Goal: Task Accomplishment & Management: Manage account settings

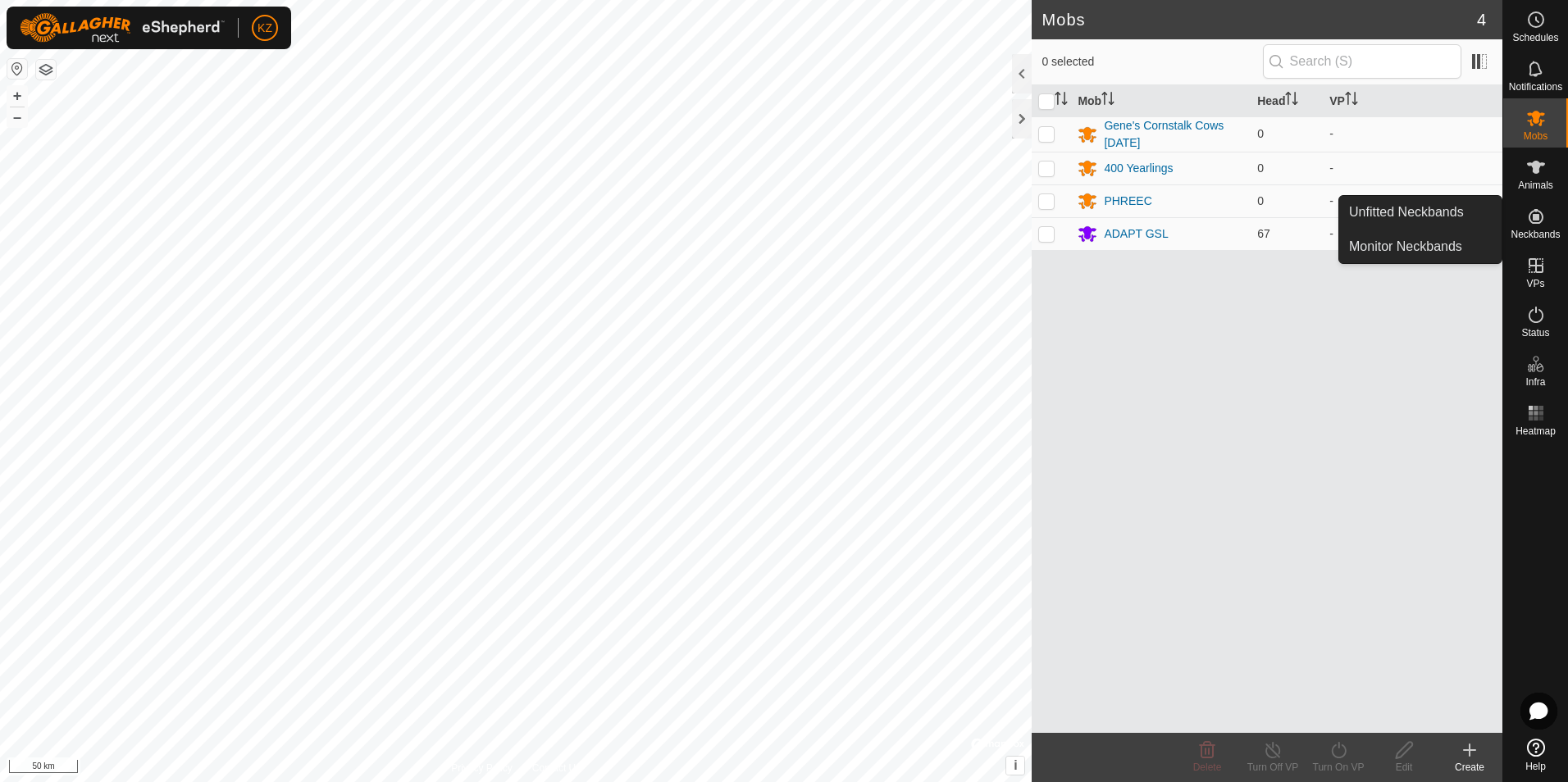
click at [1555, 233] on span "Neckbands" at bounding box center [1535, 235] width 50 height 10
click at [1421, 214] on link "Unfitted Neckbands" at bounding box center [1420, 212] width 163 height 33
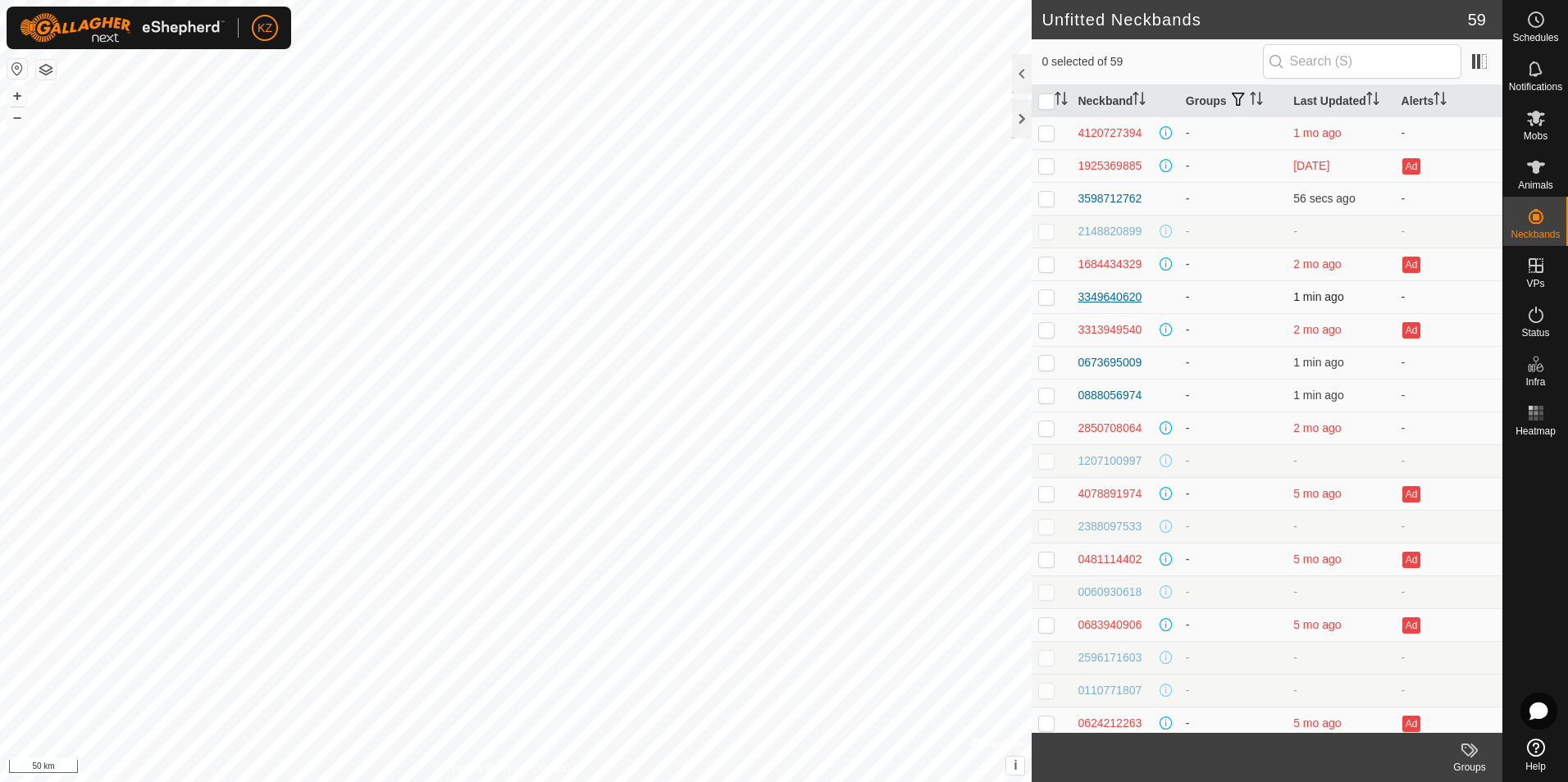
click at [1128, 294] on div "3349640620" at bounding box center [1110, 297] width 64 height 18
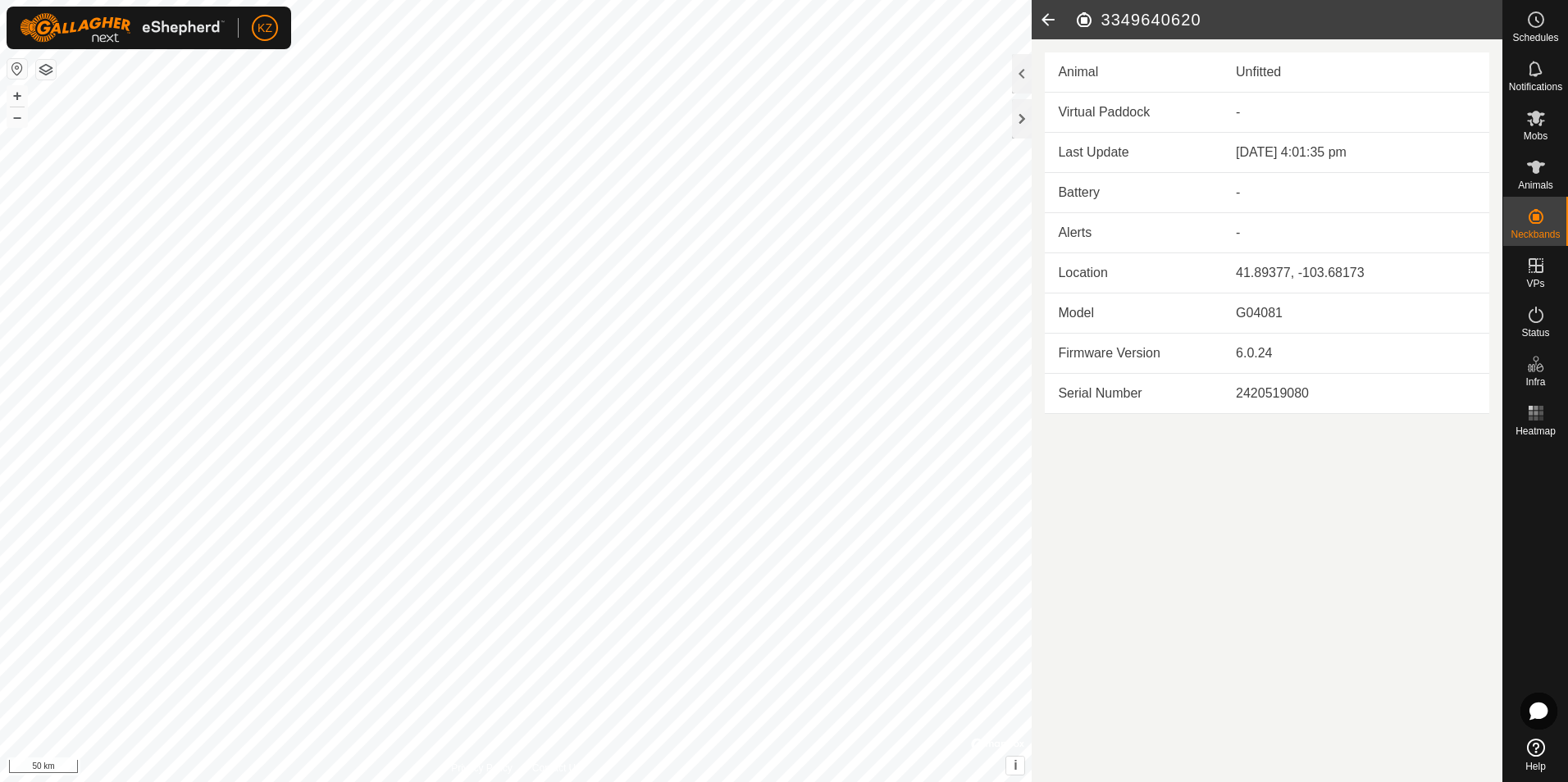
click at [1037, 19] on icon at bounding box center [1048, 19] width 33 height 39
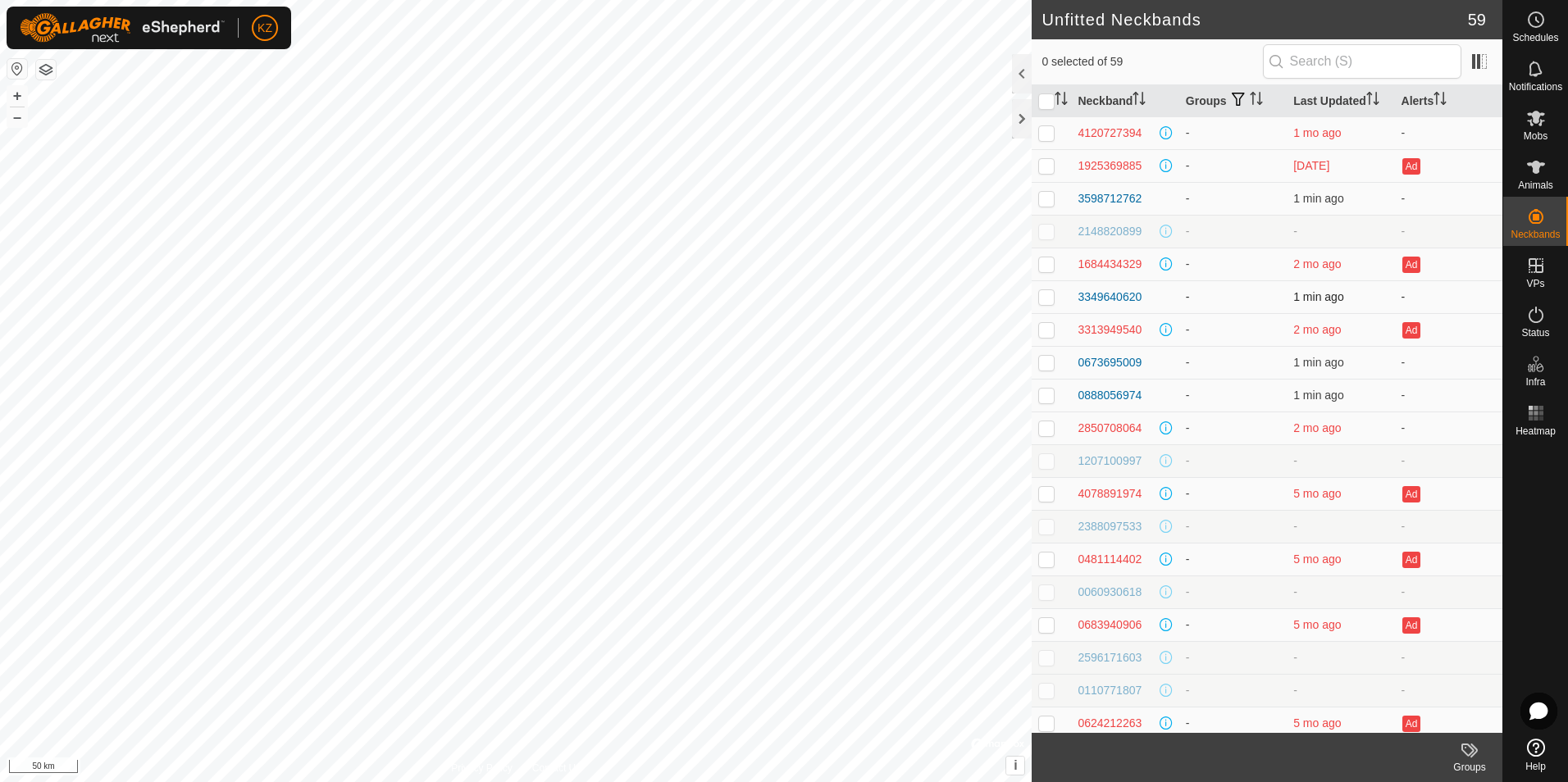
click at [1044, 295] on p-checkbox at bounding box center [1046, 296] width 17 height 13
click at [1044, 296] on p-checkbox at bounding box center [1046, 296] width 17 height 13
checkbox input "false"
click at [1094, 294] on div "3349640620" at bounding box center [1110, 297] width 64 height 18
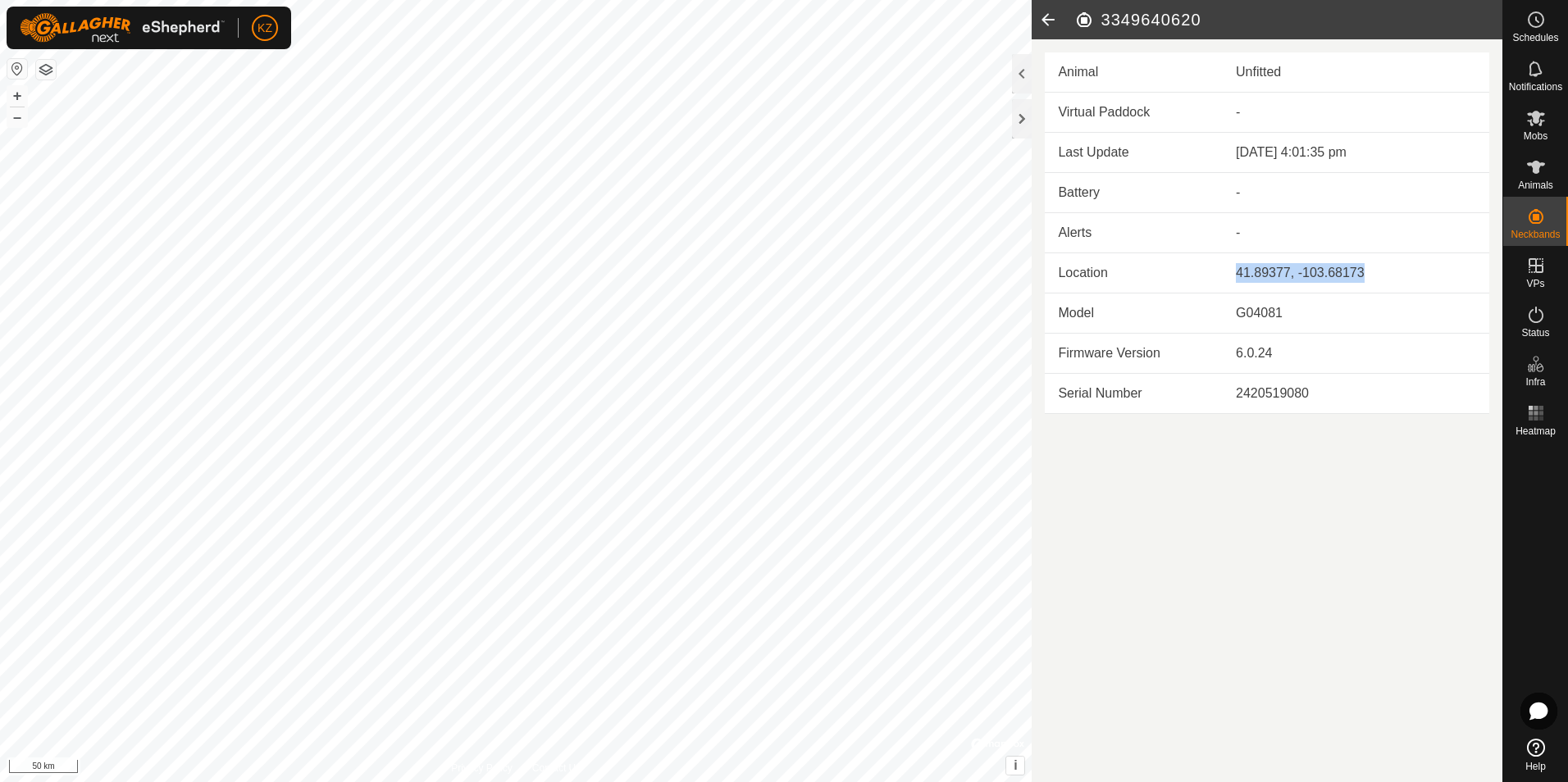
drag, startPoint x: 1230, startPoint y: 272, endPoint x: 1363, endPoint y: 274, distance: 133.0
click at [1363, 274] on td "41.89377, -103.68173" at bounding box center [1357, 273] width 267 height 40
drag, startPoint x: 1363, startPoint y: 274, endPoint x: 1327, endPoint y: 276, distance: 36.1
copy div "41.89377, -103.68173"
click at [1041, 23] on icon at bounding box center [1048, 19] width 33 height 39
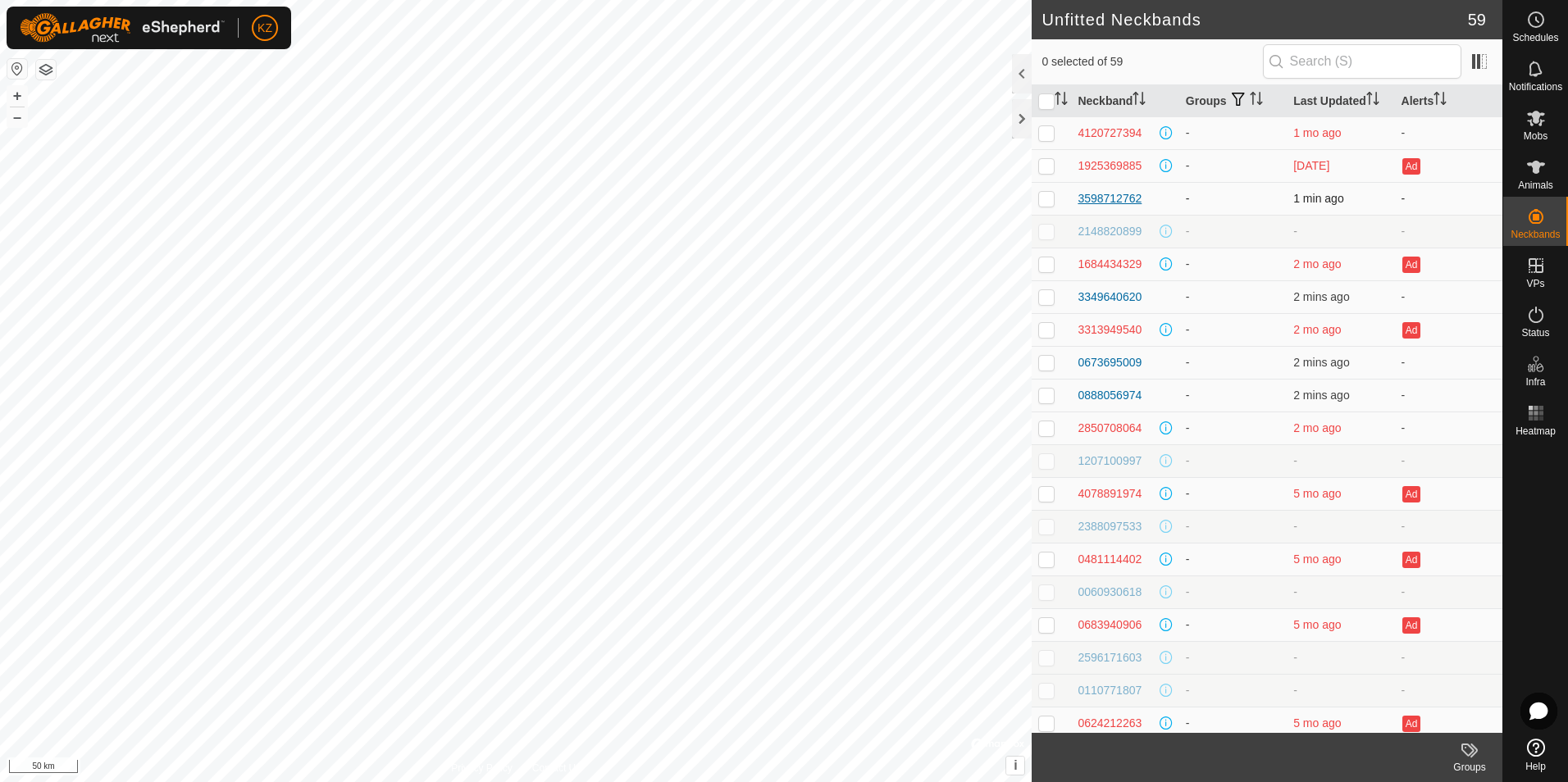
click at [1089, 200] on div "3598712762" at bounding box center [1110, 199] width 64 height 18
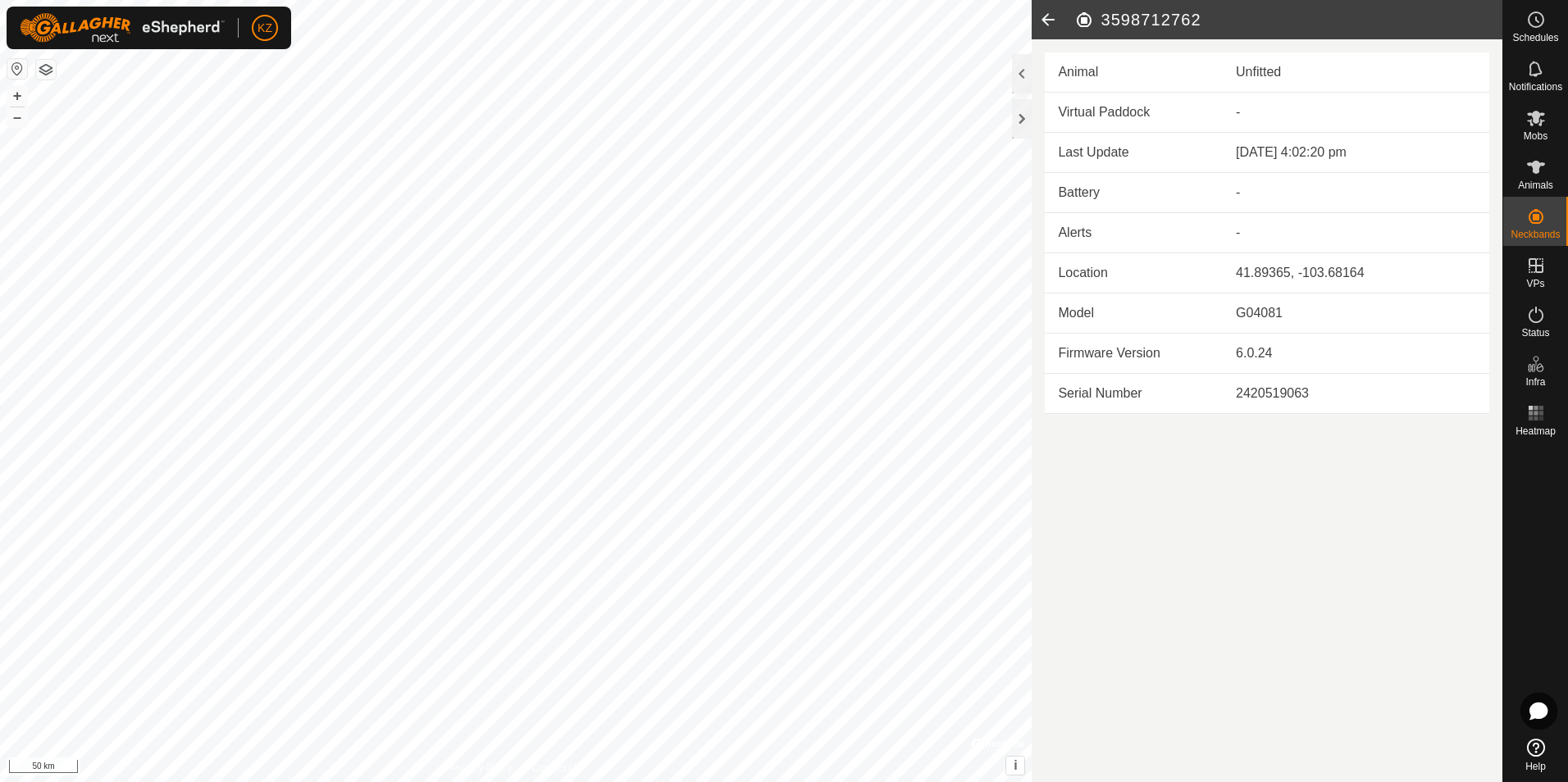
click at [1039, 17] on icon at bounding box center [1048, 19] width 33 height 39
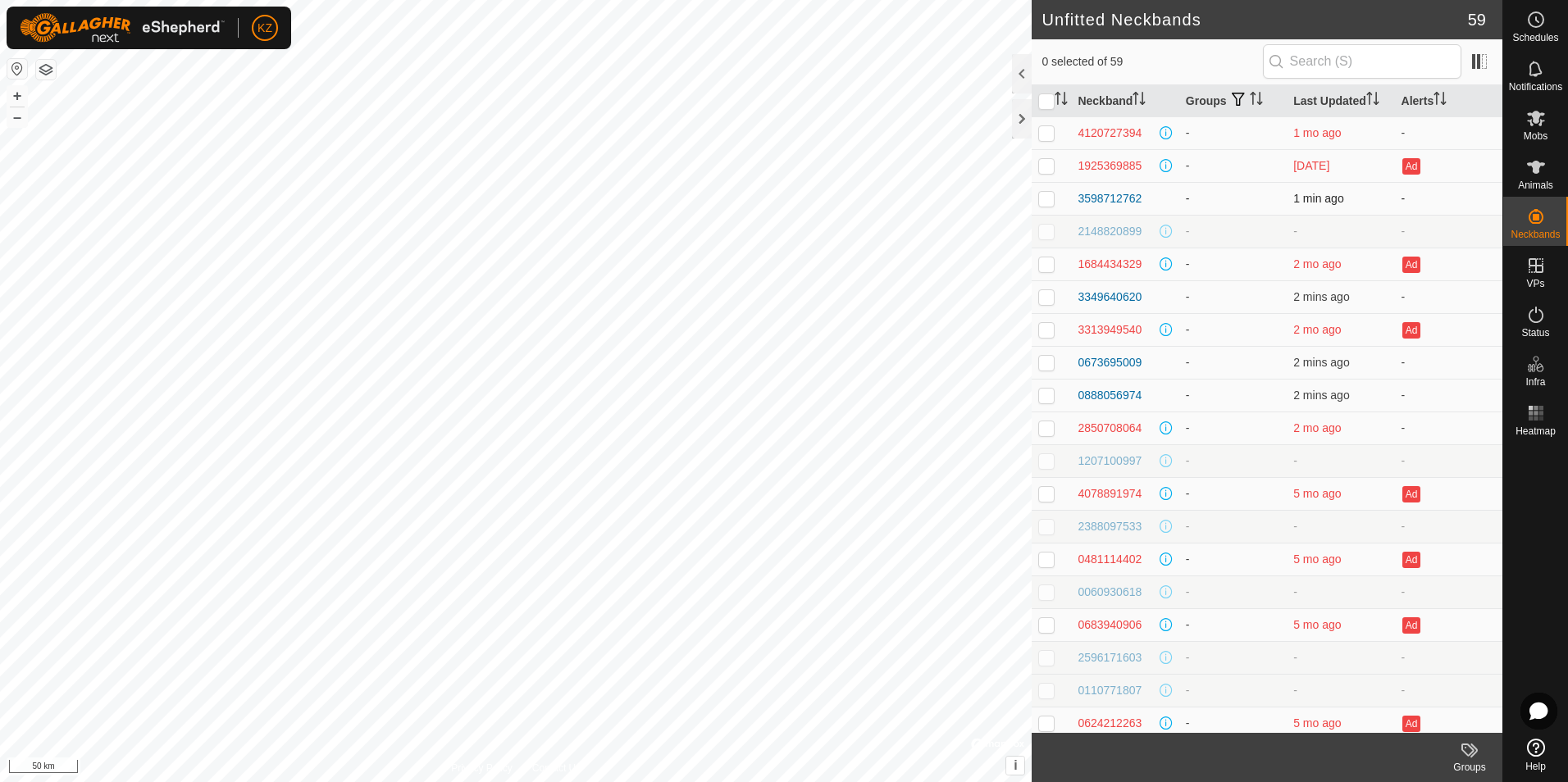
click at [1037, 197] on td at bounding box center [1051, 199] width 39 height 33
checkbox input "true"
click at [1045, 299] on p-checkbox at bounding box center [1046, 296] width 17 height 13
checkbox input "true"
click at [1043, 369] on p-checkbox at bounding box center [1046, 361] width 17 height 13
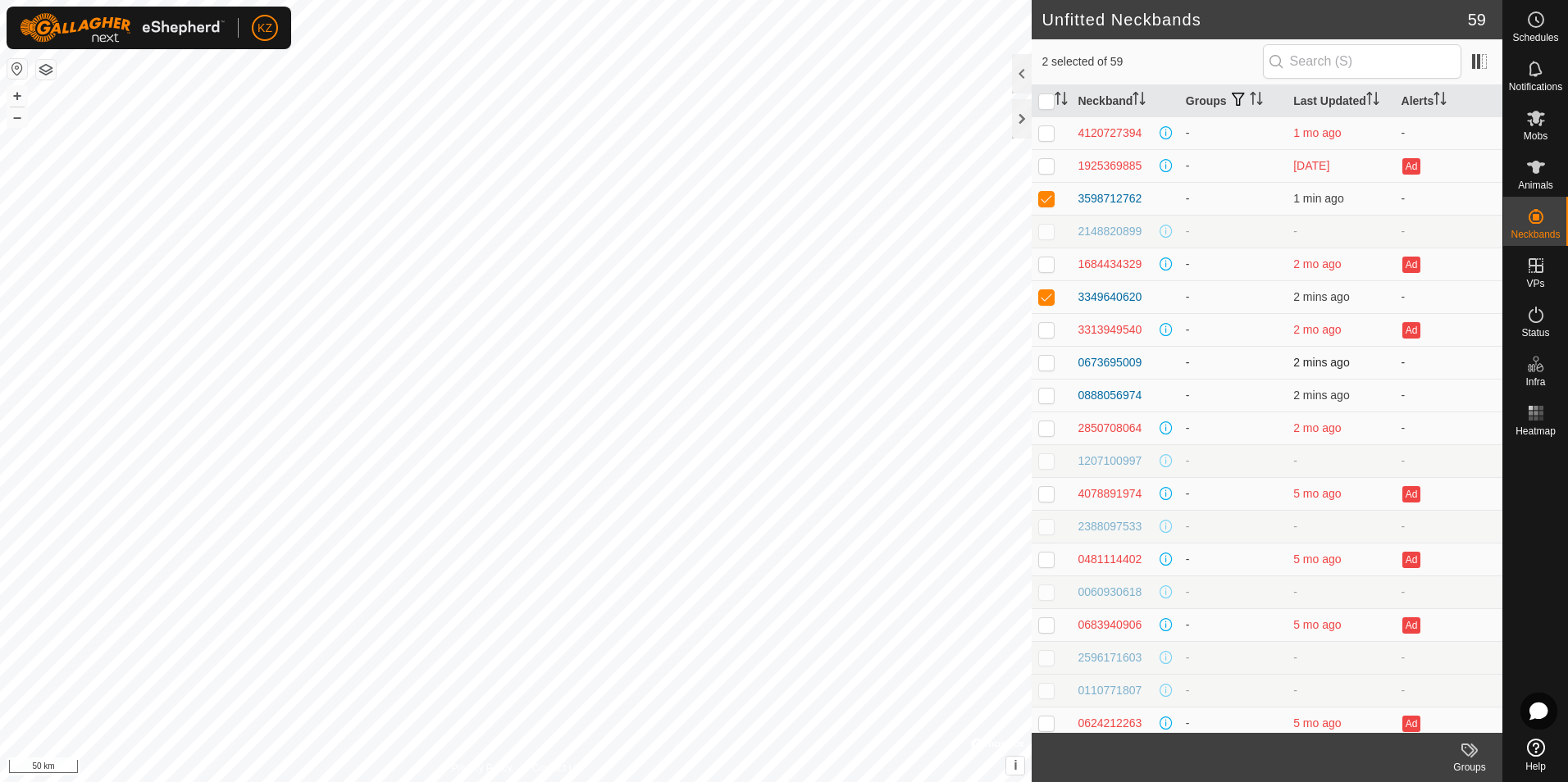
checkbox input "true"
click at [1049, 397] on p-checkbox at bounding box center [1046, 394] width 17 height 13
checkbox input "true"
click at [1465, 749] on icon at bounding box center [1470, 750] width 19 height 19
click at [1088, 196] on div "3598712762" at bounding box center [1110, 199] width 64 height 18
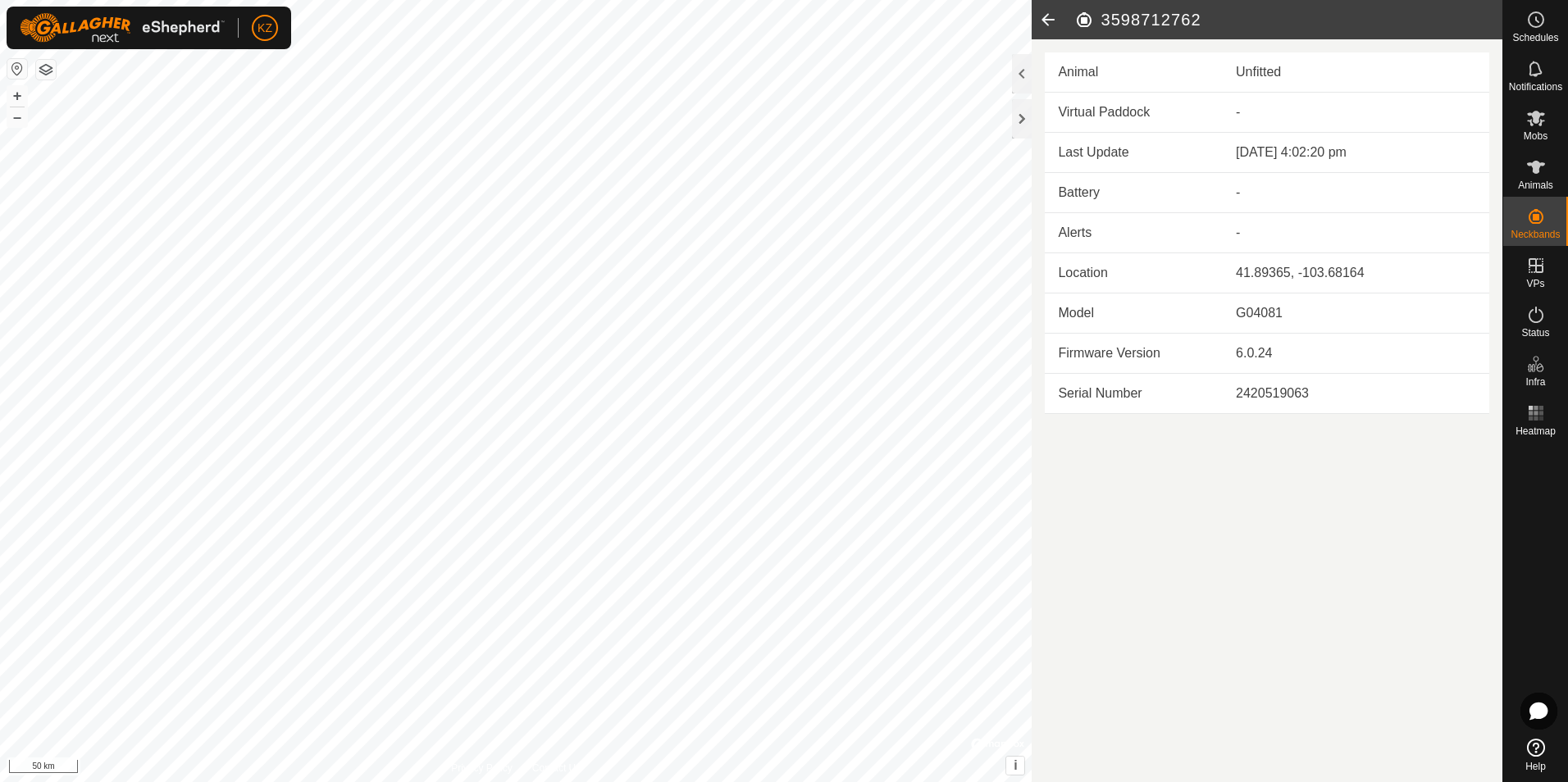
click at [1058, 19] on icon at bounding box center [1048, 19] width 33 height 39
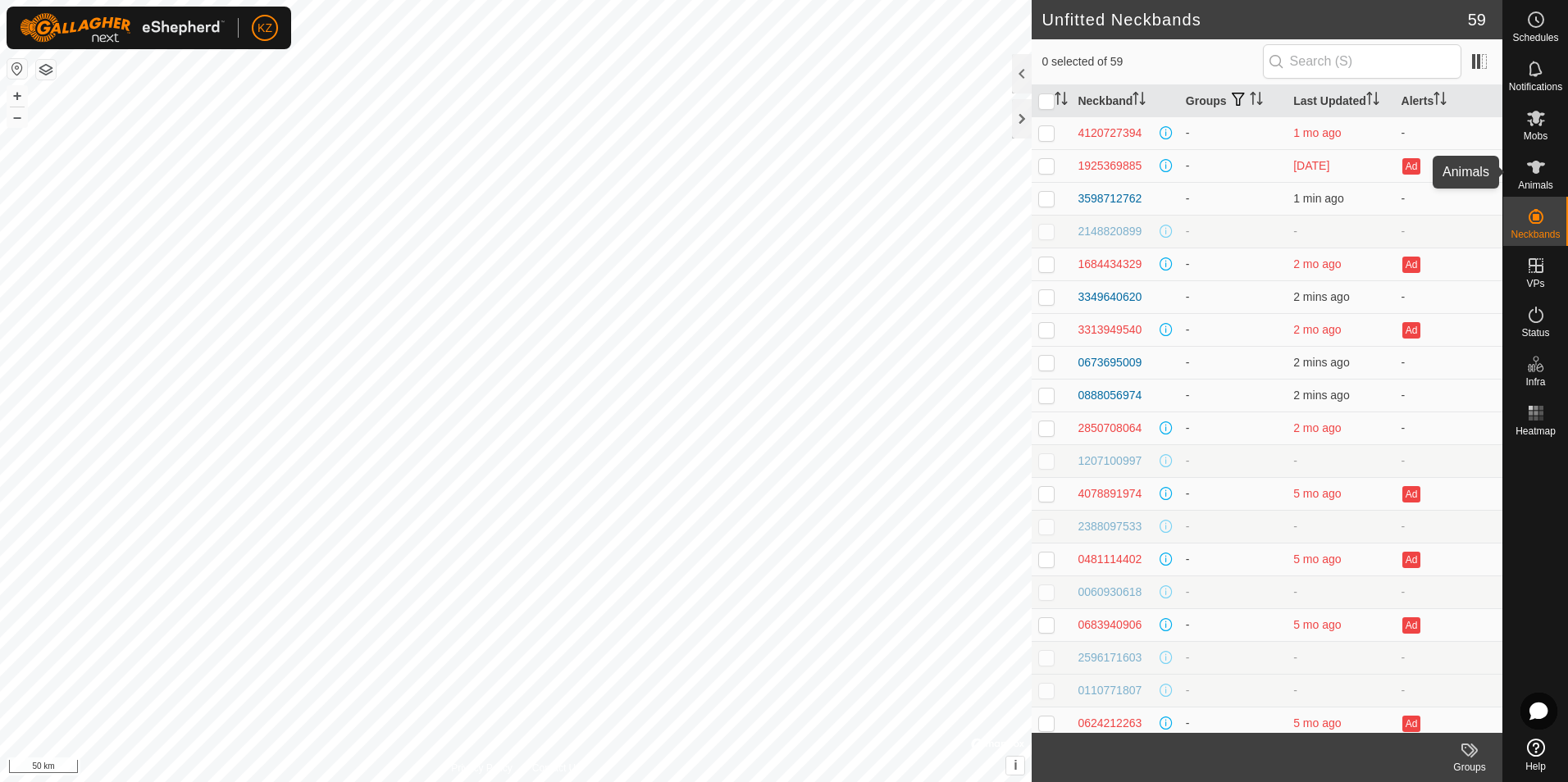
click at [1544, 164] on icon at bounding box center [1536, 167] width 19 height 13
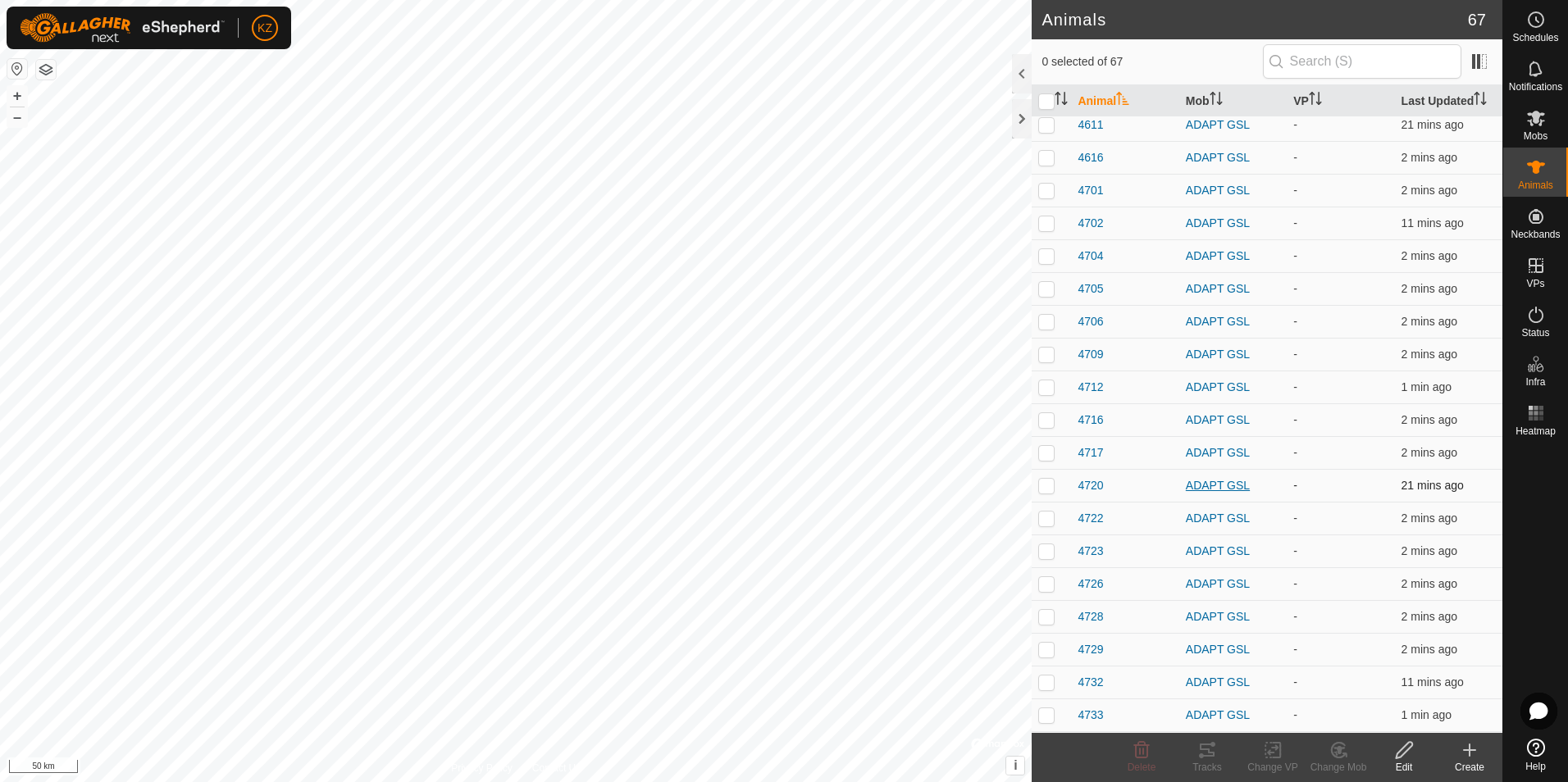
scroll to position [574, 0]
click at [1546, 137] on span "Mobs" at bounding box center [1536, 136] width 23 height 10
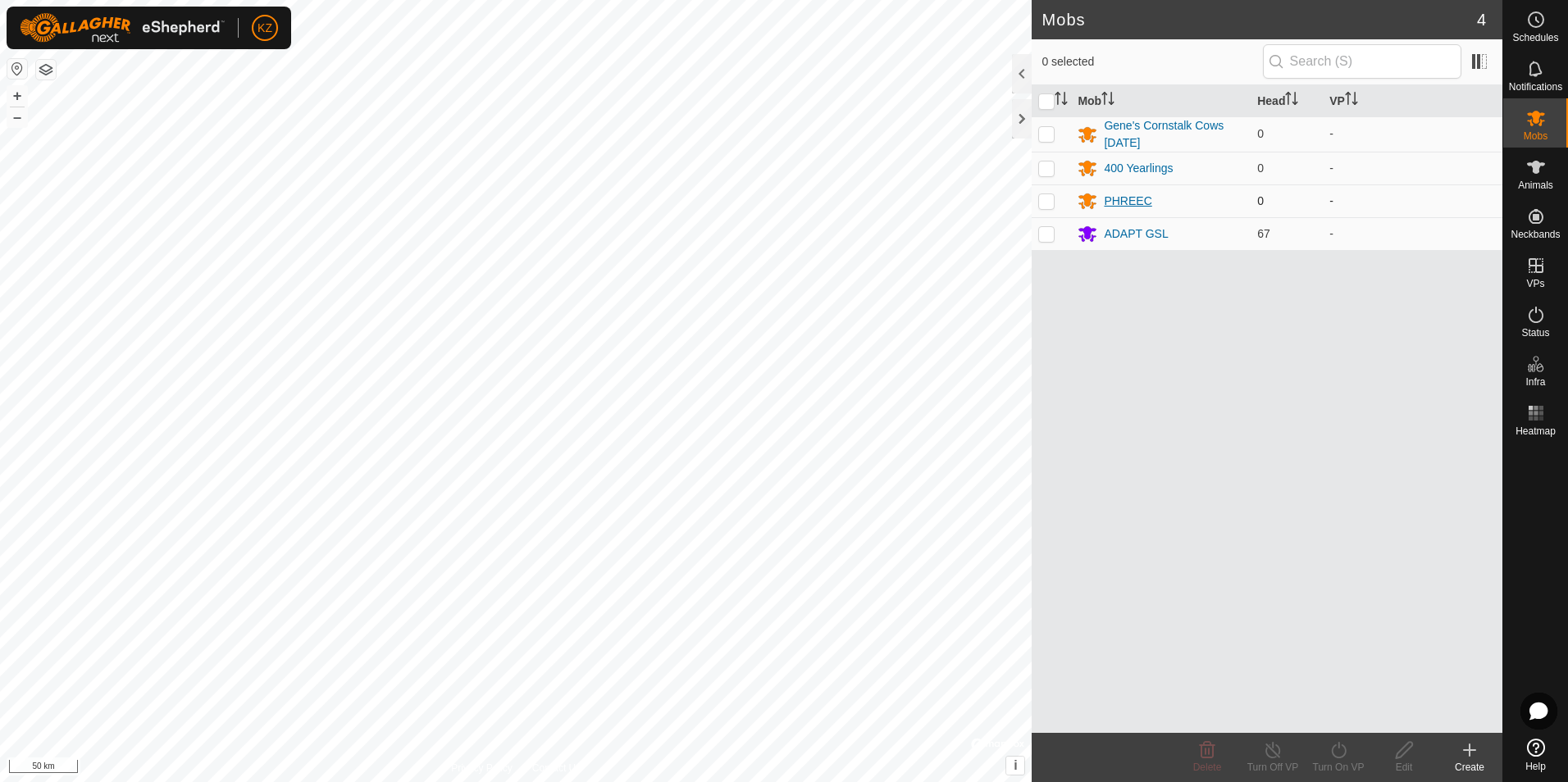
click at [1112, 206] on div "PHREEC" at bounding box center [1127, 202] width 48 height 18
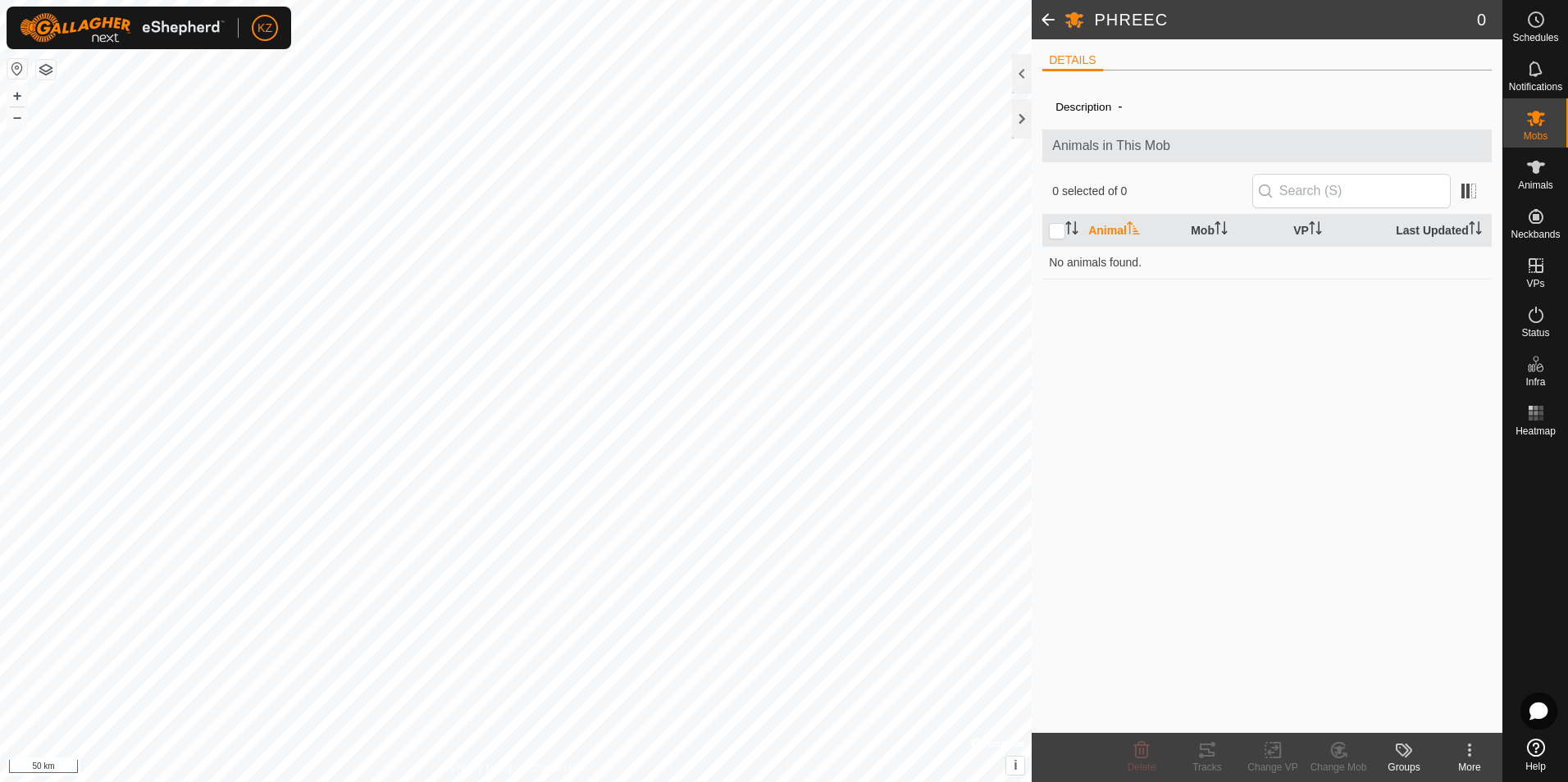
click at [1468, 758] on icon at bounding box center [1470, 750] width 19 height 19
click at [1457, 723] on link "Edit Mob Detail" at bounding box center [1420, 715] width 163 height 33
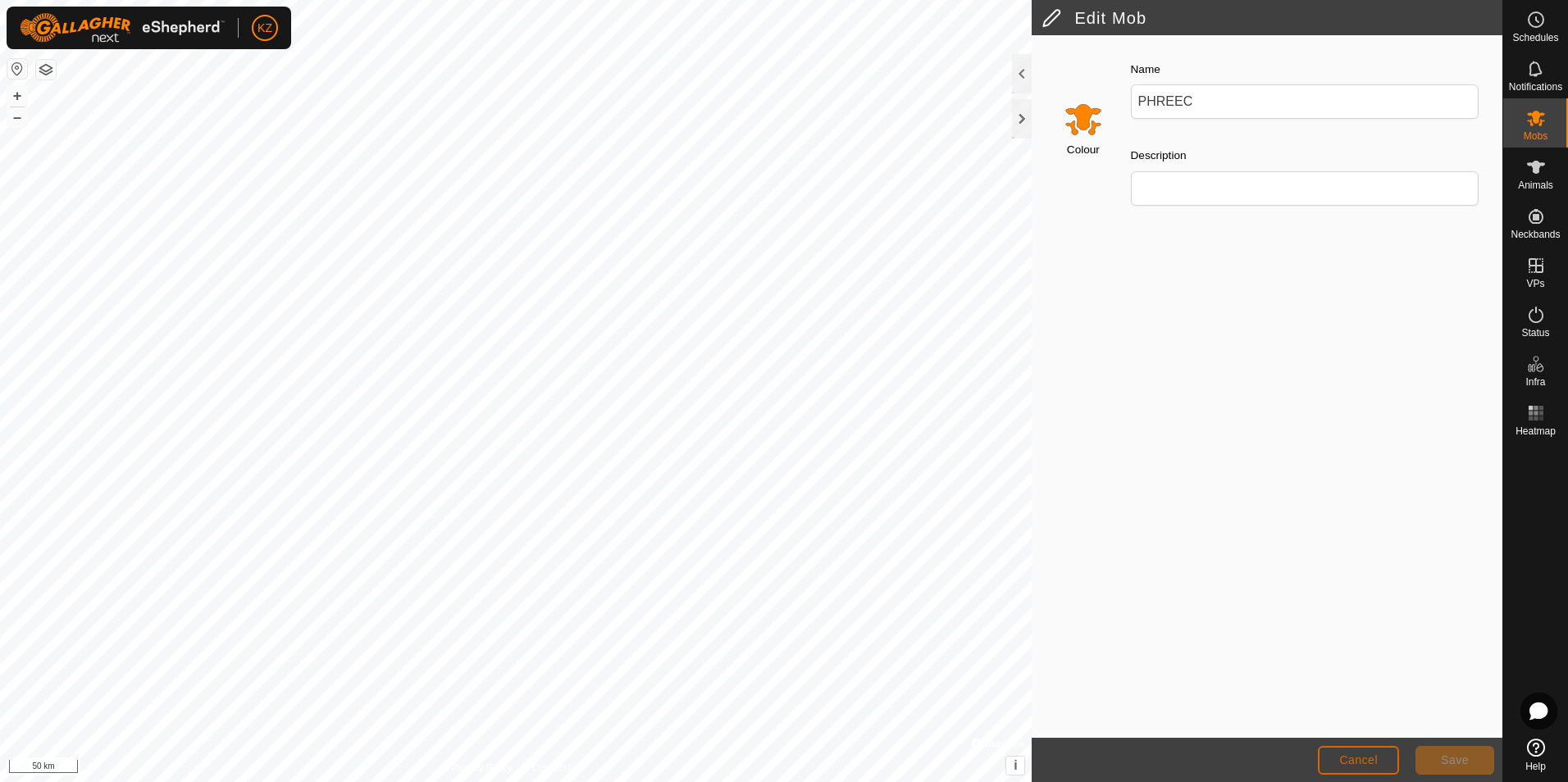
click at [1355, 759] on span "Cancel" at bounding box center [1359, 760] width 39 height 13
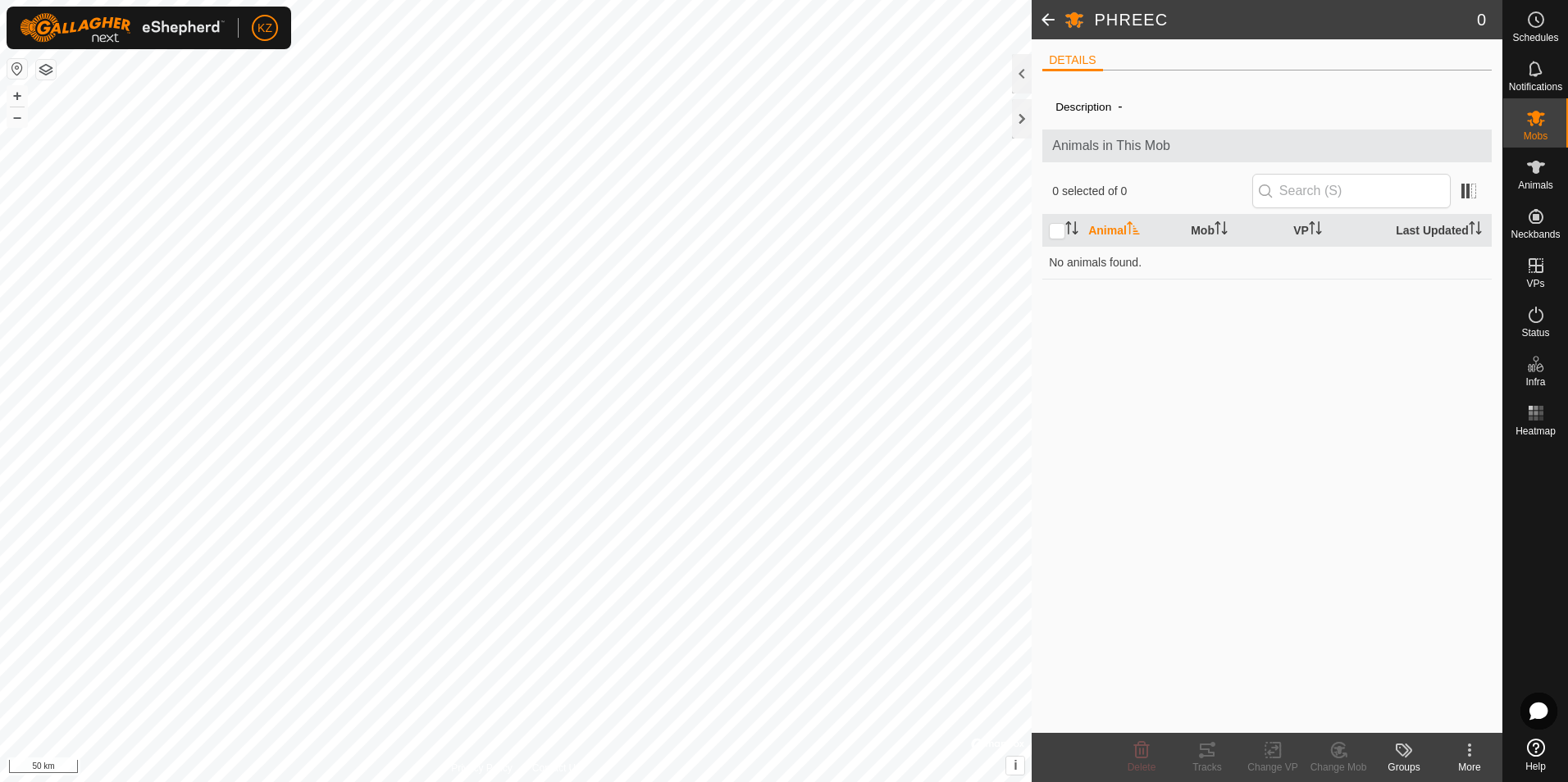
click at [1053, 16] on span at bounding box center [1048, 19] width 33 height 39
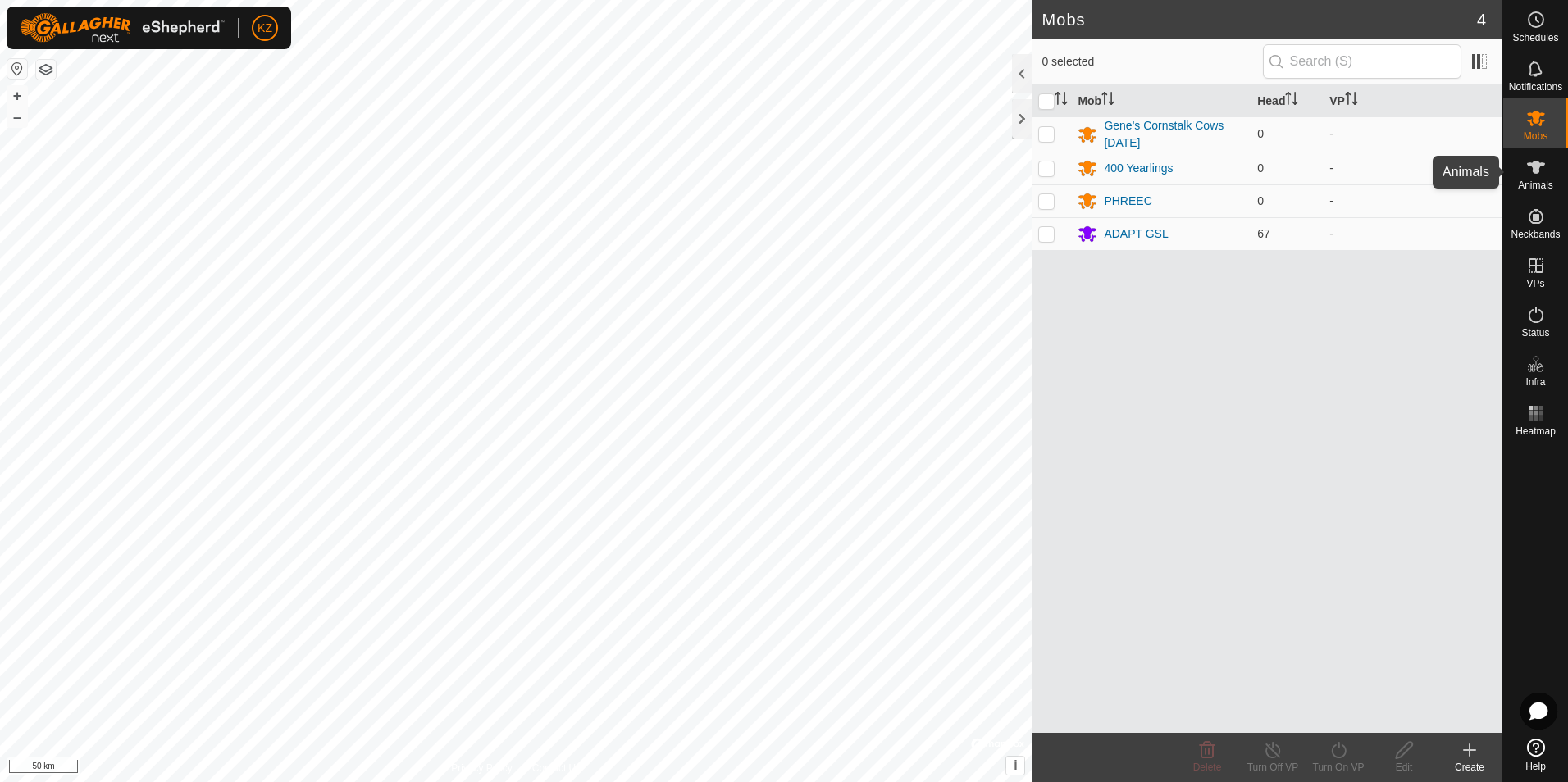
click at [1538, 174] on icon at bounding box center [1536, 168] width 19 height 19
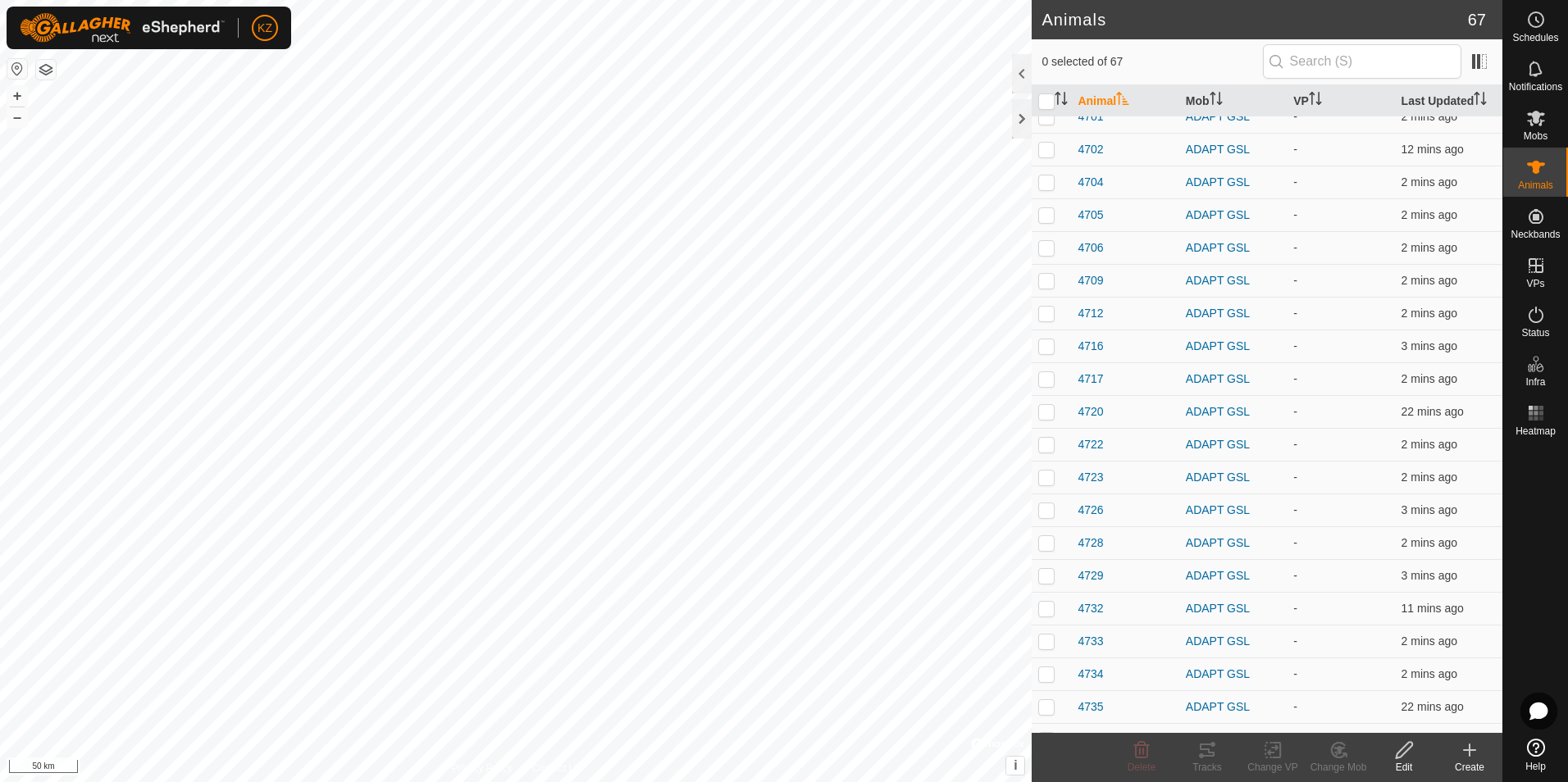
scroll to position [492, 0]
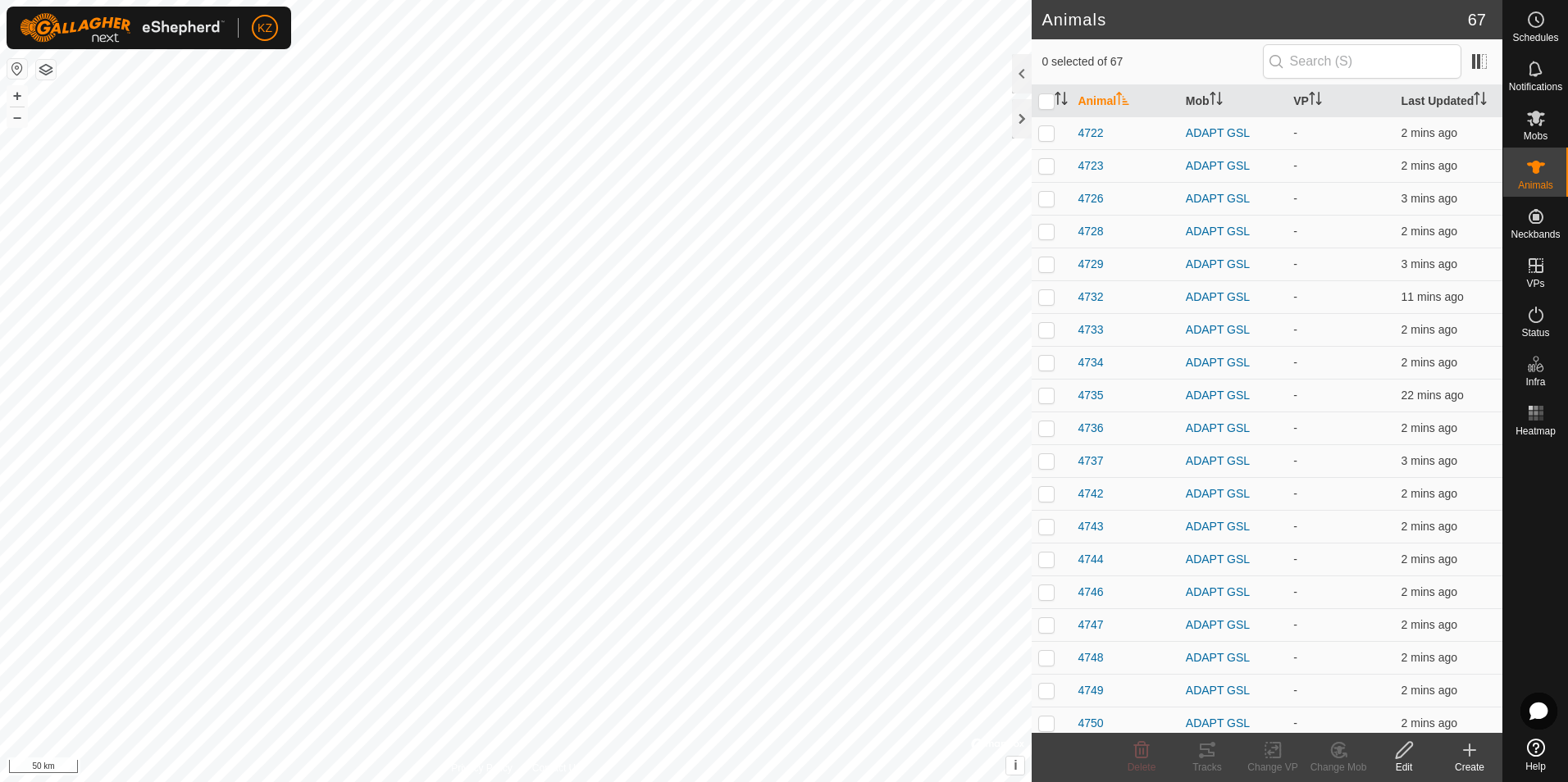
click at [1476, 760] on icon at bounding box center [1470, 750] width 19 height 19
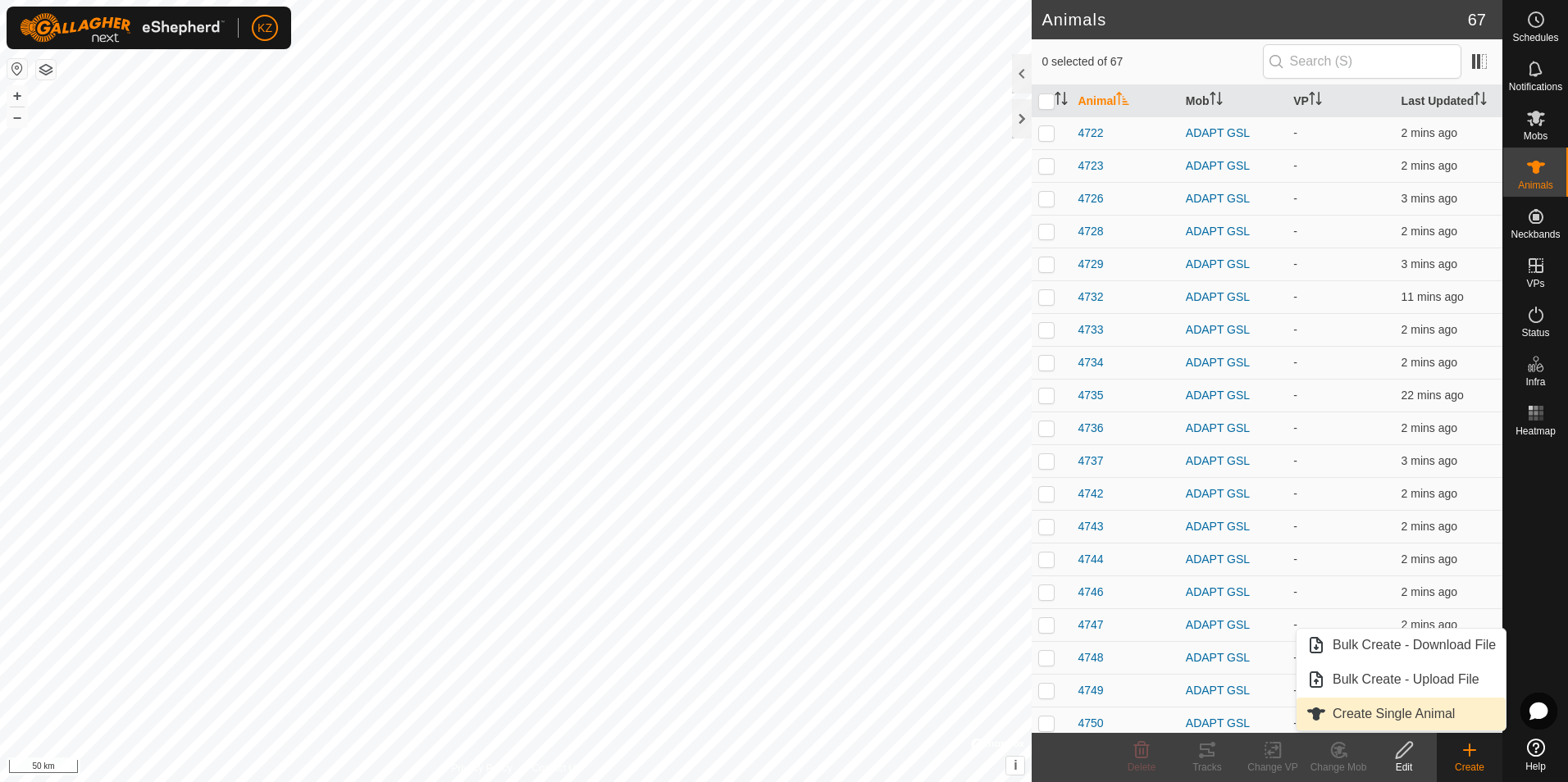
click at [1435, 717] on link "Create Single Animal" at bounding box center [1400, 715] width 209 height 33
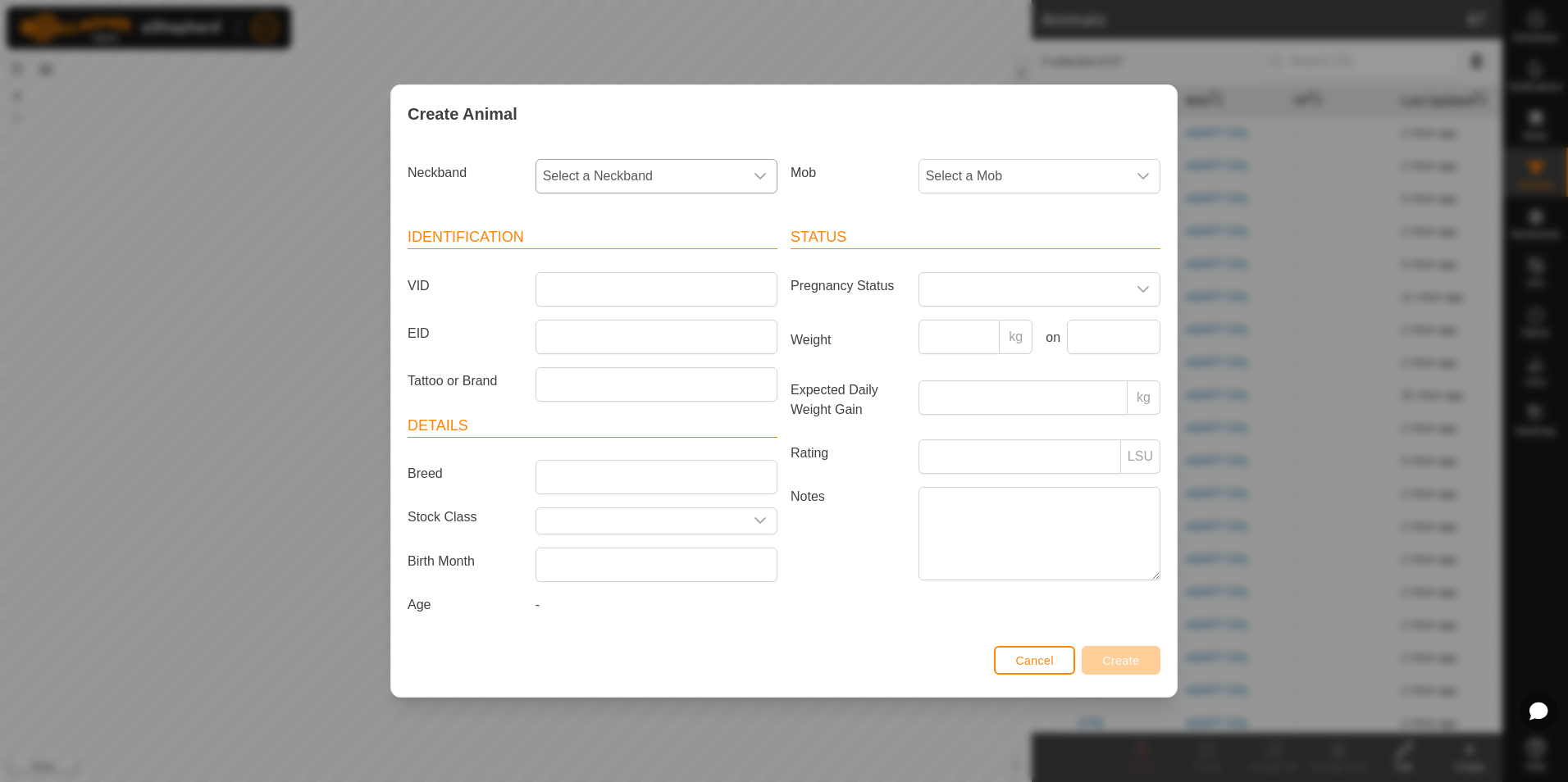
click at [641, 169] on span "Select a Neckband" at bounding box center [640, 176] width 207 height 33
click at [1042, 657] on span "Cancel" at bounding box center [1035, 660] width 39 height 13
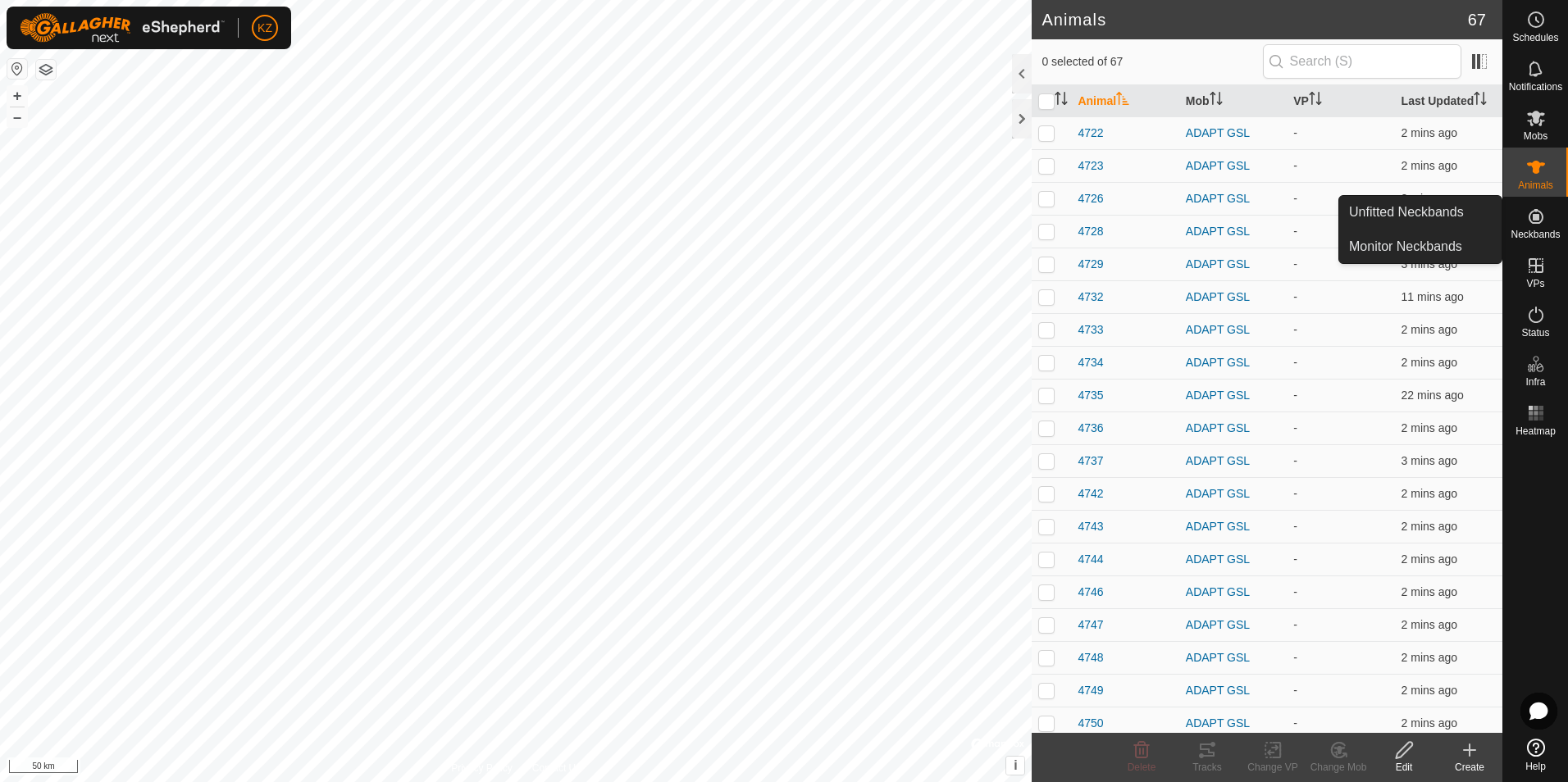
click at [1540, 234] on span "Neckbands" at bounding box center [1535, 235] width 50 height 10
click at [1434, 242] on link "Monitor Neckbands" at bounding box center [1420, 247] width 163 height 33
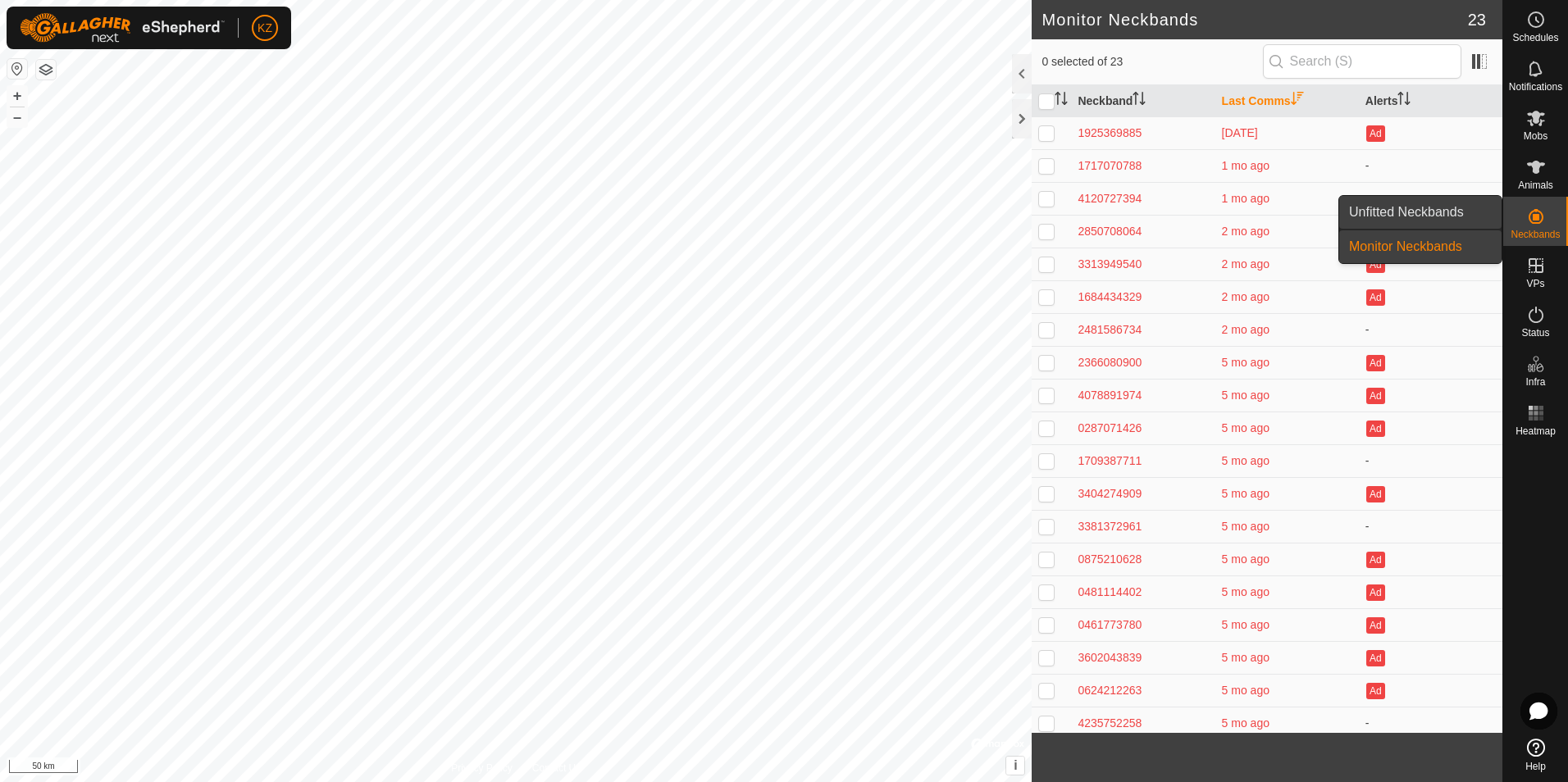
click at [1465, 218] on link "Unfitted Neckbands" at bounding box center [1420, 212] width 163 height 33
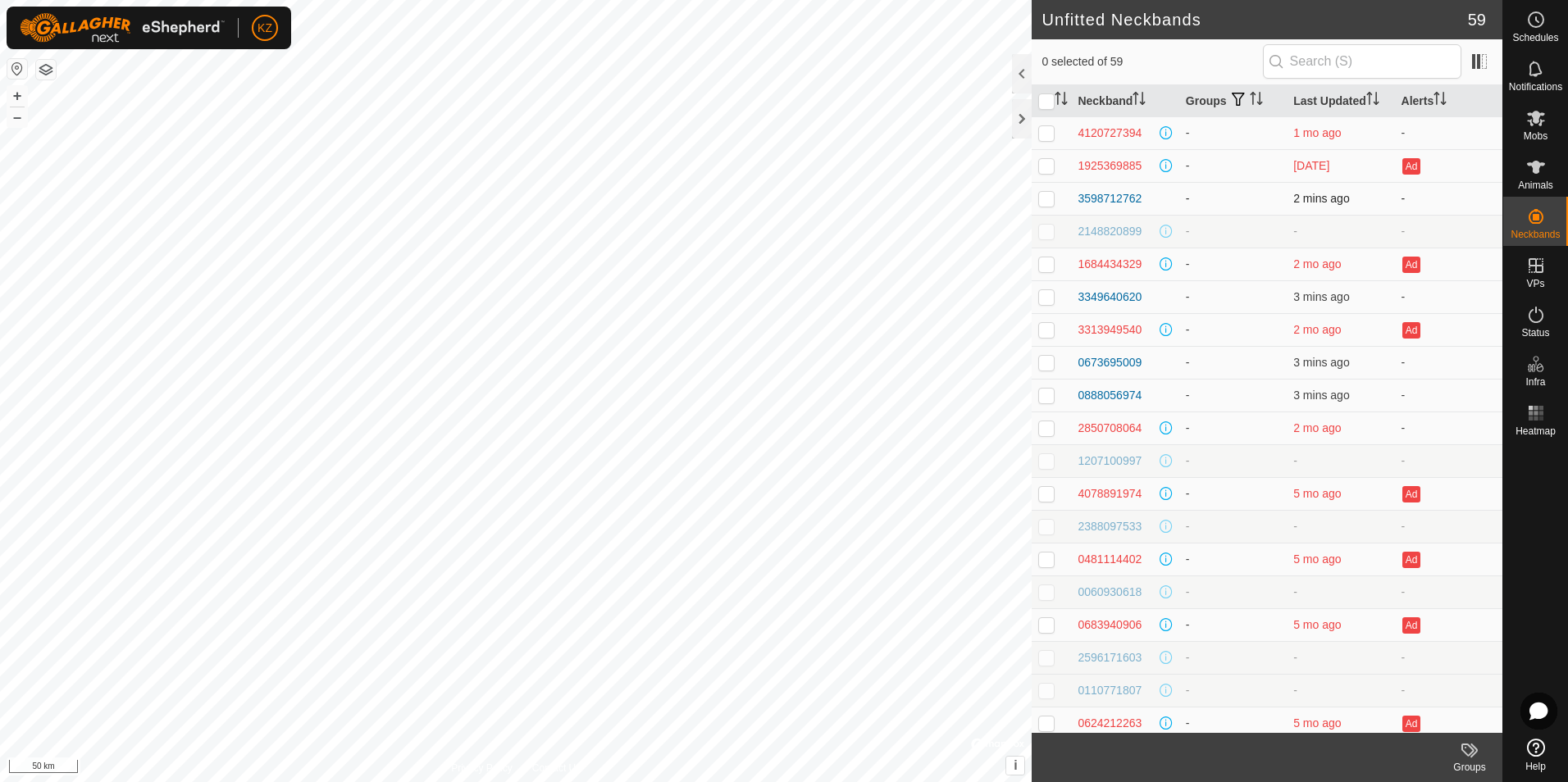
click at [1050, 196] on p-checkbox at bounding box center [1046, 198] width 17 height 13
checkbox input "true"
click at [1540, 156] on es-animals-svg-icon at bounding box center [1536, 167] width 29 height 26
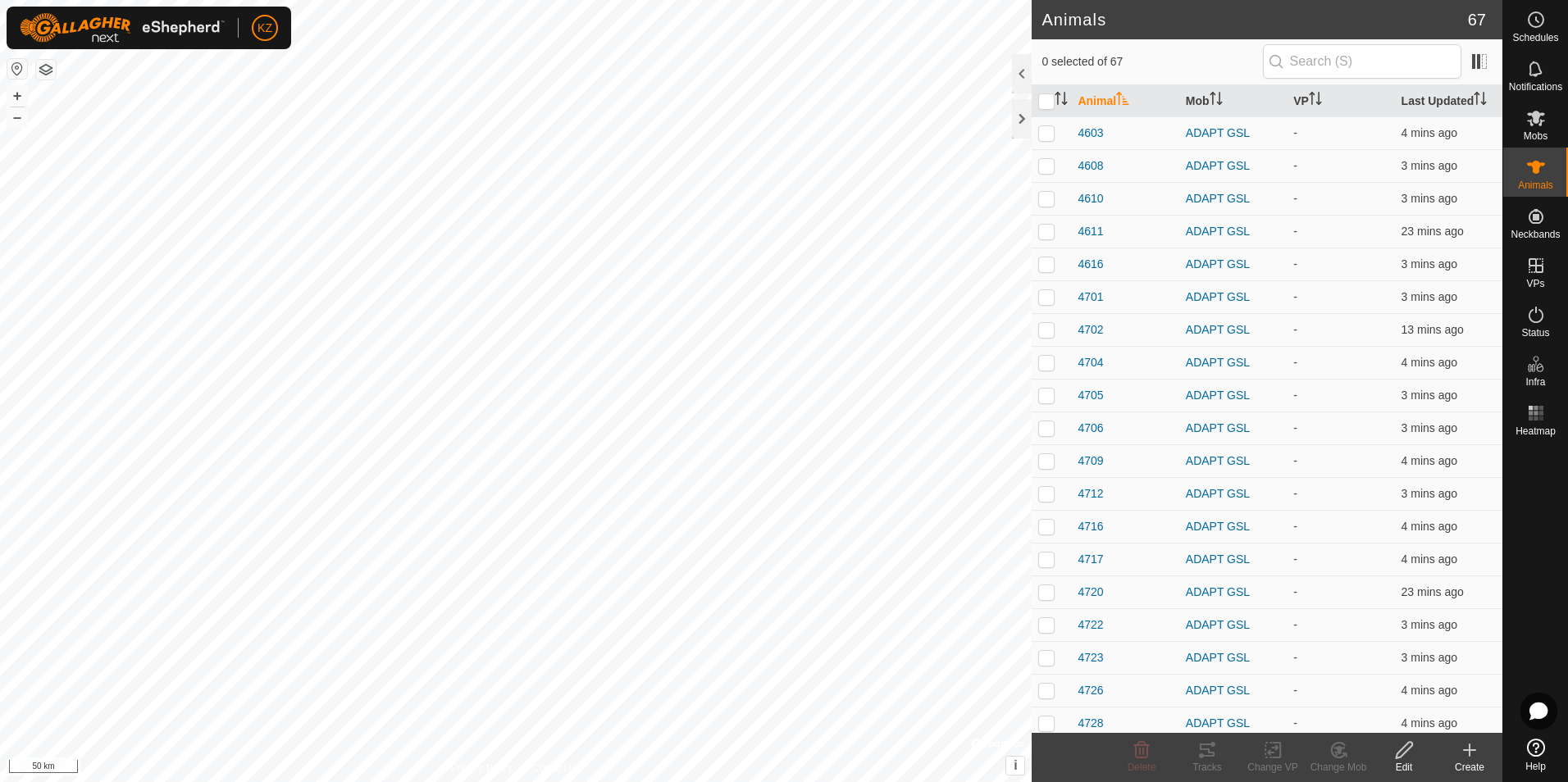
click at [1467, 765] on div "Create" at bounding box center [1469, 767] width 65 height 15
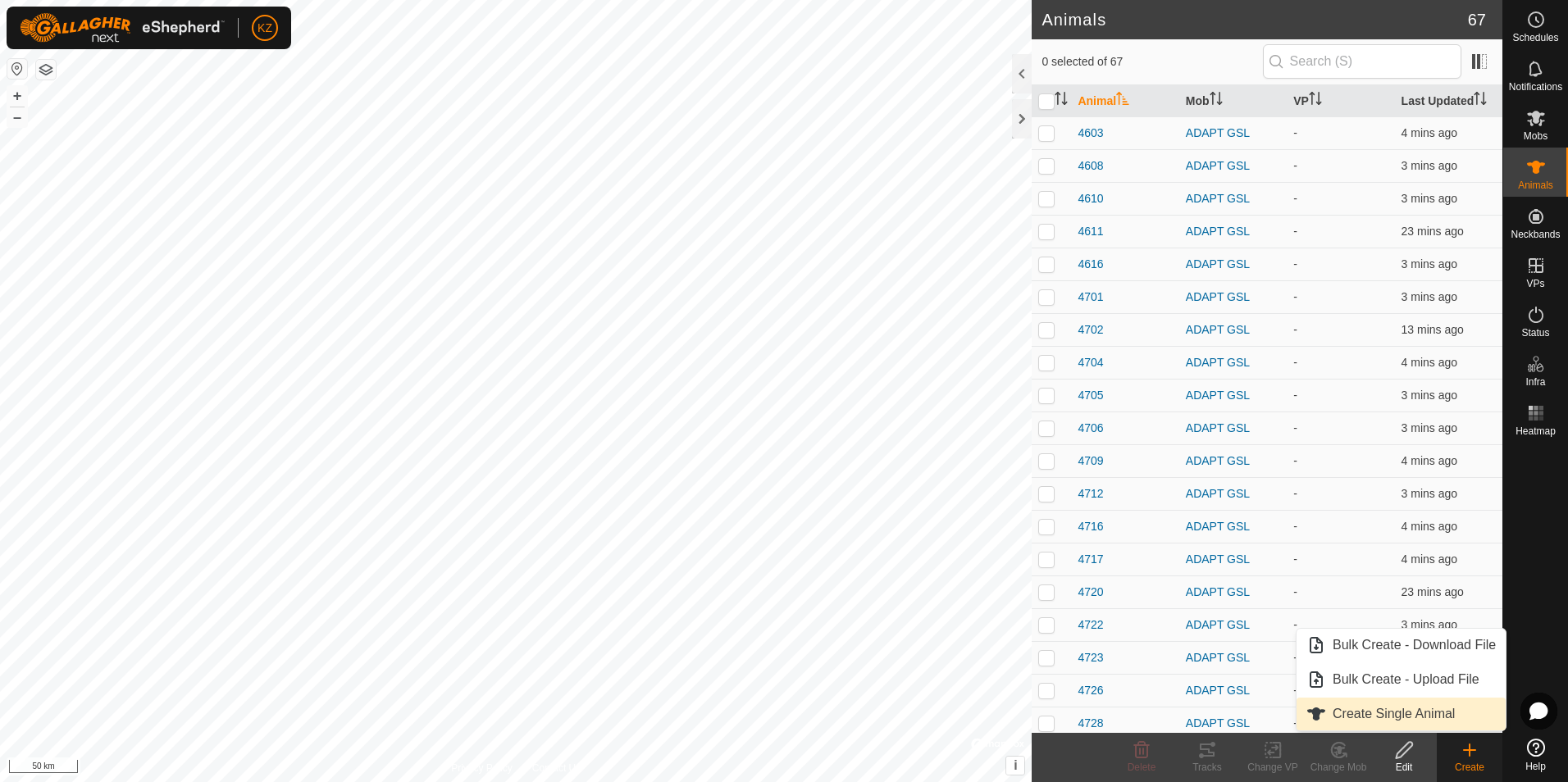
click at [1390, 708] on link "Create Single Animal" at bounding box center [1400, 715] width 209 height 33
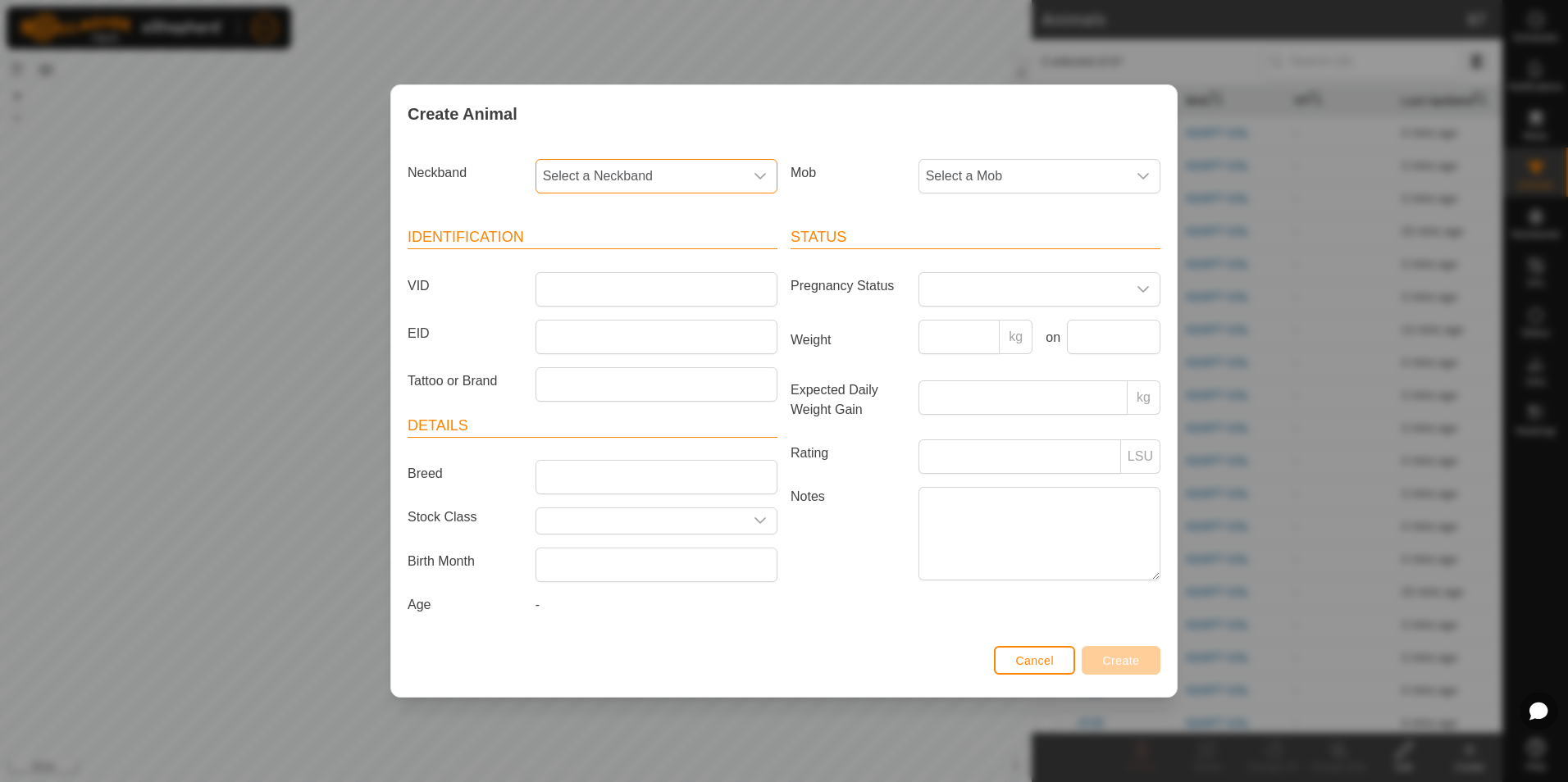
click at [624, 184] on span "Select a Neckband" at bounding box center [640, 176] width 207 height 33
type input "12762"
click at [664, 253] on li "3598712762" at bounding box center [657, 261] width 241 height 33
click at [1109, 174] on span "Select a Mob" at bounding box center [1023, 176] width 207 height 33
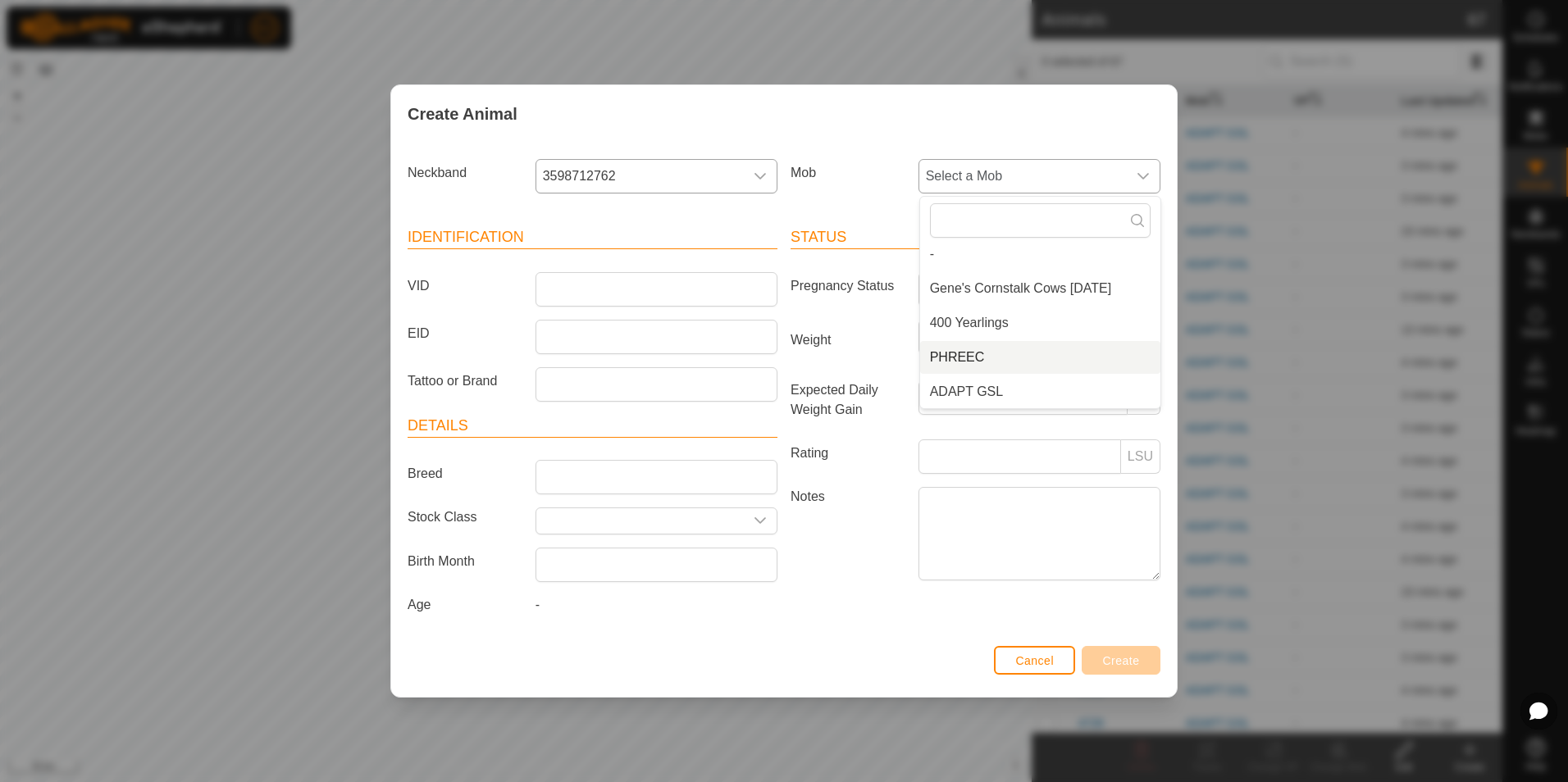
click at [1032, 361] on li "PHREEC" at bounding box center [1040, 357] width 241 height 33
click at [599, 264] on article "Identification VID EID Tattoo or Brand" at bounding box center [593, 313] width 370 height 174
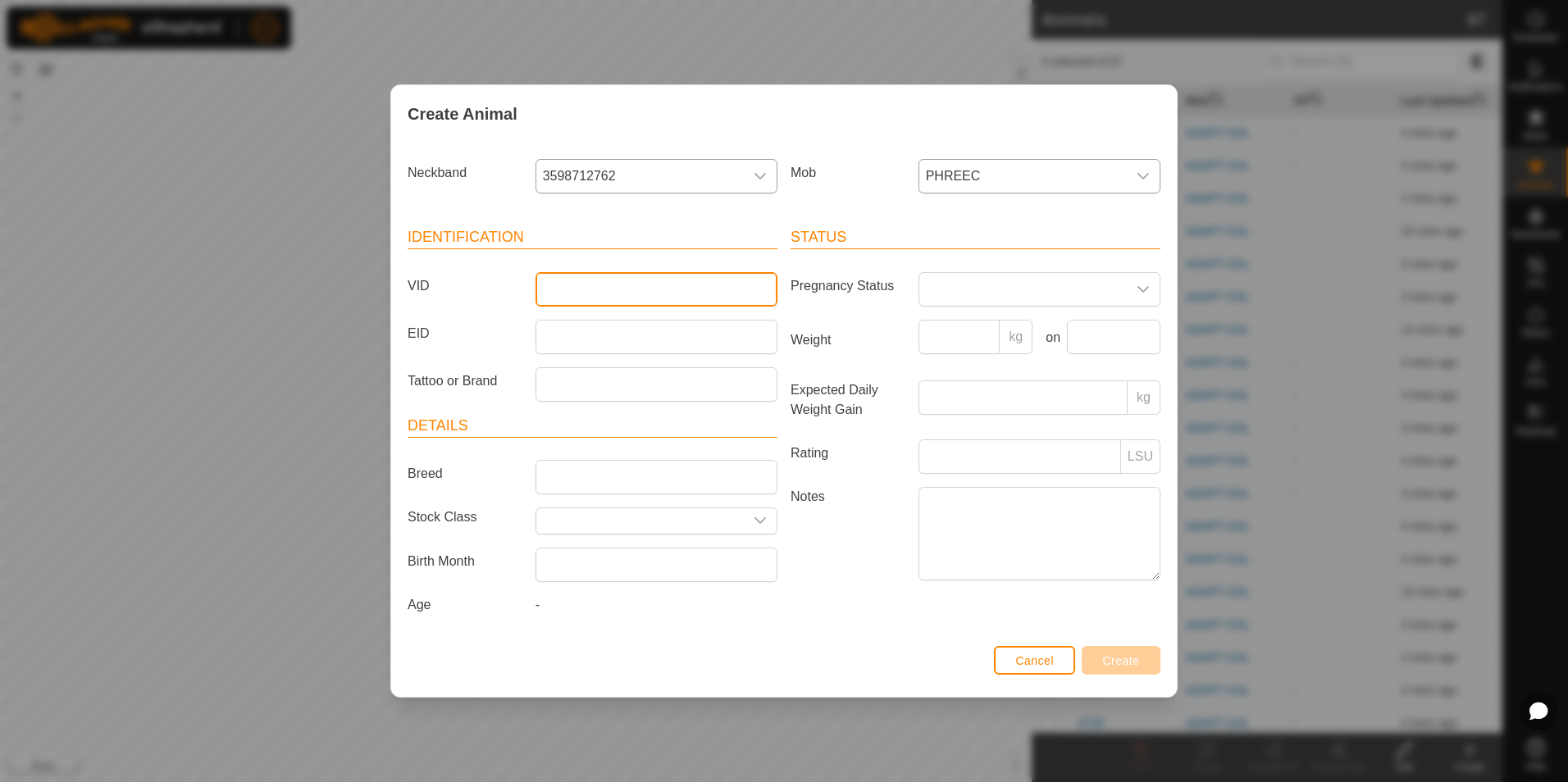
click at [603, 285] on input "VID" at bounding box center [656, 289] width 242 height 34
type input "2762TEST"
click at [1139, 656] on span "Create" at bounding box center [1122, 660] width 37 height 13
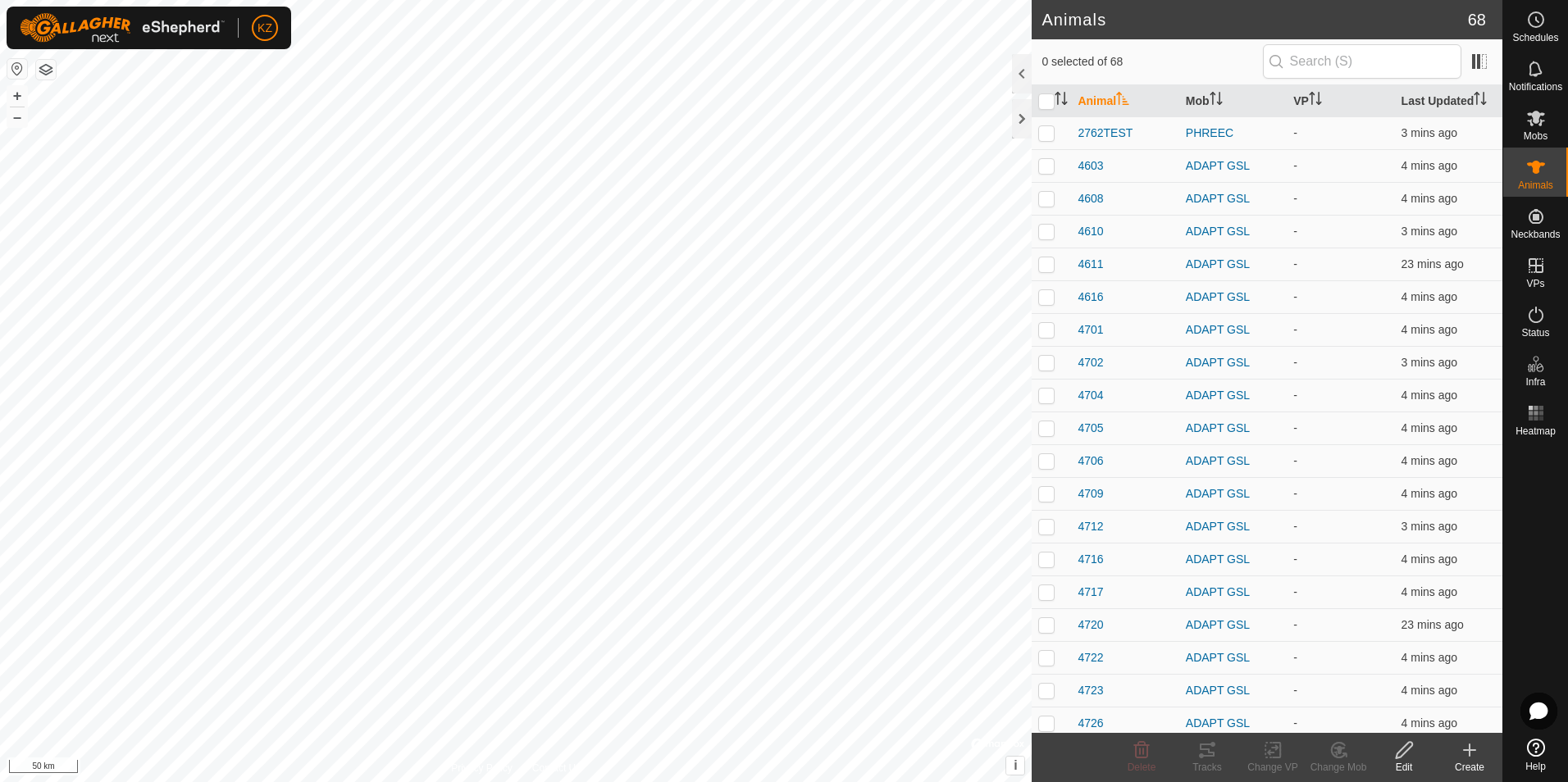
click at [1476, 753] on icon at bounding box center [1470, 750] width 19 height 19
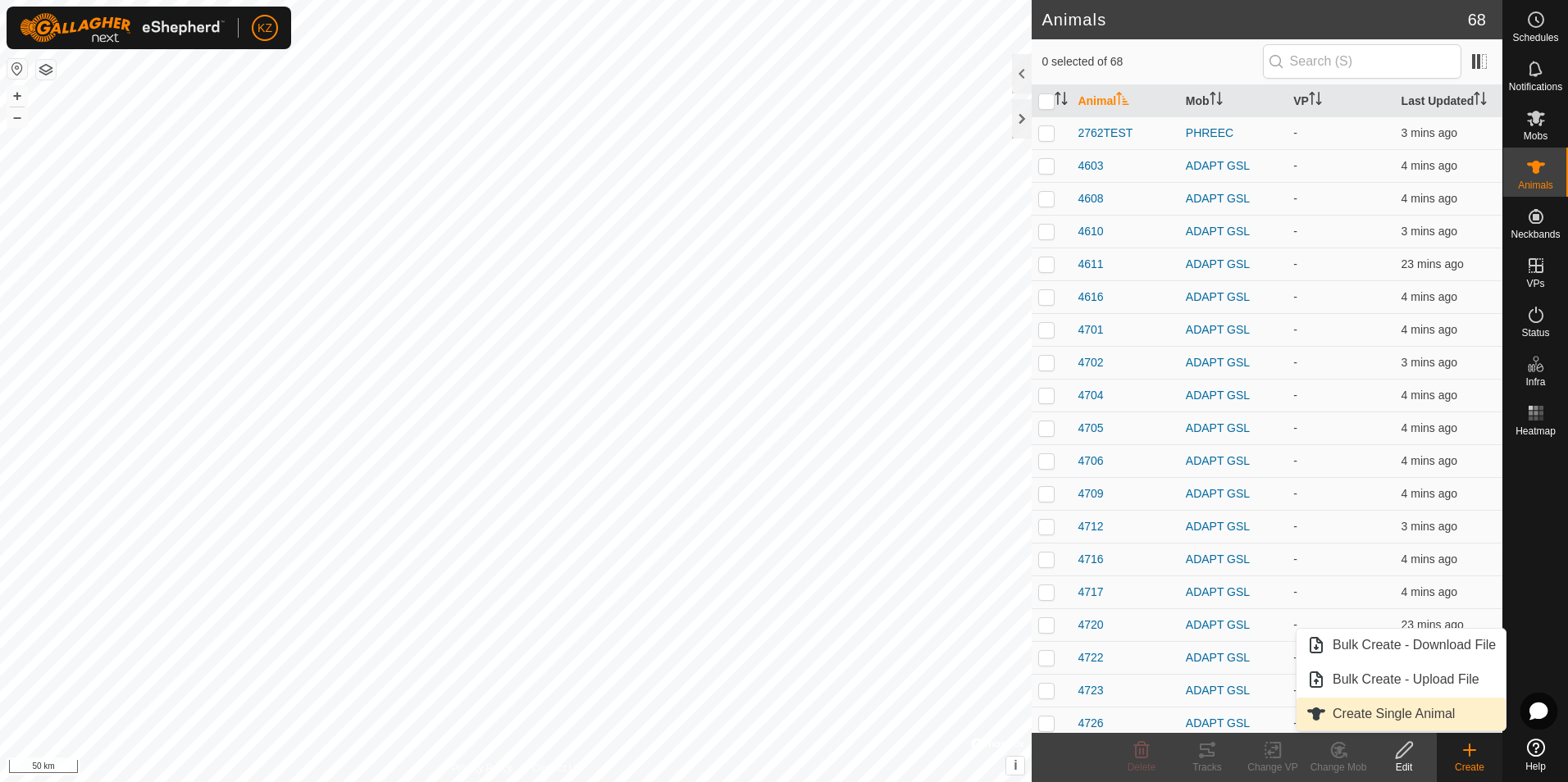
click at [1448, 721] on link "Create Single Animal" at bounding box center [1400, 715] width 209 height 33
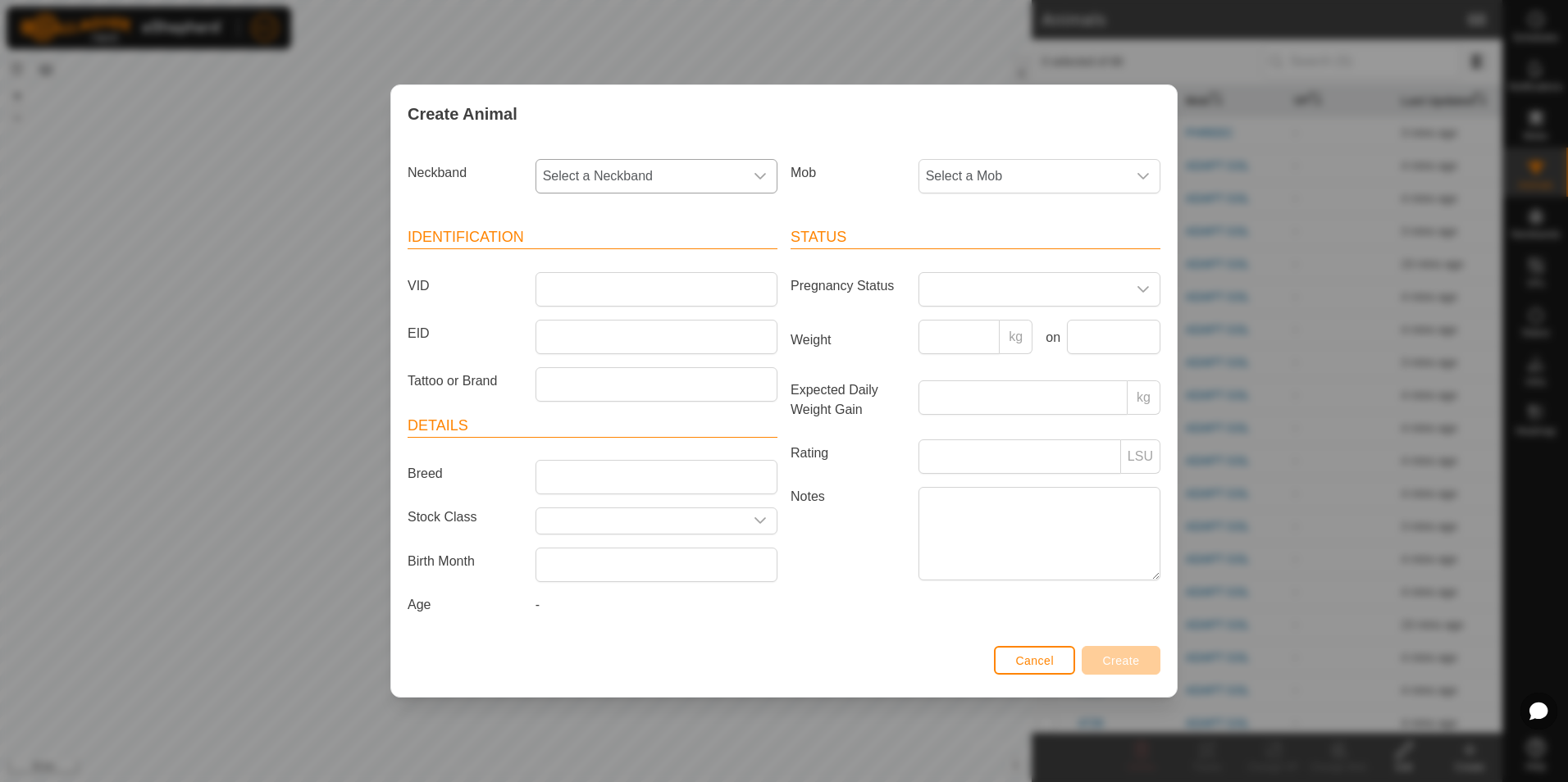
click at [703, 174] on span "Select a Neckband" at bounding box center [640, 176] width 207 height 33
type input "0620"
click at [637, 261] on li "3349640620" at bounding box center [657, 261] width 241 height 33
click at [636, 282] on input "VID" at bounding box center [656, 289] width 242 height 34
type input "0620TEST"
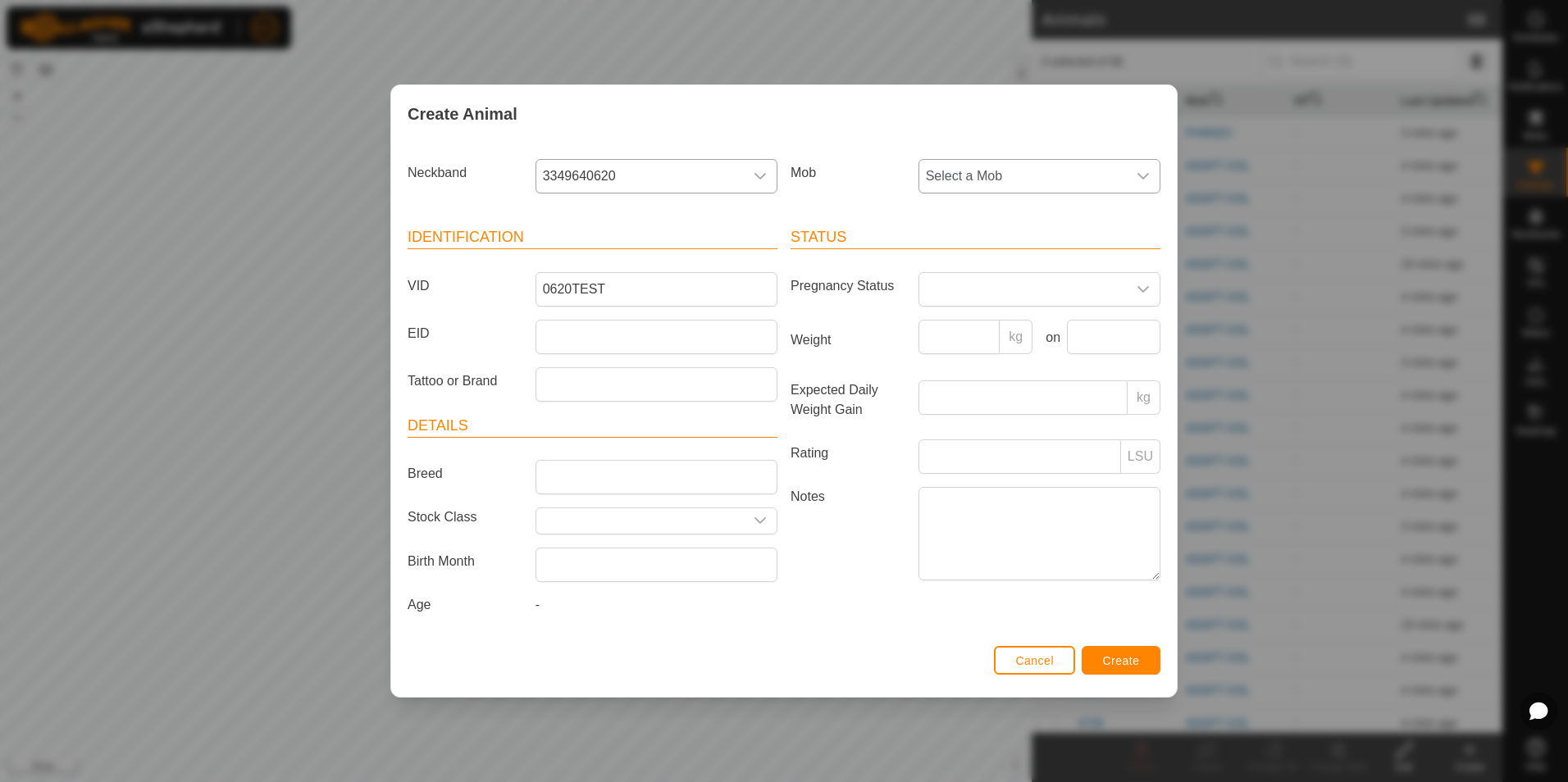
click at [1041, 175] on span "Select a Mob" at bounding box center [1023, 176] width 207 height 33
click at [1027, 365] on li "PHREEC" at bounding box center [1040, 364] width 241 height 33
click at [1135, 661] on span "Create" at bounding box center [1122, 660] width 37 height 13
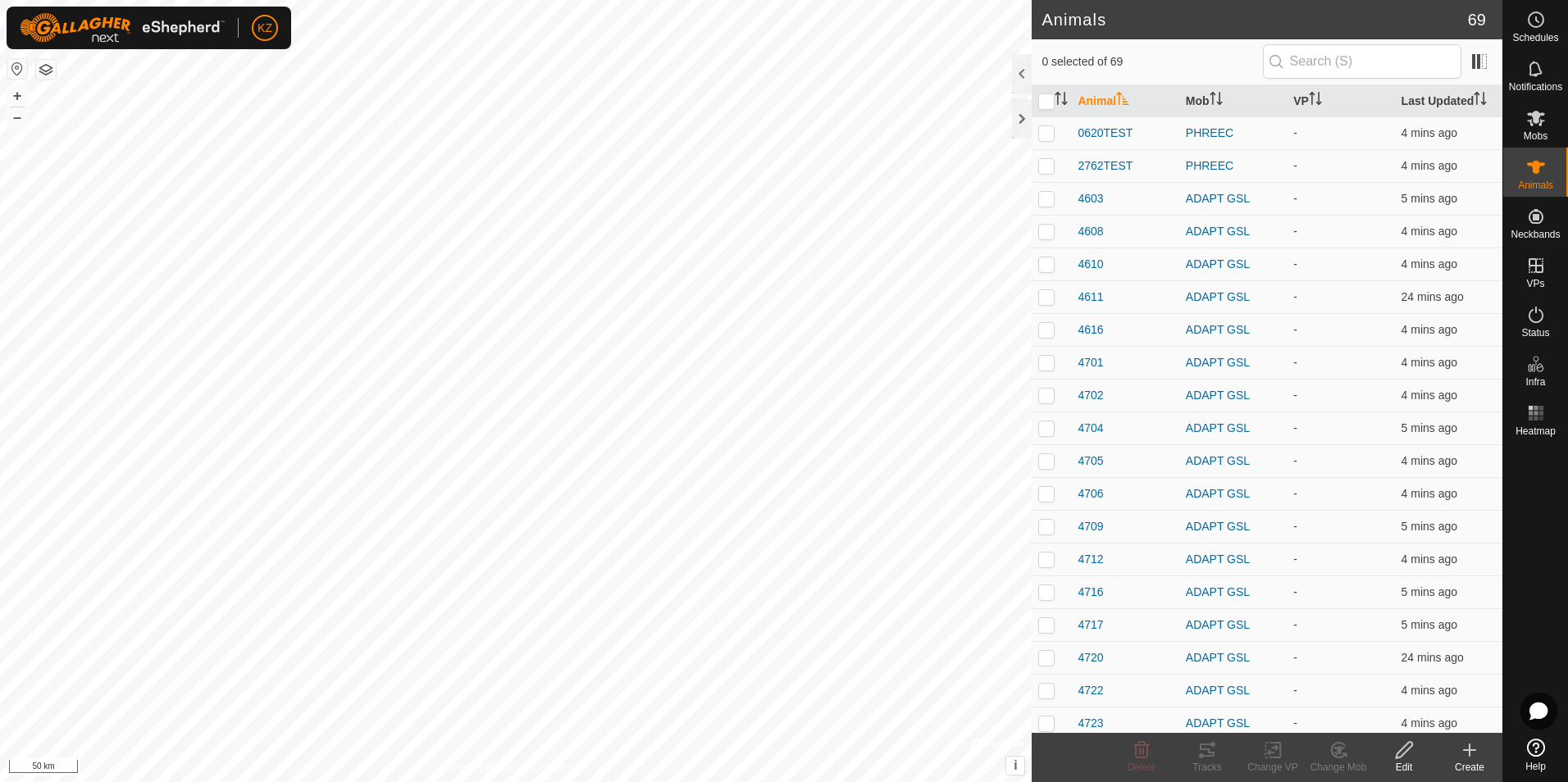
click at [1472, 756] on icon at bounding box center [1470, 750] width 19 height 19
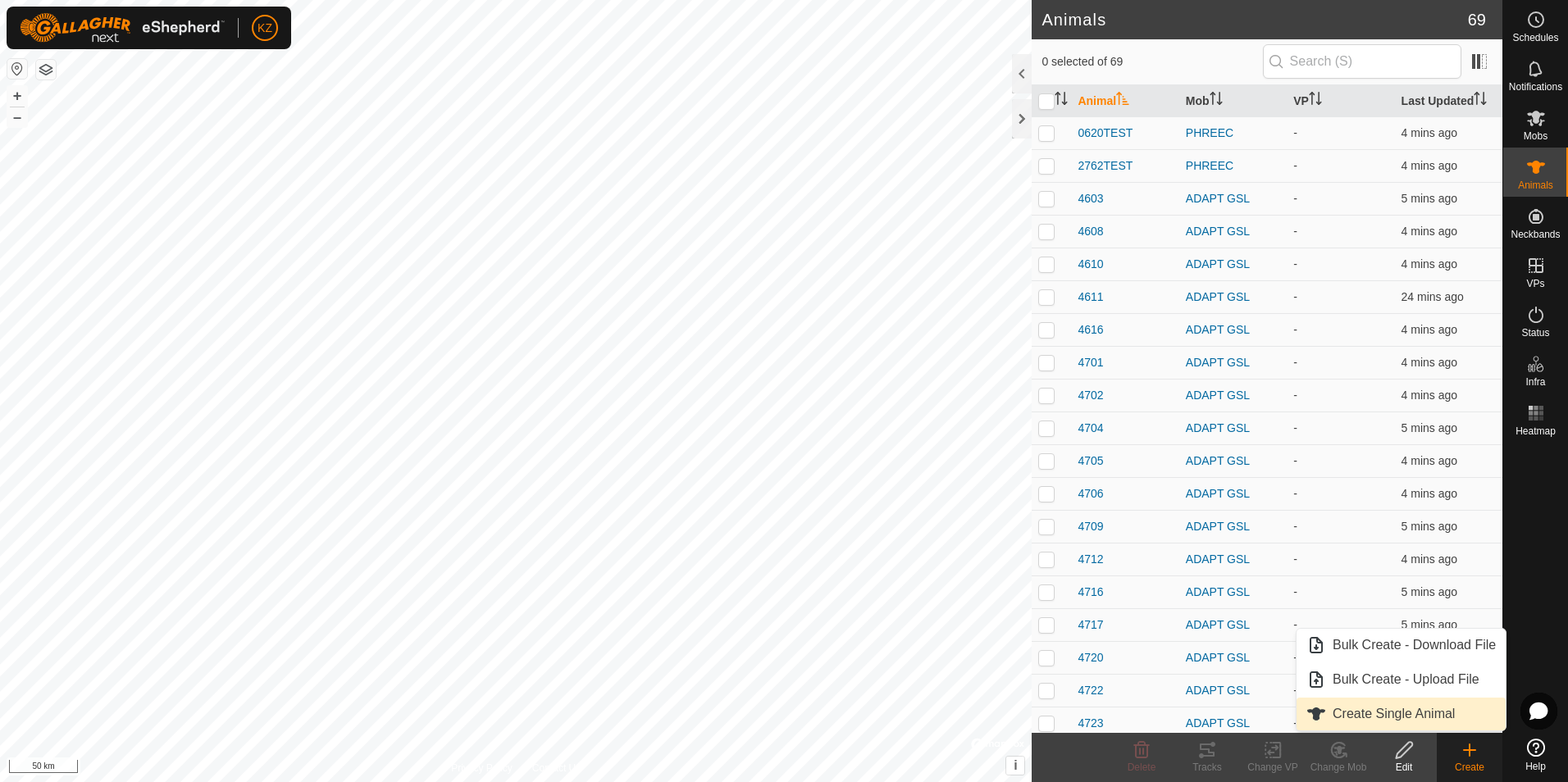
click at [1388, 718] on link "Create Single Animal" at bounding box center [1400, 715] width 209 height 33
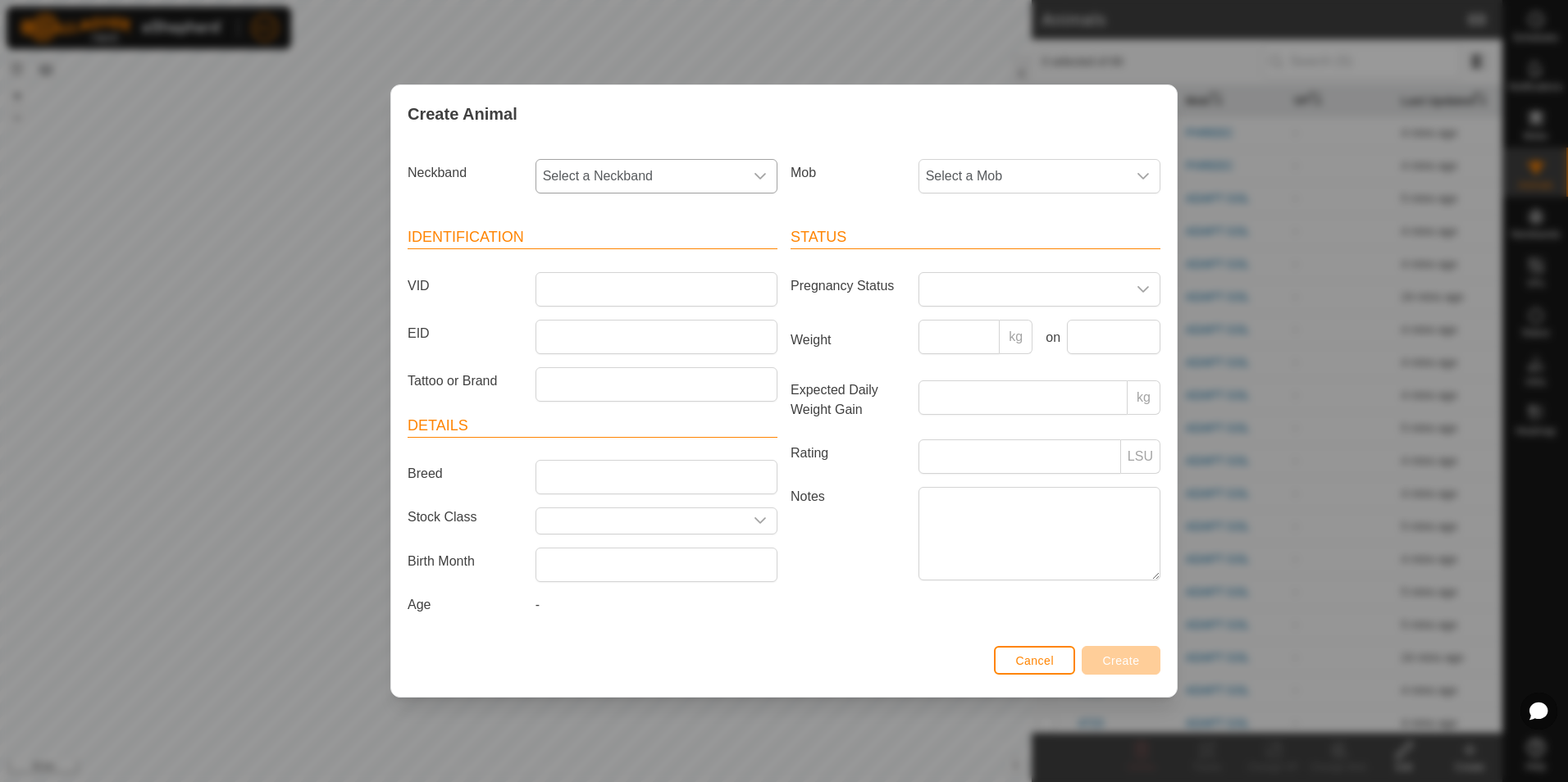
click at [689, 179] on span "Select a Neckband" at bounding box center [640, 176] width 207 height 33
type input "500"
click at [701, 253] on li "0673695009" at bounding box center [657, 261] width 241 height 33
click at [1050, 176] on span "Select a Mob" at bounding box center [1023, 176] width 207 height 33
click at [1026, 375] on li "PHREEC" at bounding box center [1040, 364] width 241 height 33
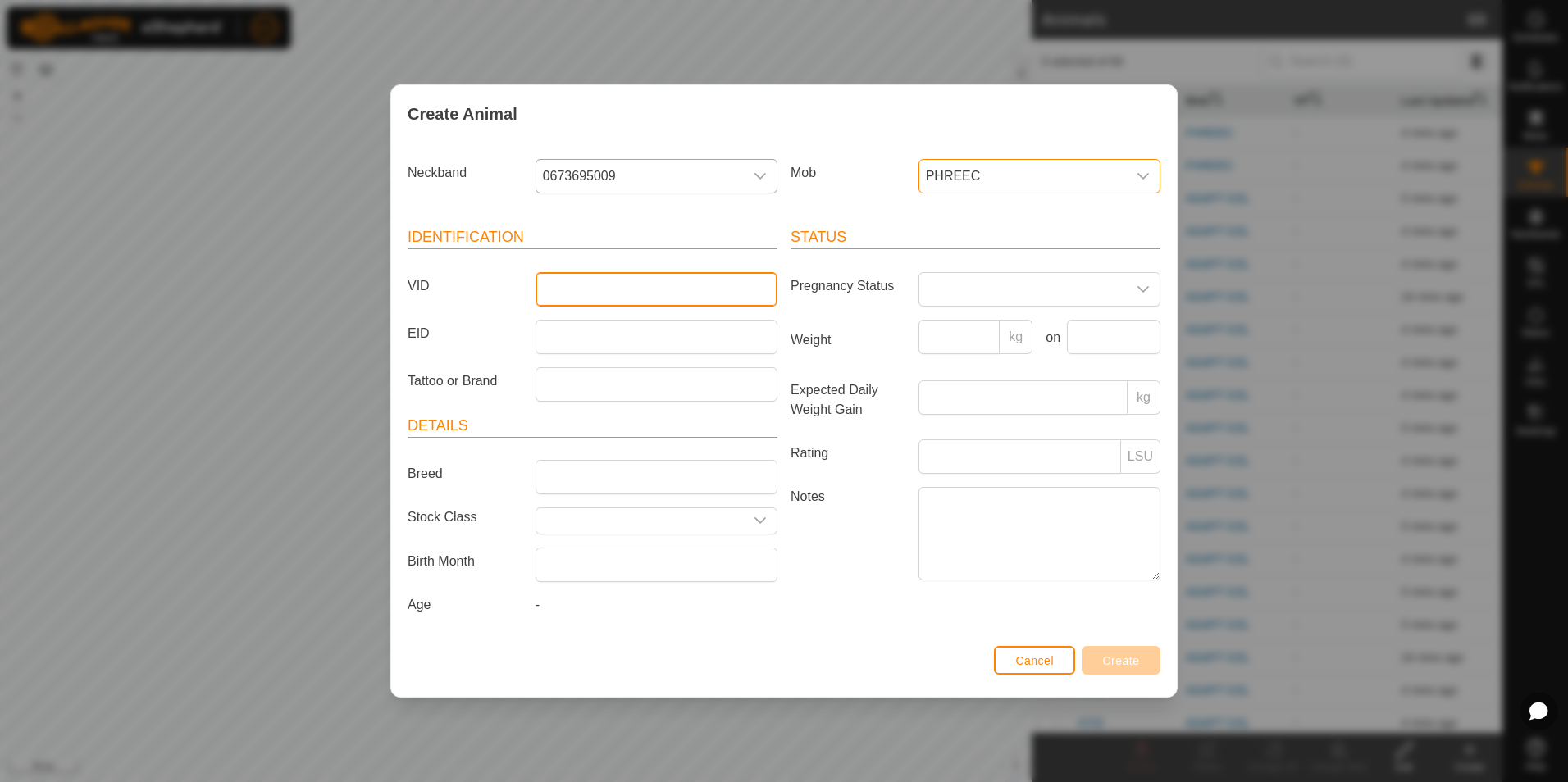
click at [608, 288] on input "VID" at bounding box center [656, 289] width 242 height 34
type input "5009TEST"
click at [1128, 656] on span "Create" at bounding box center [1122, 660] width 37 height 13
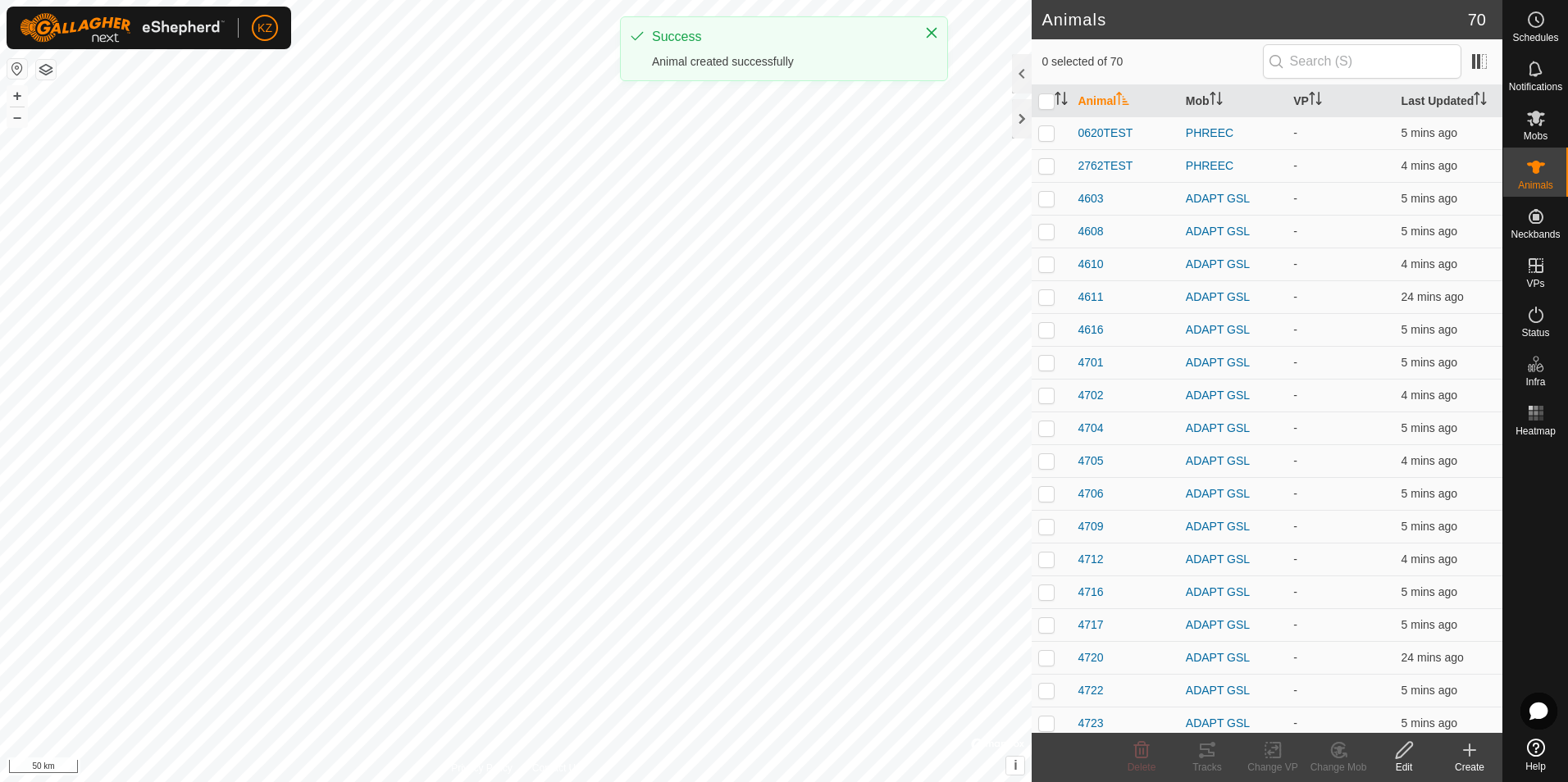
click at [1478, 763] on div "Create" at bounding box center [1469, 767] width 65 height 15
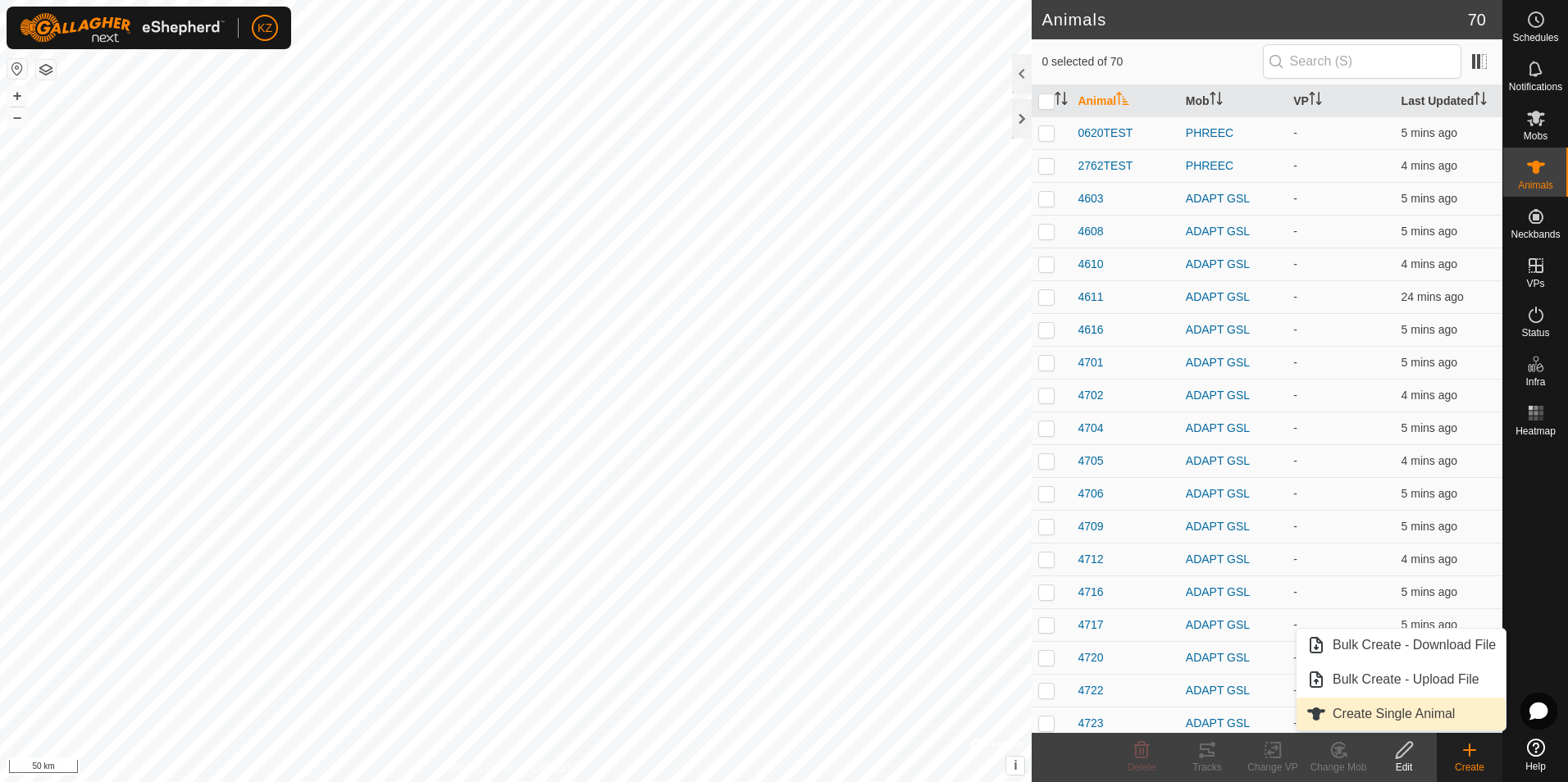
click at [1438, 718] on link "Create Single Animal" at bounding box center [1400, 715] width 209 height 33
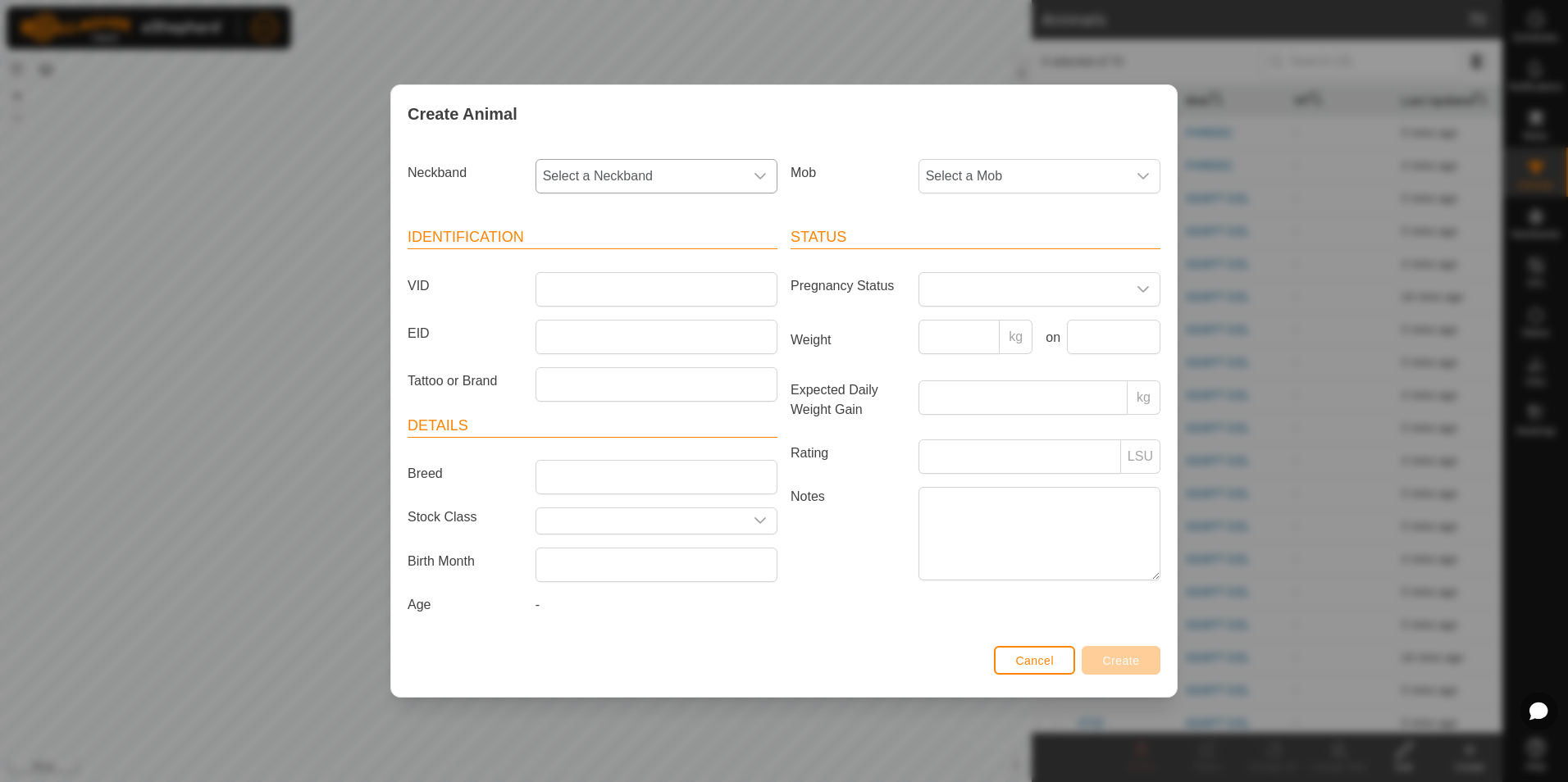
click at [672, 168] on span "Select a Neckband" at bounding box center [640, 176] width 207 height 33
type input "6974"
click at [689, 257] on li "0888056974" at bounding box center [657, 261] width 241 height 33
click at [681, 288] on input "VID" at bounding box center [656, 289] width 242 height 34
type input "6974TEST"
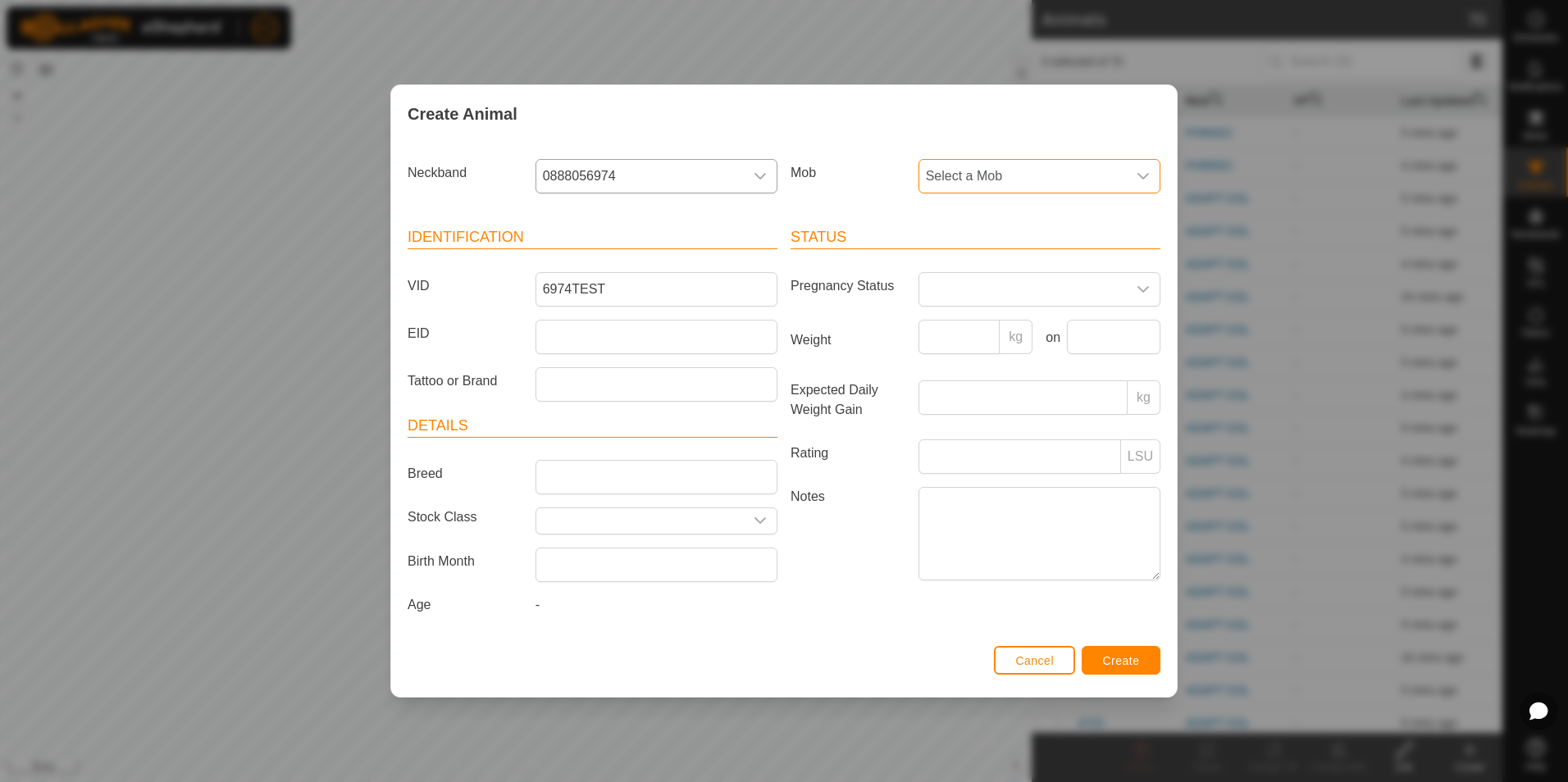
drag, startPoint x: 1115, startPoint y: 168, endPoint x: 1099, endPoint y: 185, distance: 23.3
click at [1114, 168] on span "Select a Mob" at bounding box center [1023, 176] width 207 height 33
click at [1013, 360] on li "PHREEC" at bounding box center [1040, 364] width 241 height 33
click at [1130, 667] on span "Create" at bounding box center [1122, 660] width 37 height 13
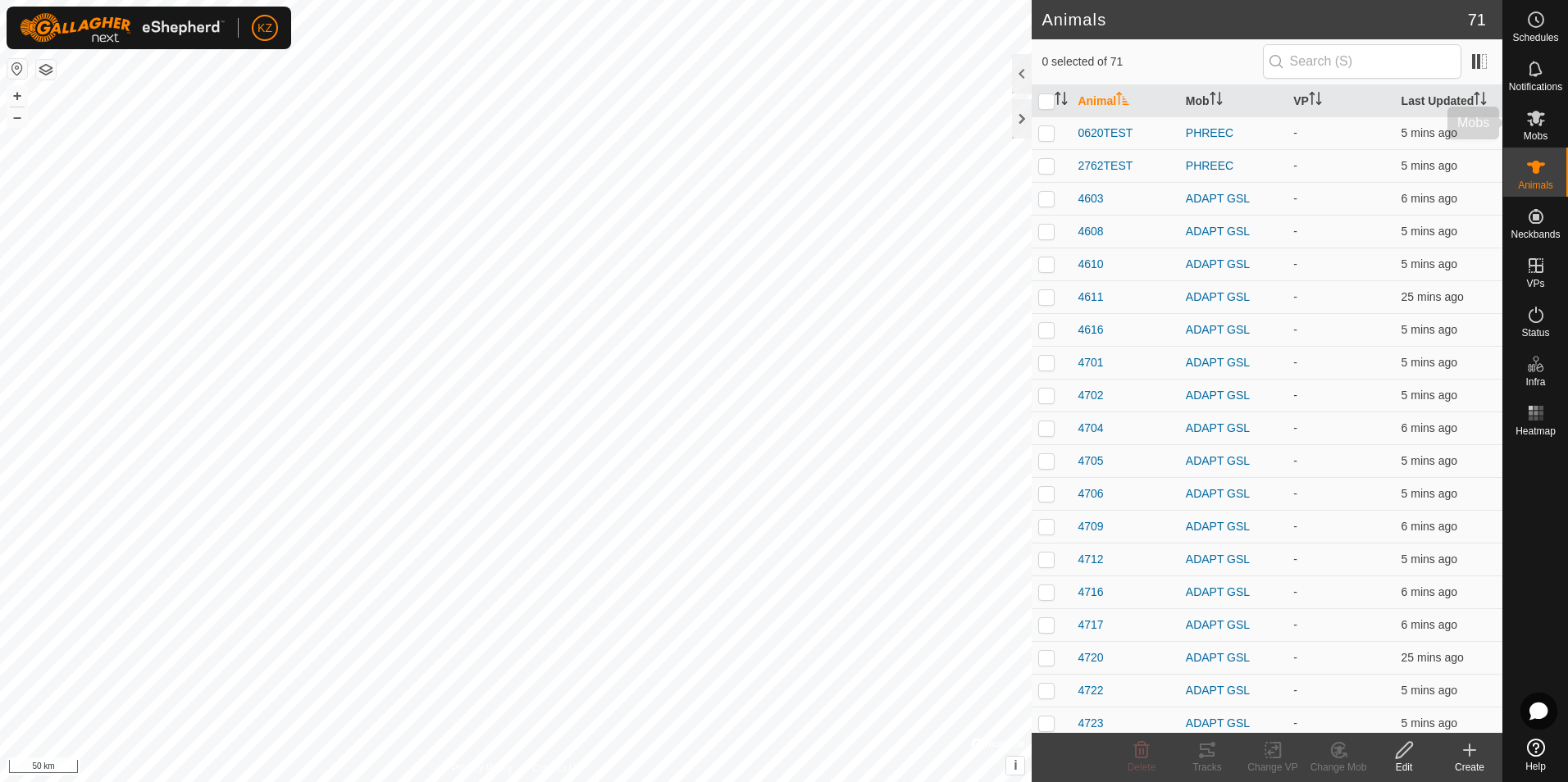
click at [1536, 136] on span "Mobs" at bounding box center [1536, 136] width 23 height 10
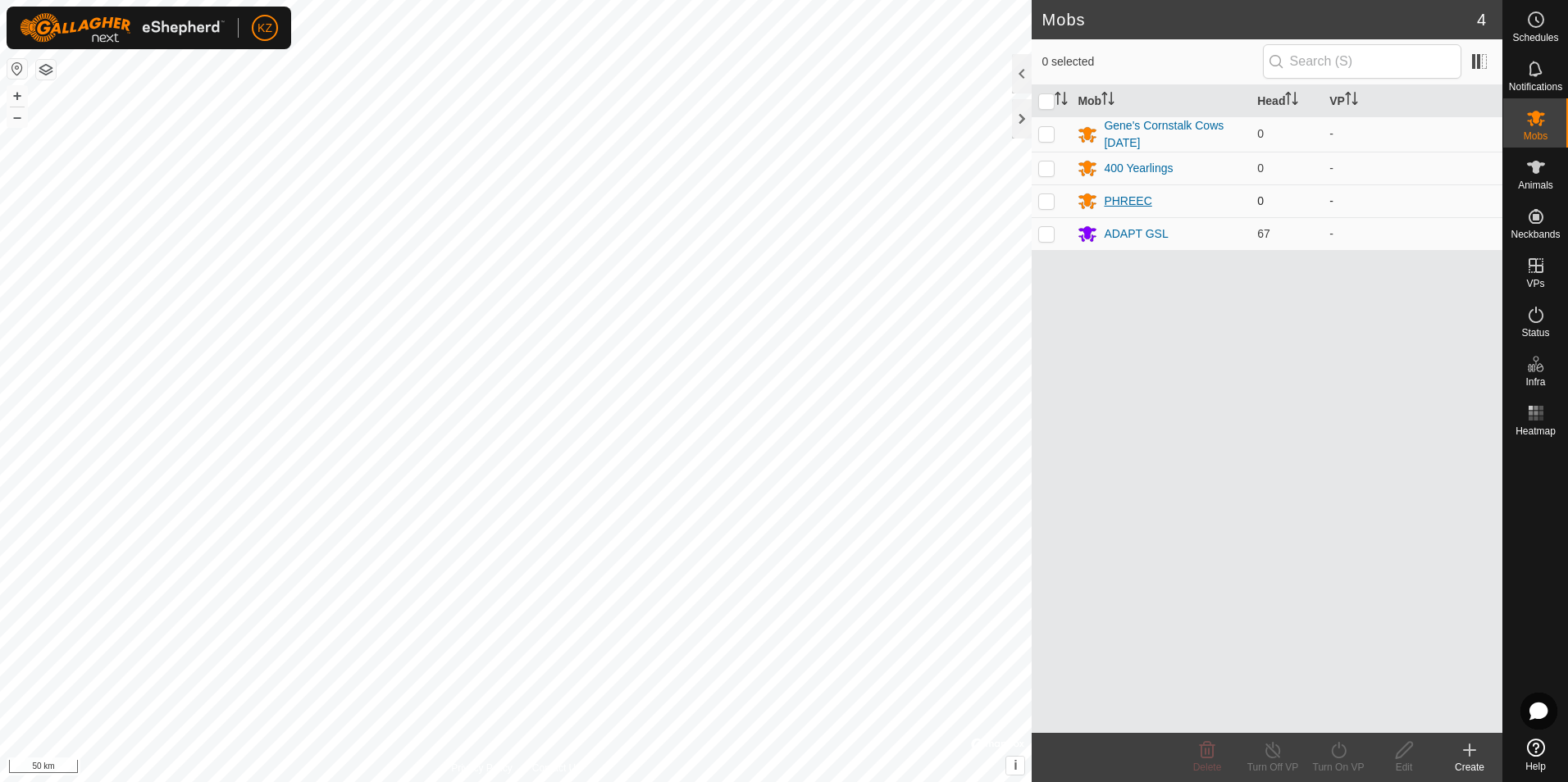
click at [1117, 204] on div "PHREEC" at bounding box center [1127, 202] width 48 height 18
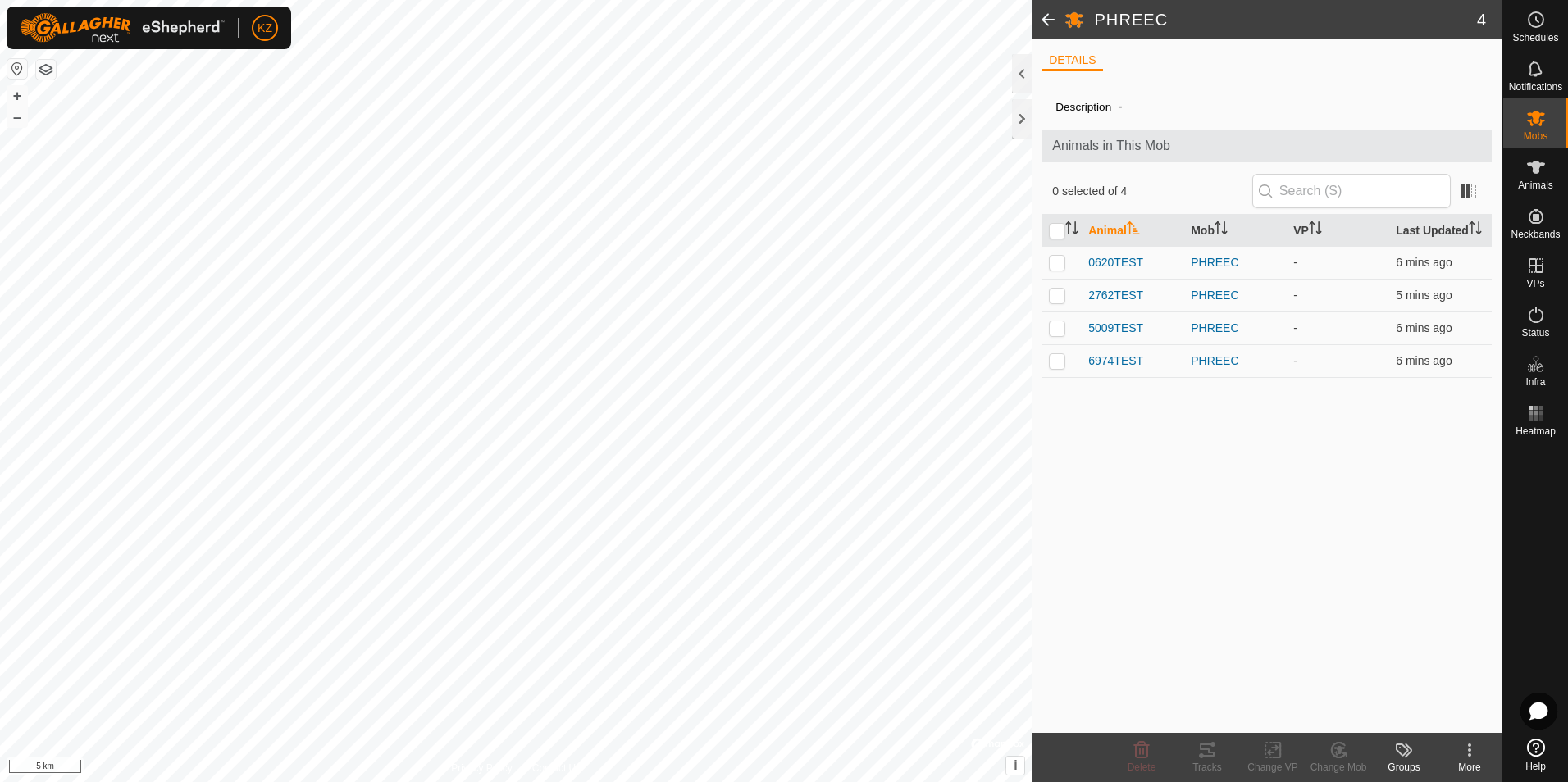
click at [1057, 704] on div "PHREEC 4 DETAILS Description - Animals in This Mob 0 selected of 4 Animal Mob V…" at bounding box center [751, 391] width 1503 height 782
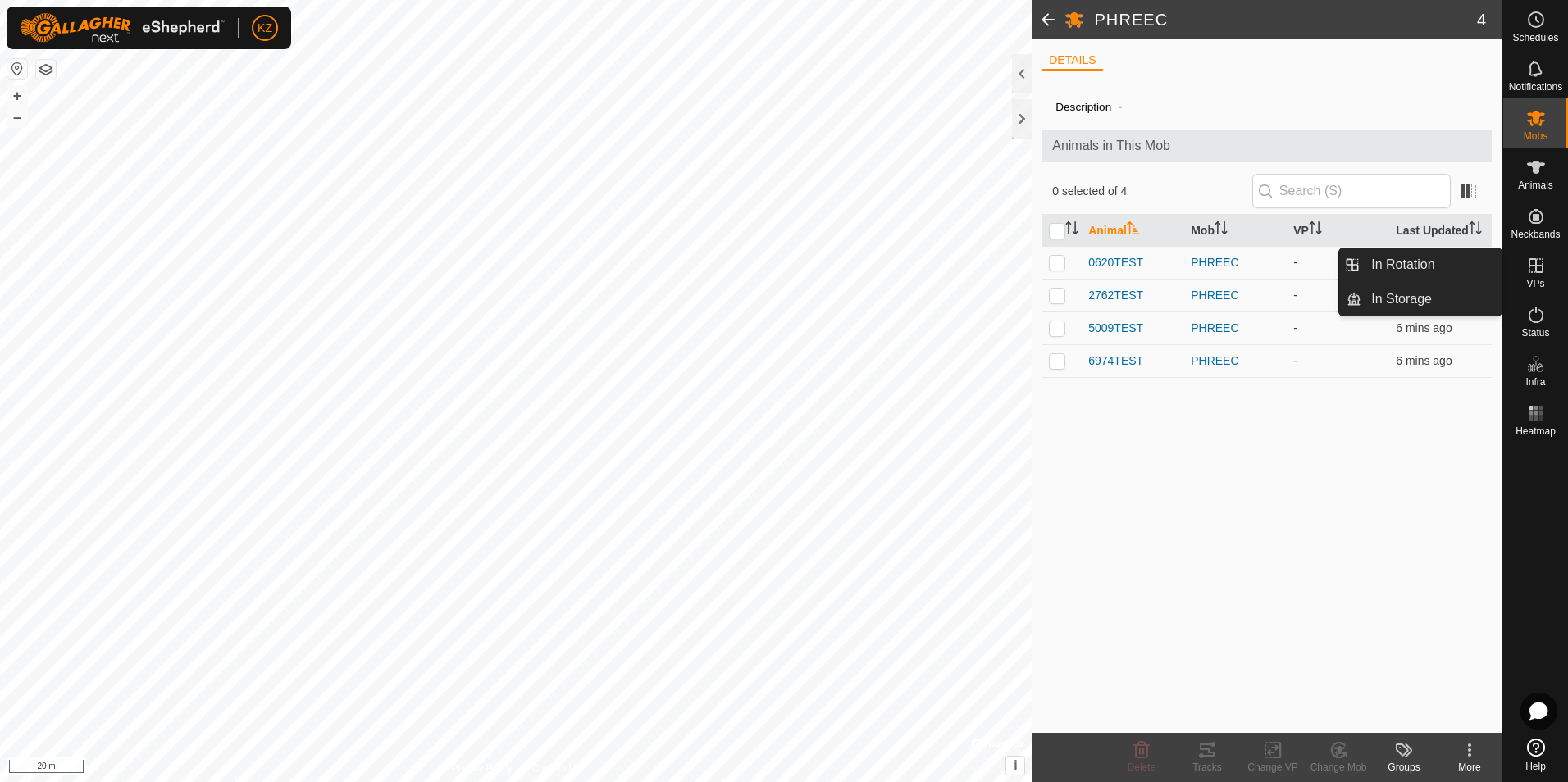
click at [1543, 266] on icon at bounding box center [1536, 265] width 15 height 15
click at [1535, 271] on icon at bounding box center [1536, 265] width 15 height 15
click at [1533, 270] on icon at bounding box center [1536, 266] width 19 height 19
click at [1443, 270] on link "In Rotation" at bounding box center [1432, 265] width 140 height 33
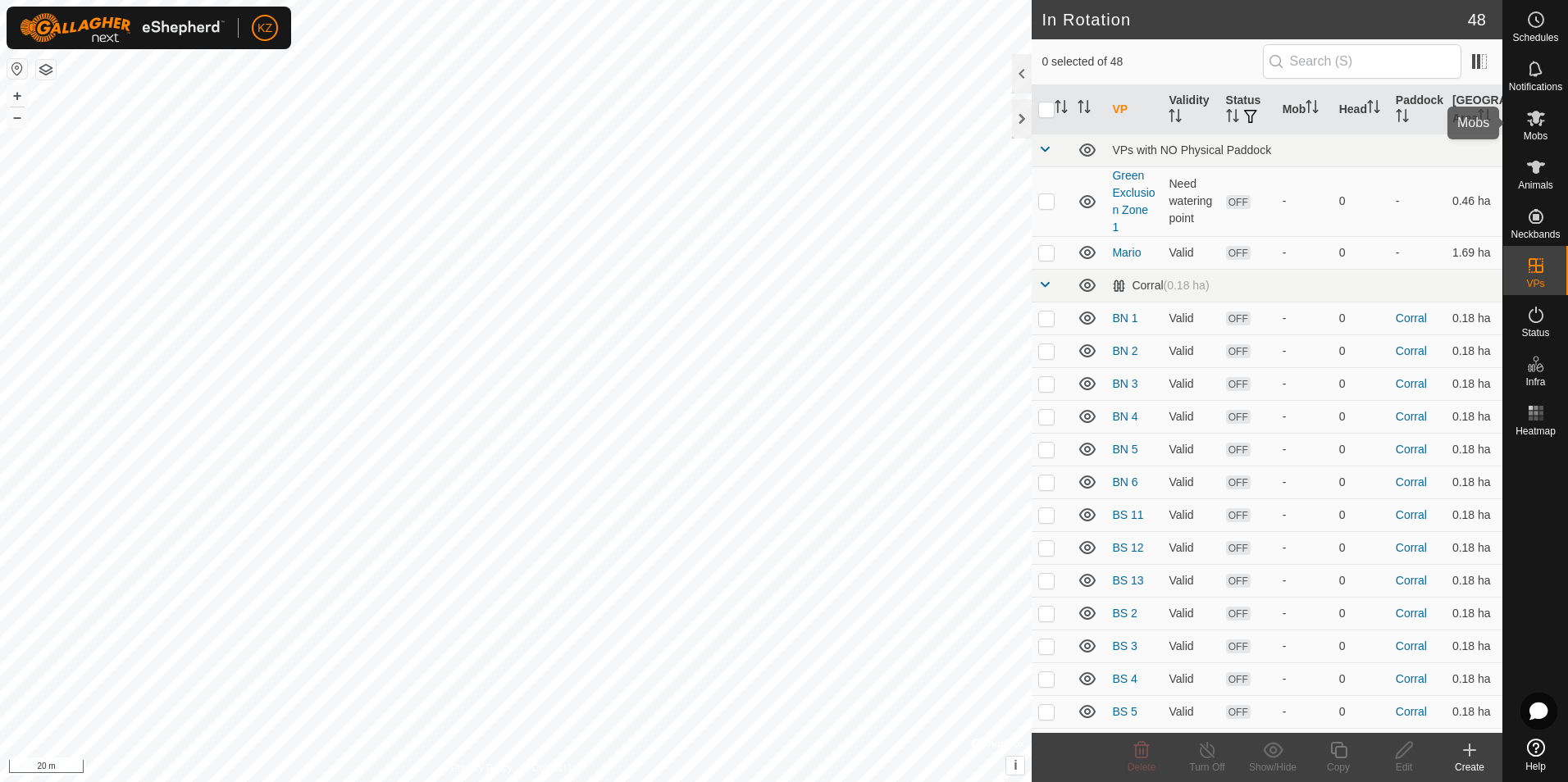
click at [1536, 127] on icon at bounding box center [1536, 118] width 19 height 19
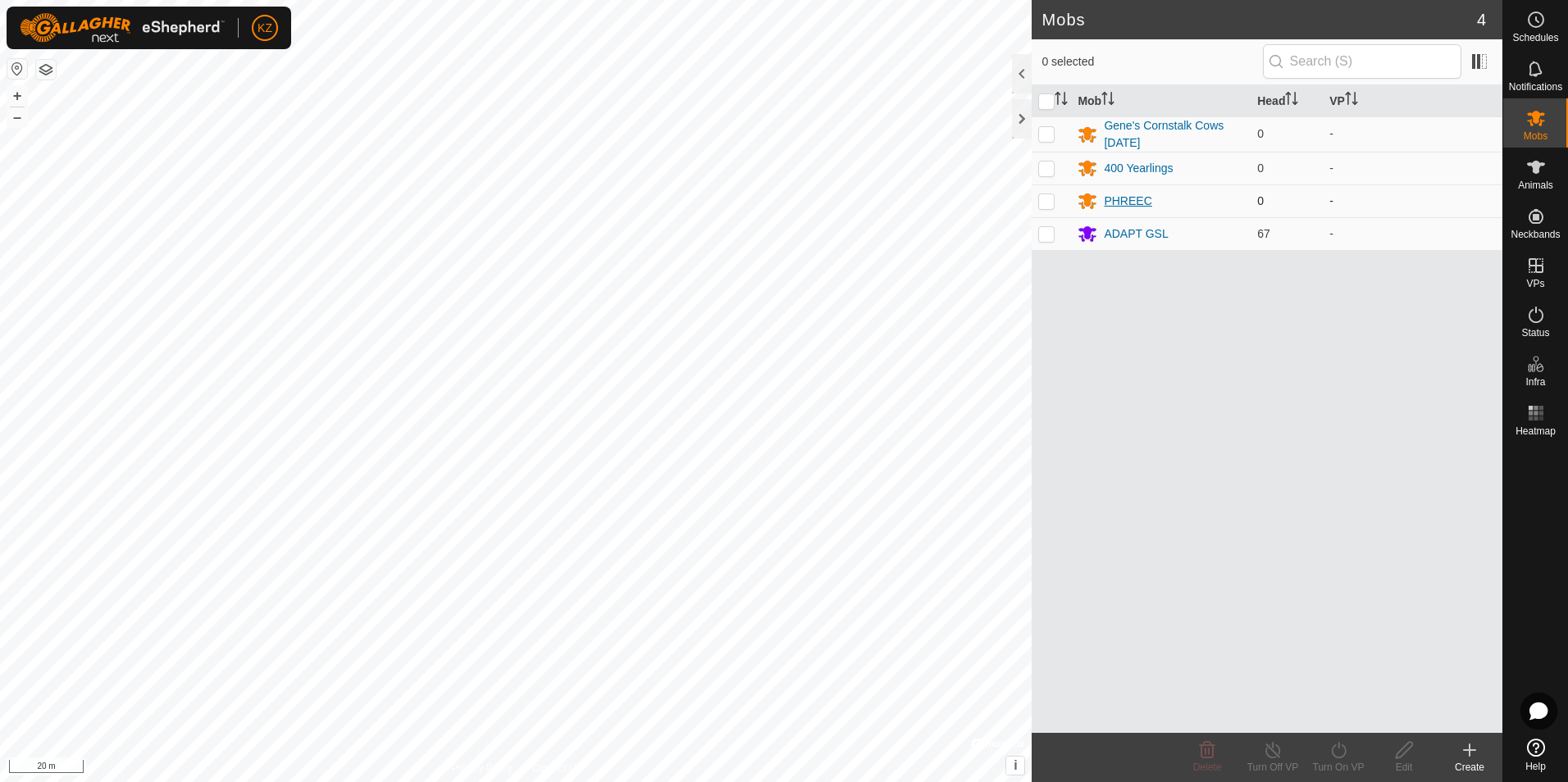
click at [1124, 205] on div "PHREEC" at bounding box center [1127, 202] width 48 height 18
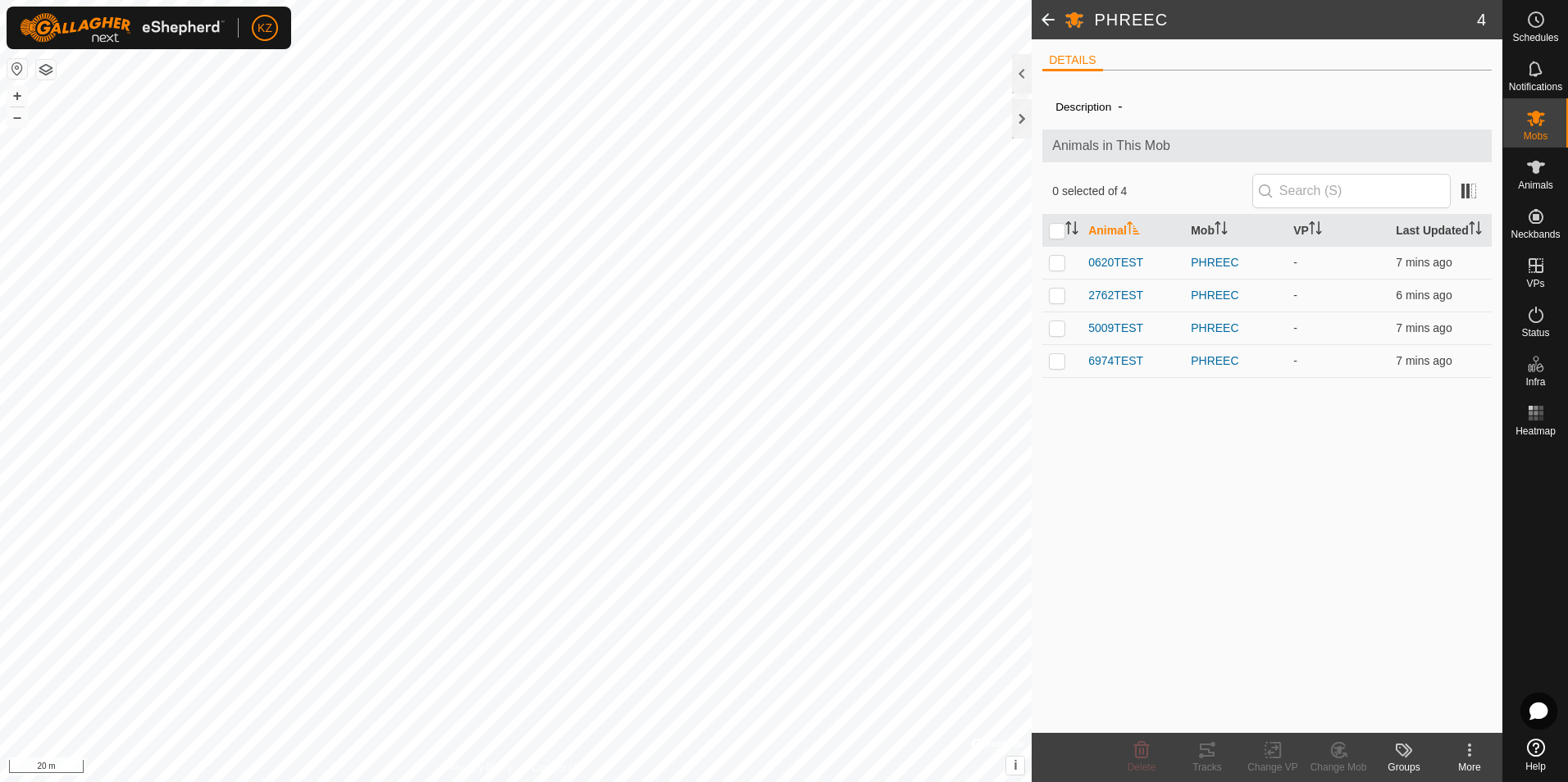
click at [1460, 751] on kebab-svg-icon at bounding box center [1469, 750] width 65 height 19
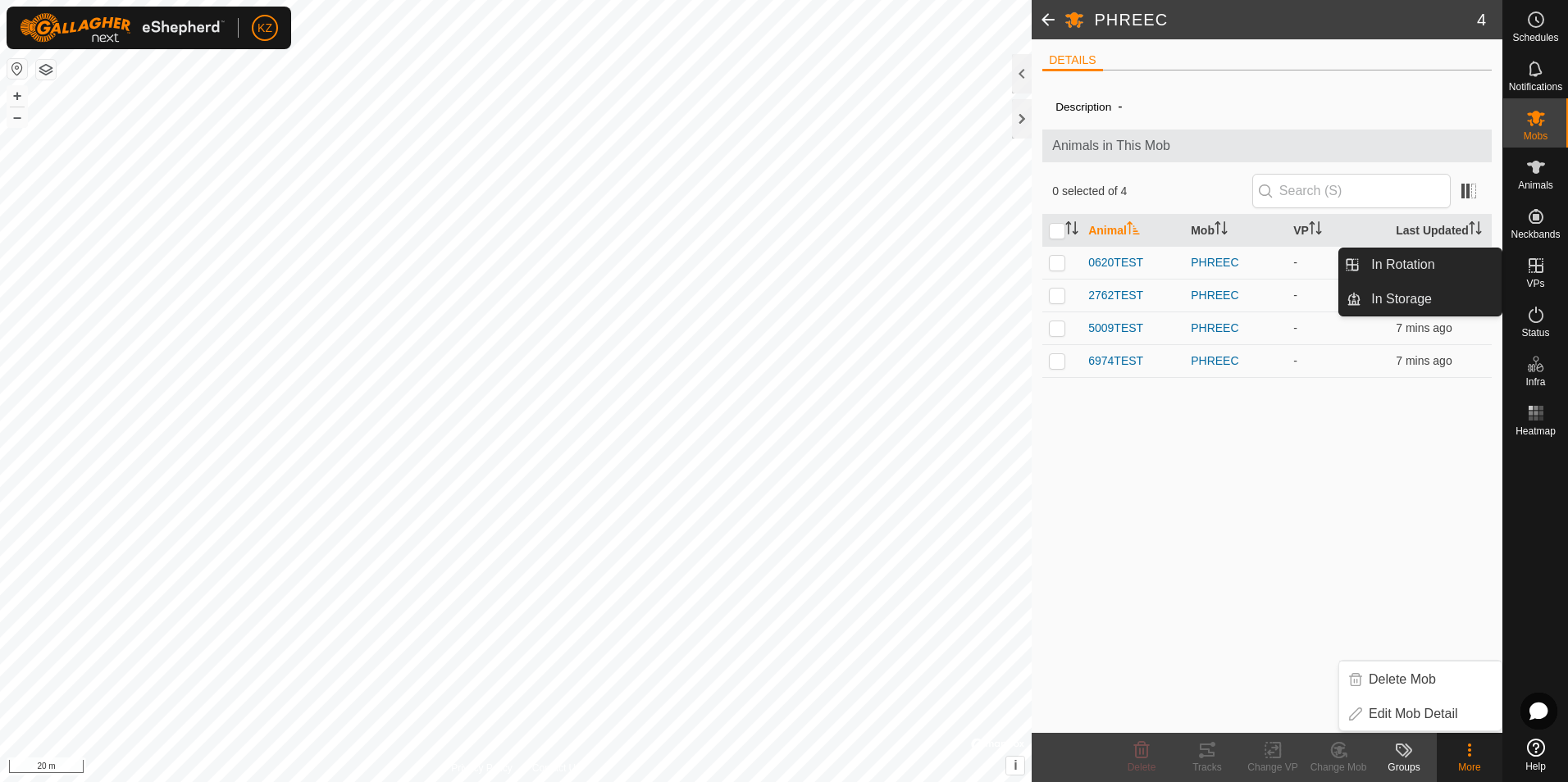
click at [1546, 273] on es-virtualpaddocks-svg-icon at bounding box center [1536, 265] width 29 height 26
click at [1434, 269] on link "In Rotation" at bounding box center [1432, 265] width 140 height 33
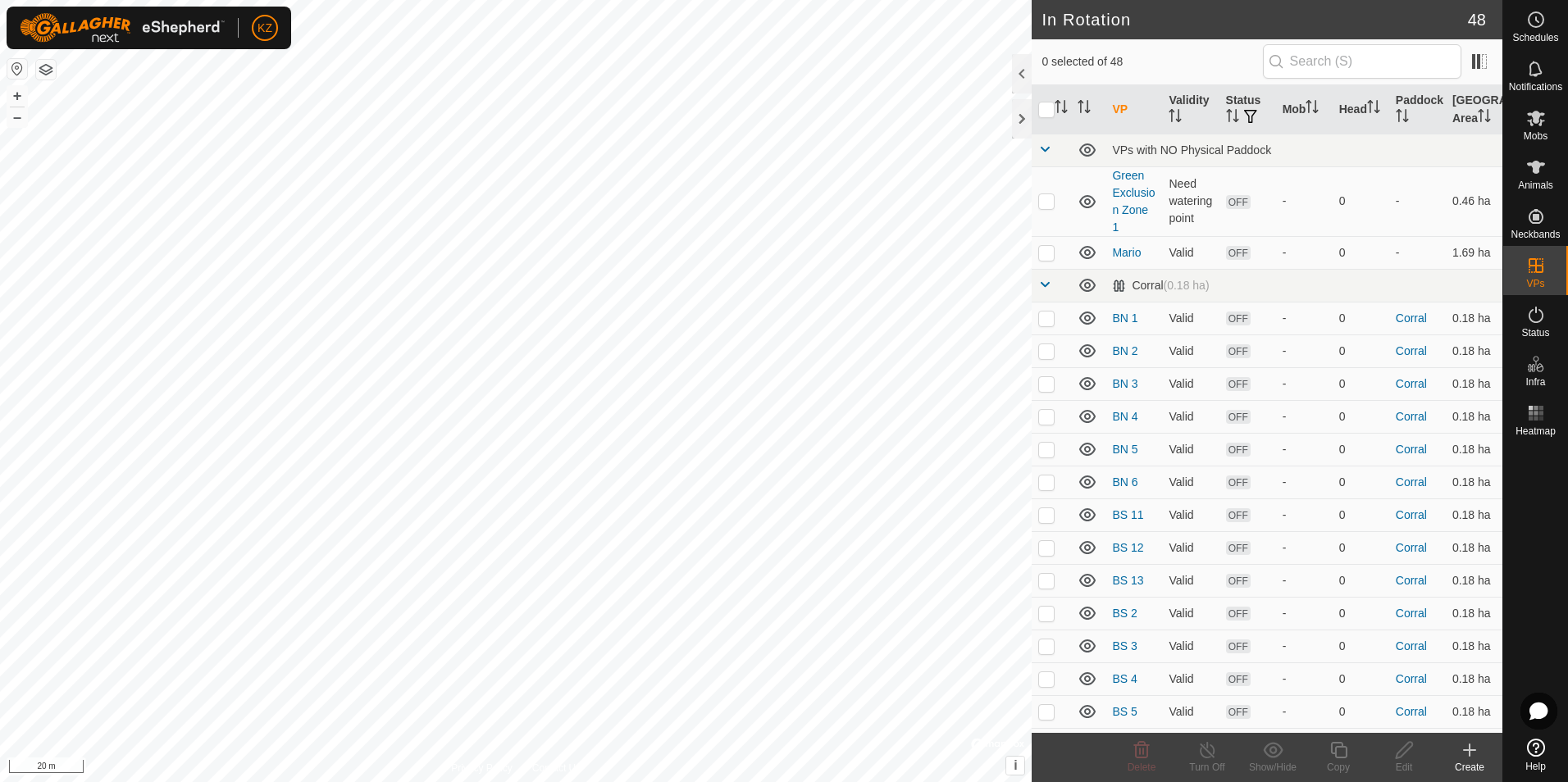
click at [1466, 759] on icon at bounding box center [1470, 750] width 19 height 19
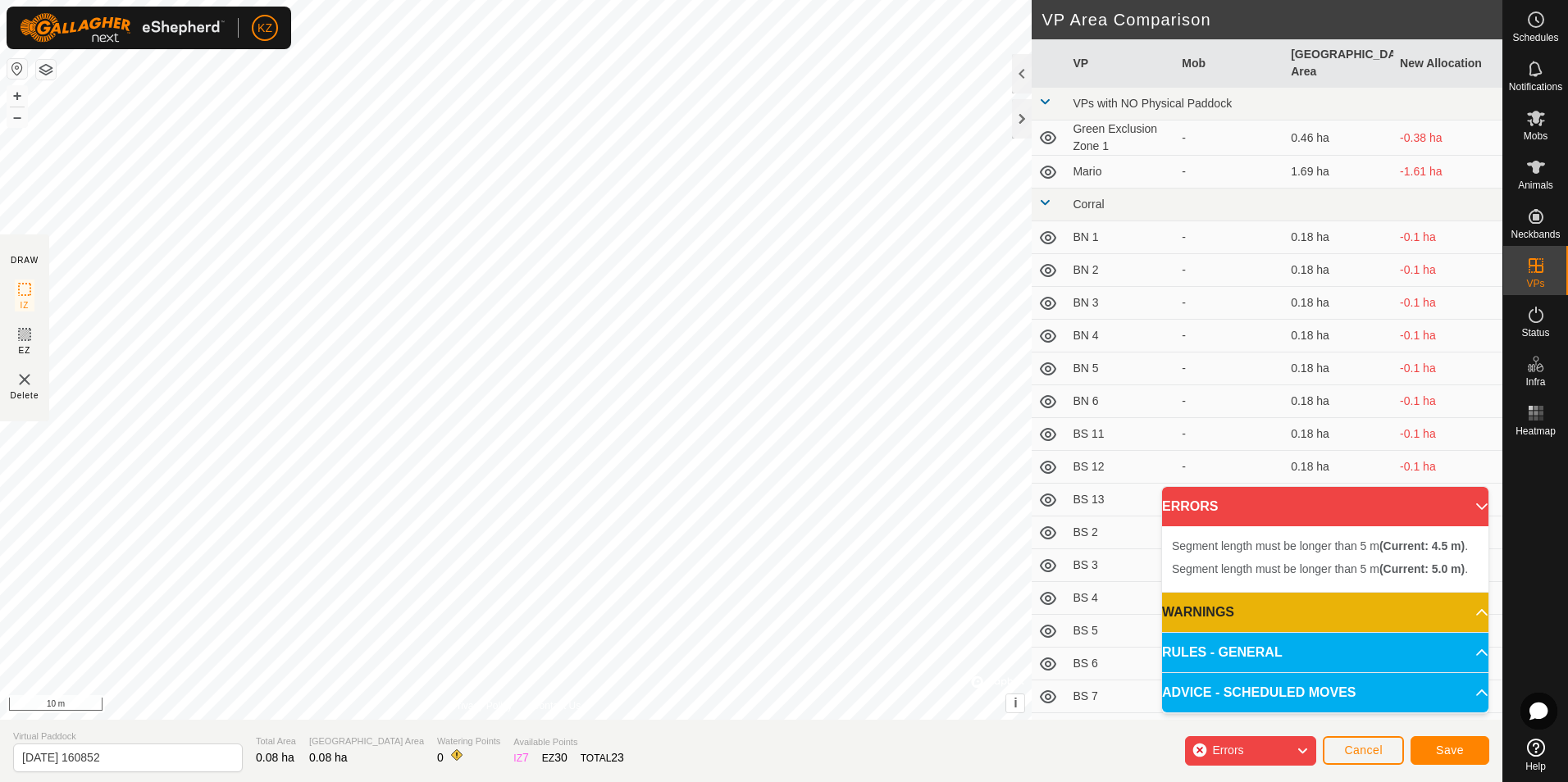
click at [457, 383] on div "Segment length must be longer than 5 m (Current: 5.0 m) . + – ⇧ i © Mapbox , © …" at bounding box center [515, 359] width 1031 height 720
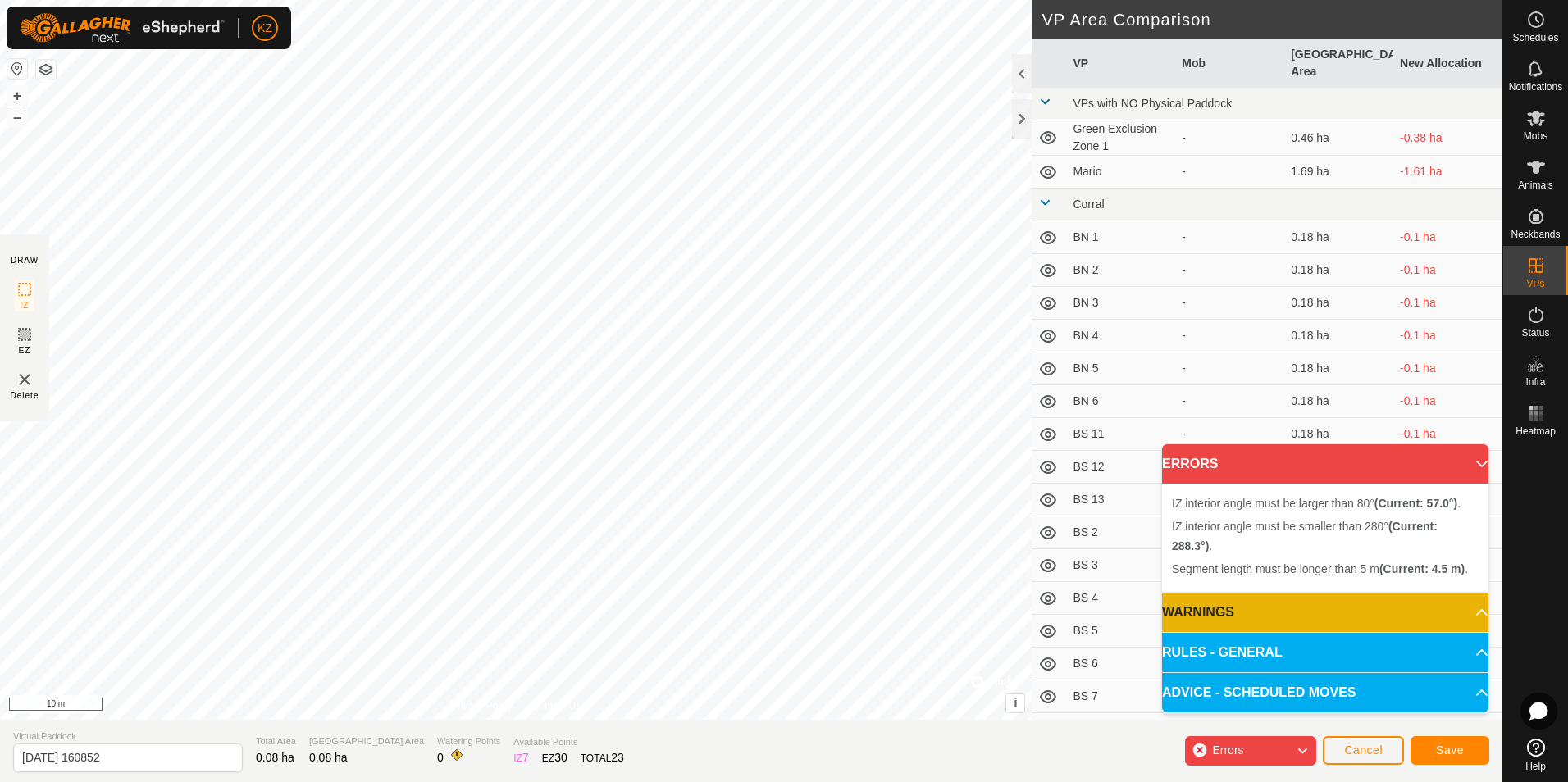
click at [439, 461] on div "IZ interior angle must be smaller than 280° (Current: 288.3°) . + – ⇧ i © Mapbo…" at bounding box center [515, 359] width 1031 height 720
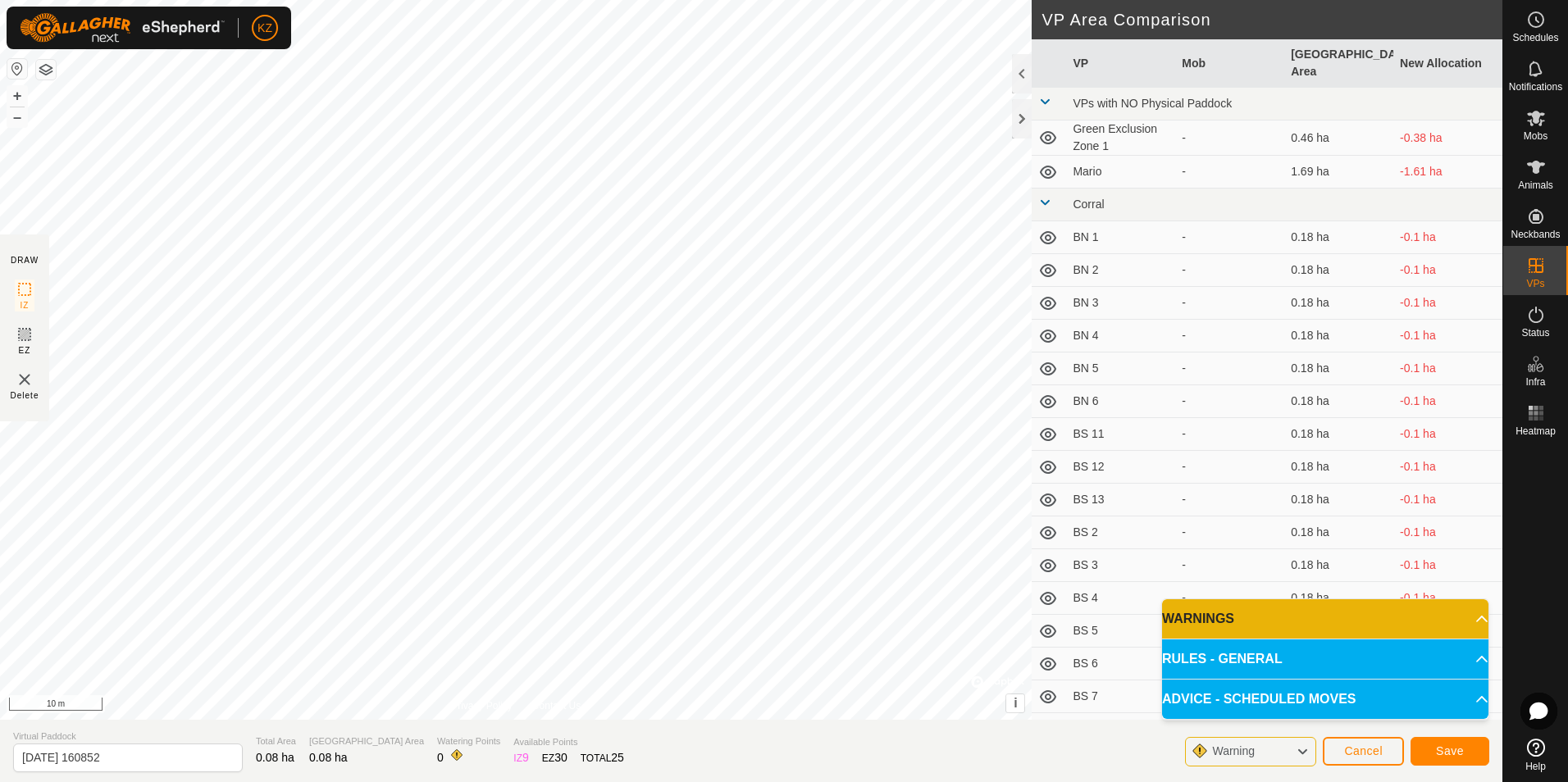
click at [1297, 617] on p-accordion-header "WARNINGS" at bounding box center [1325, 619] width 326 height 39
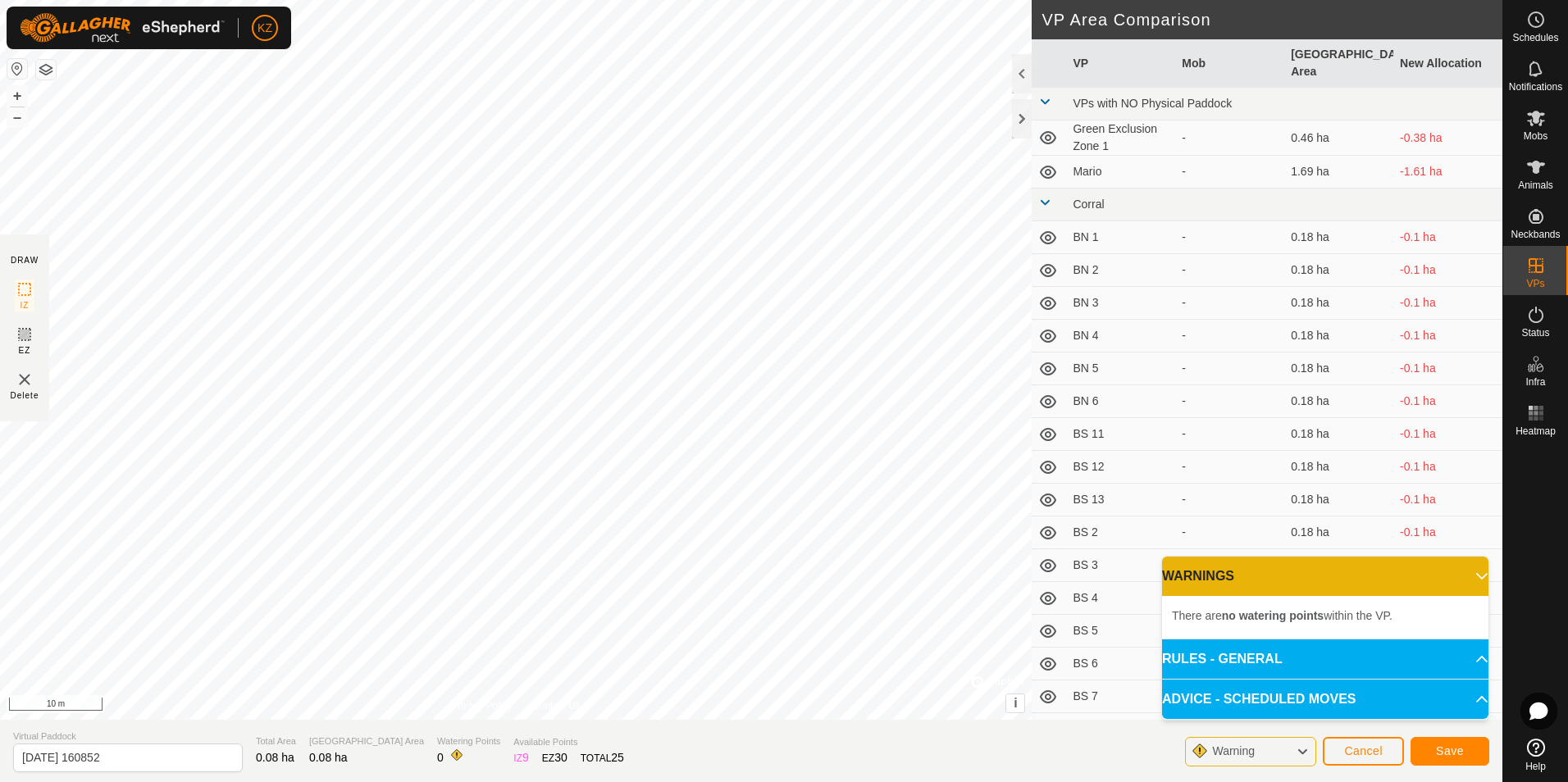
click at [1281, 746] on div "Warning" at bounding box center [1251, 752] width 131 height 29
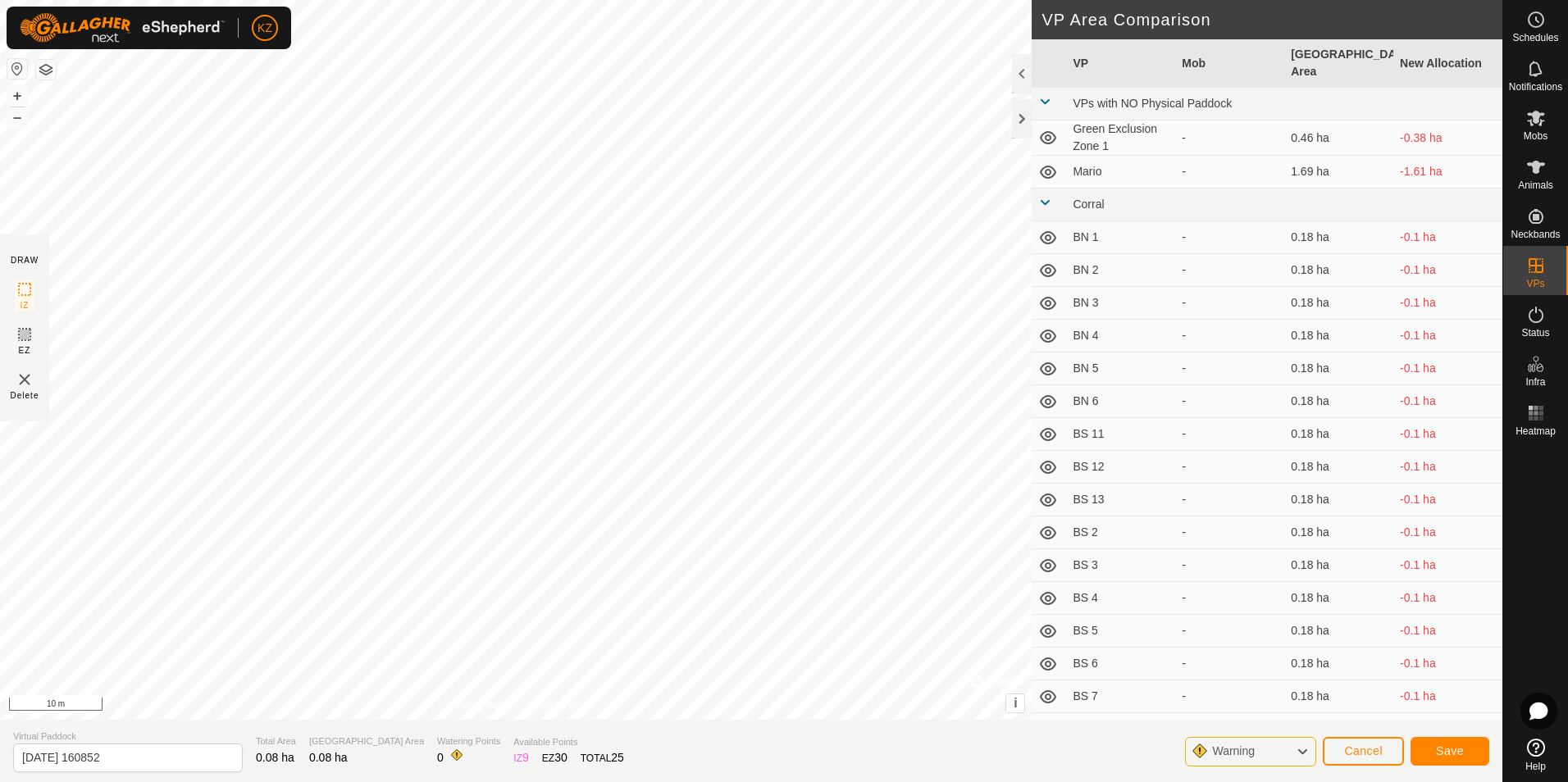
click at [1281, 746] on div "Warning" at bounding box center [1251, 752] width 131 height 29
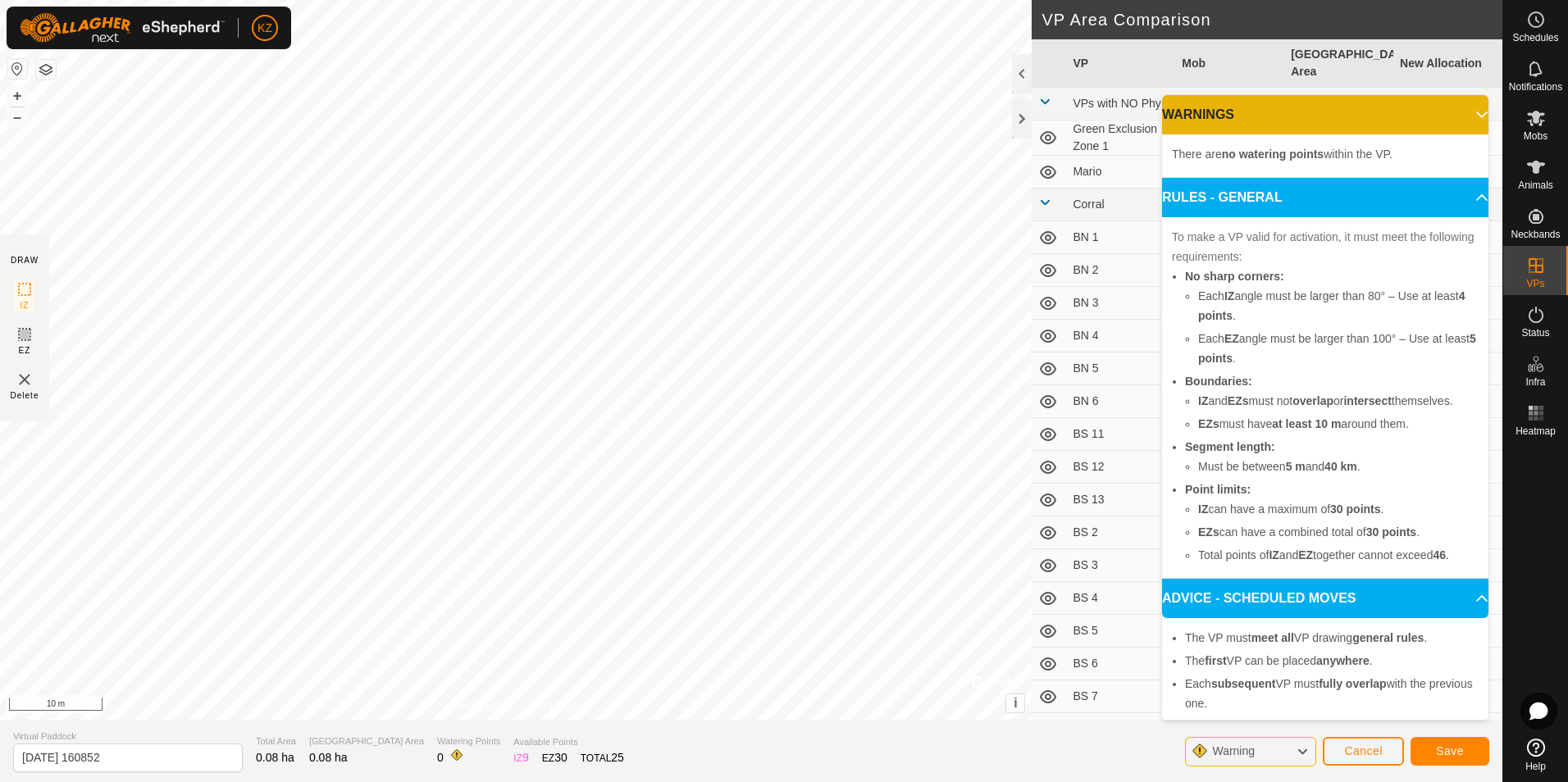
click at [1270, 756] on div "Warning" at bounding box center [1251, 752] width 131 height 29
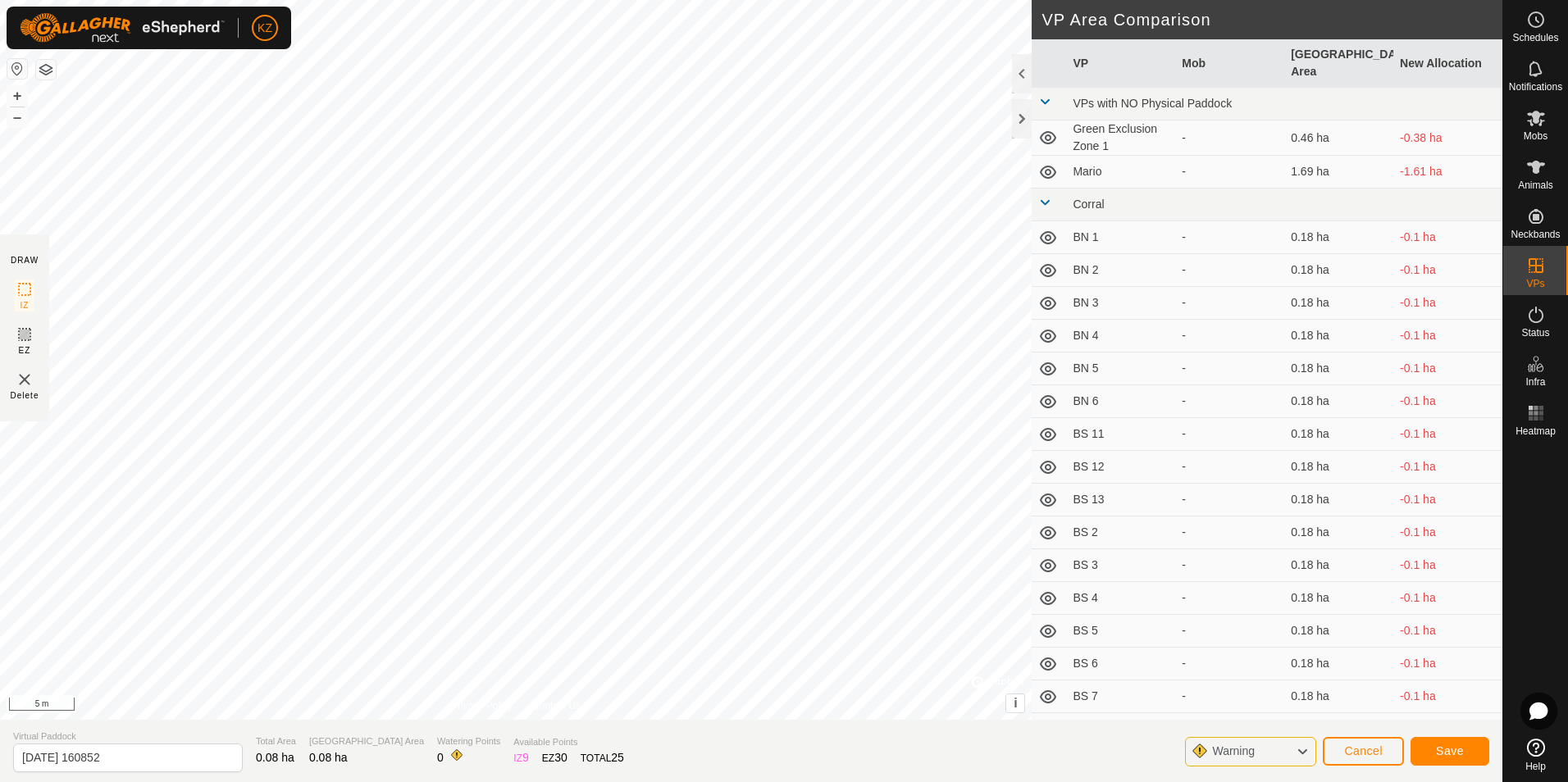
click at [1279, 761] on div "Warning" at bounding box center [1251, 752] width 131 height 29
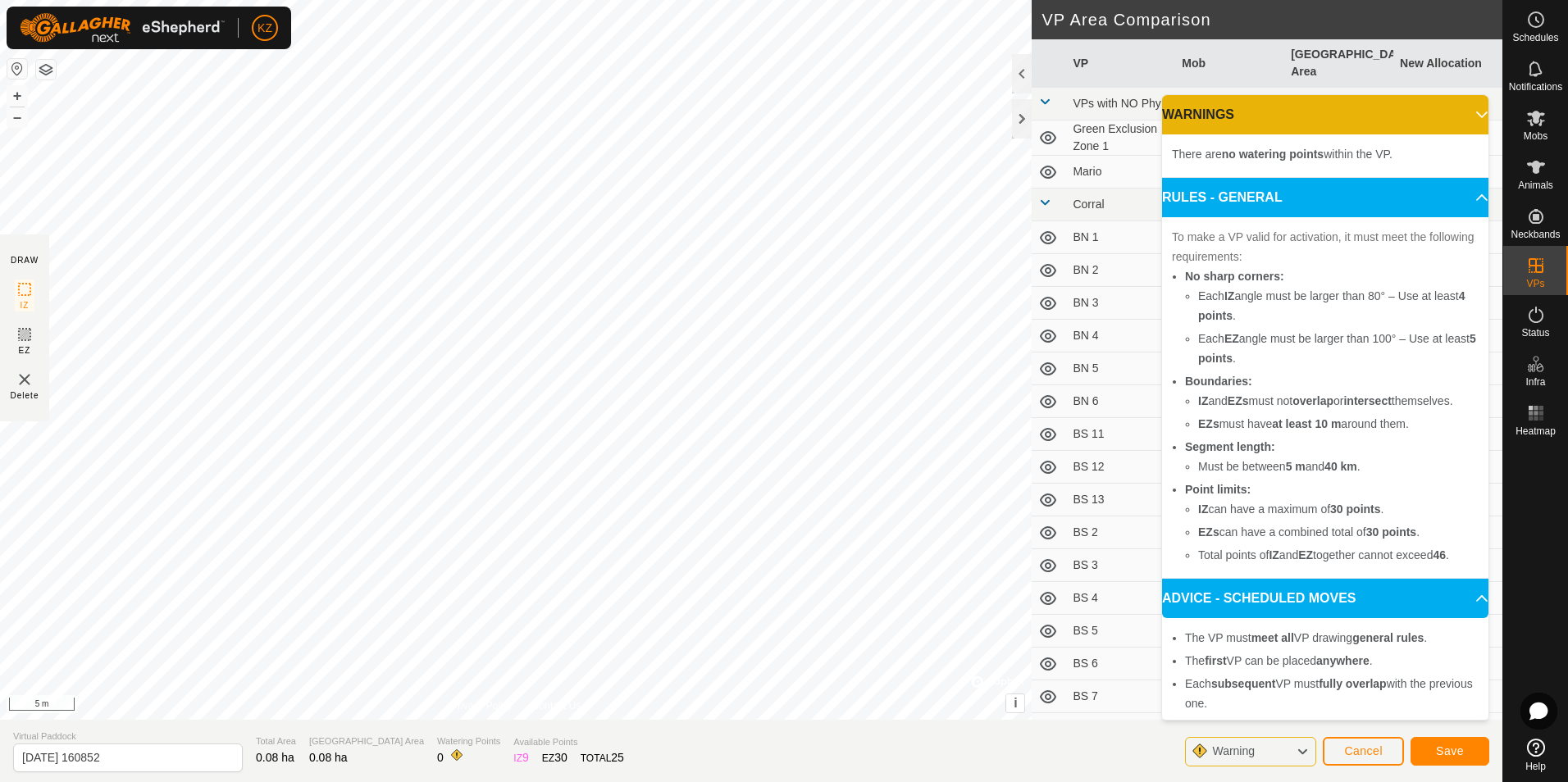
click at [1276, 759] on div "Warning" at bounding box center [1251, 752] width 131 height 29
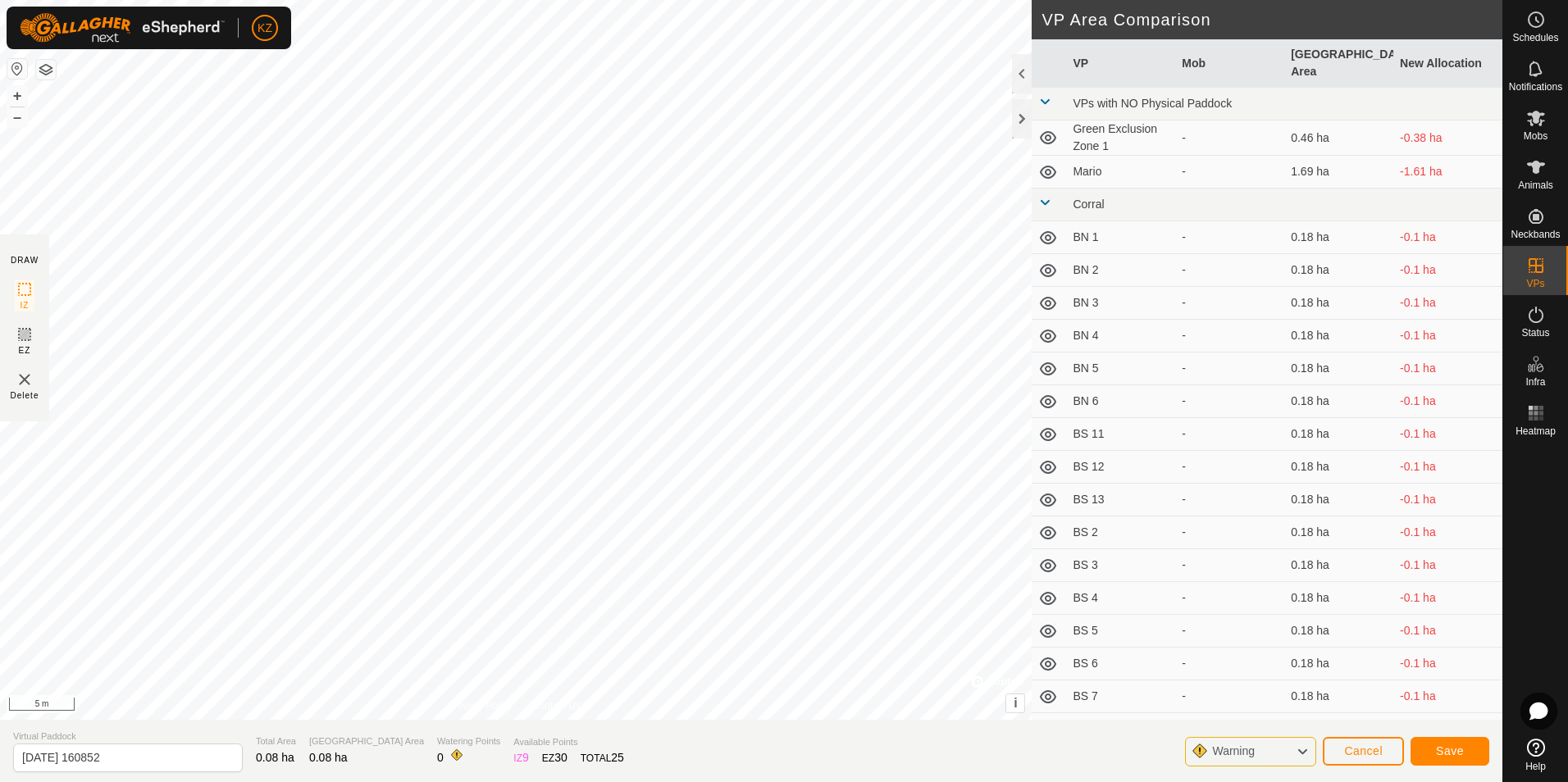
click at [43, 71] on button "button" at bounding box center [46, 69] width 19 height 19
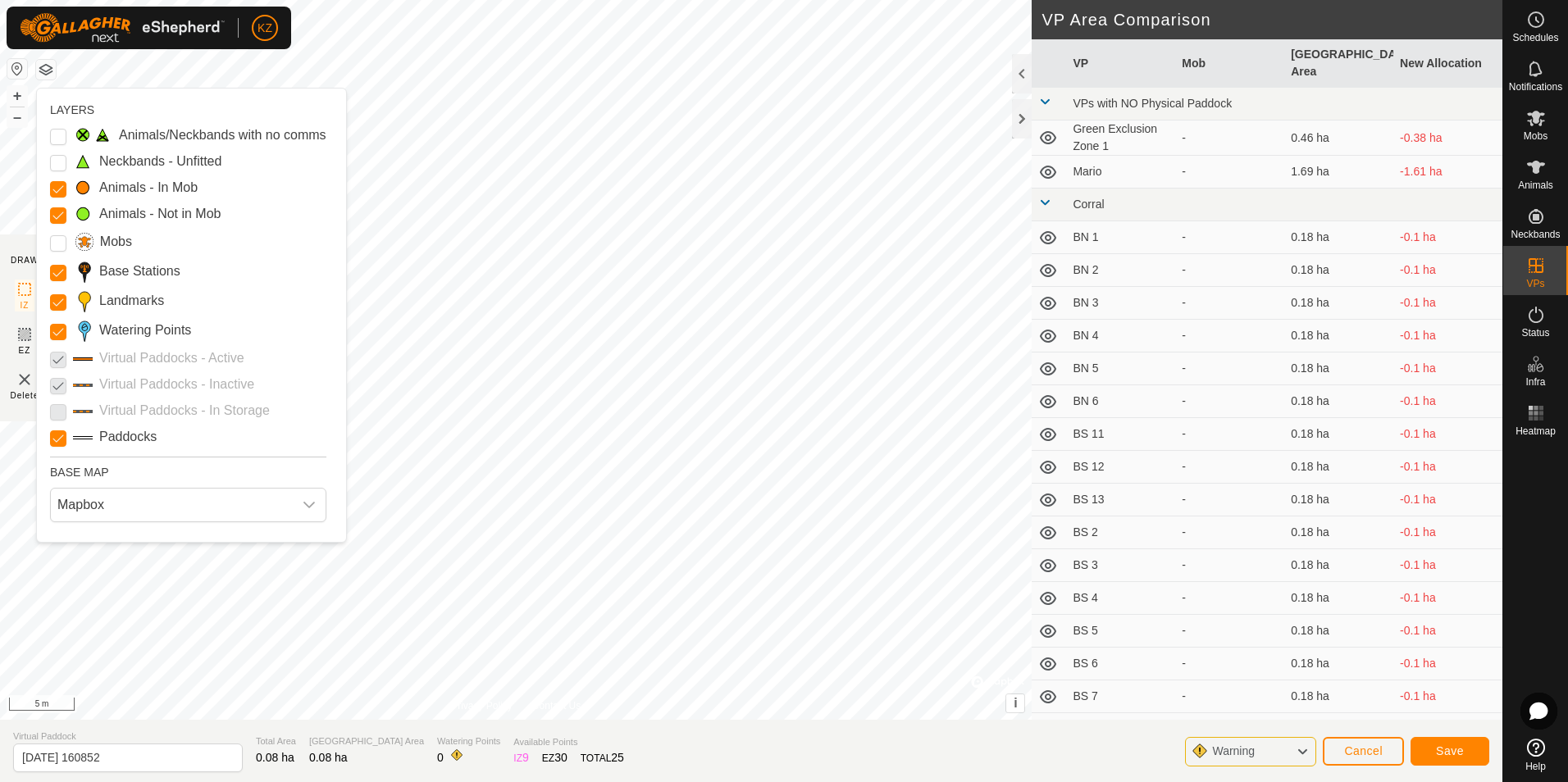
click at [141, 325] on label "Watering Points" at bounding box center [145, 330] width 92 height 19
click at [66, 325] on Points "Watering Points" at bounding box center [57, 332] width 17 height 17
click at [141, 325] on label "Watering Points" at bounding box center [145, 330] width 92 height 19
click at [66, 325] on Points "Watering Points" at bounding box center [57, 332] width 17 height 17
click at [137, 507] on span "Mapbox" at bounding box center [171, 505] width 242 height 33
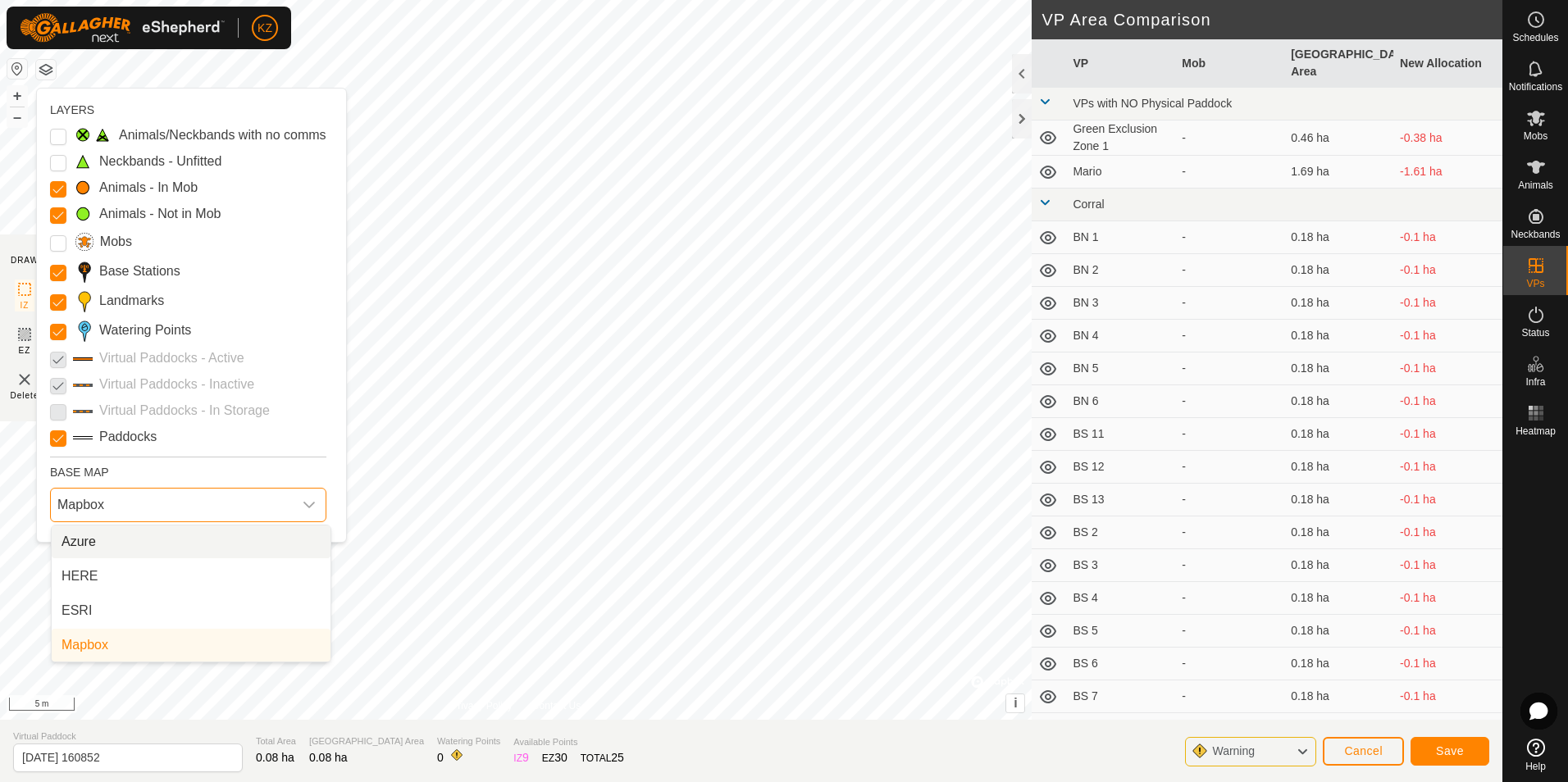
click at [138, 507] on span "Mapbox" at bounding box center [171, 505] width 242 height 33
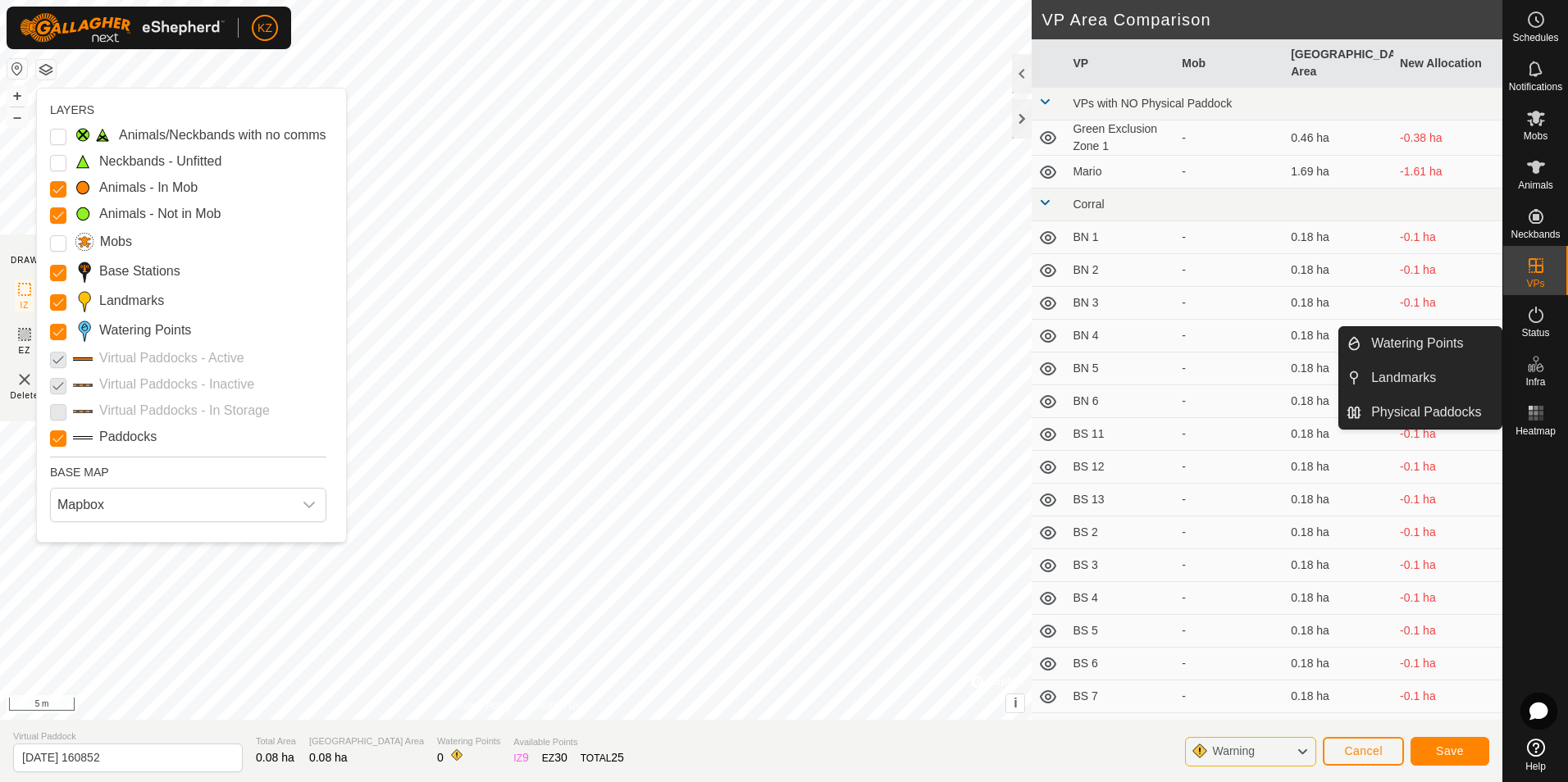
click at [1535, 359] on icon at bounding box center [1536, 364] width 19 height 19
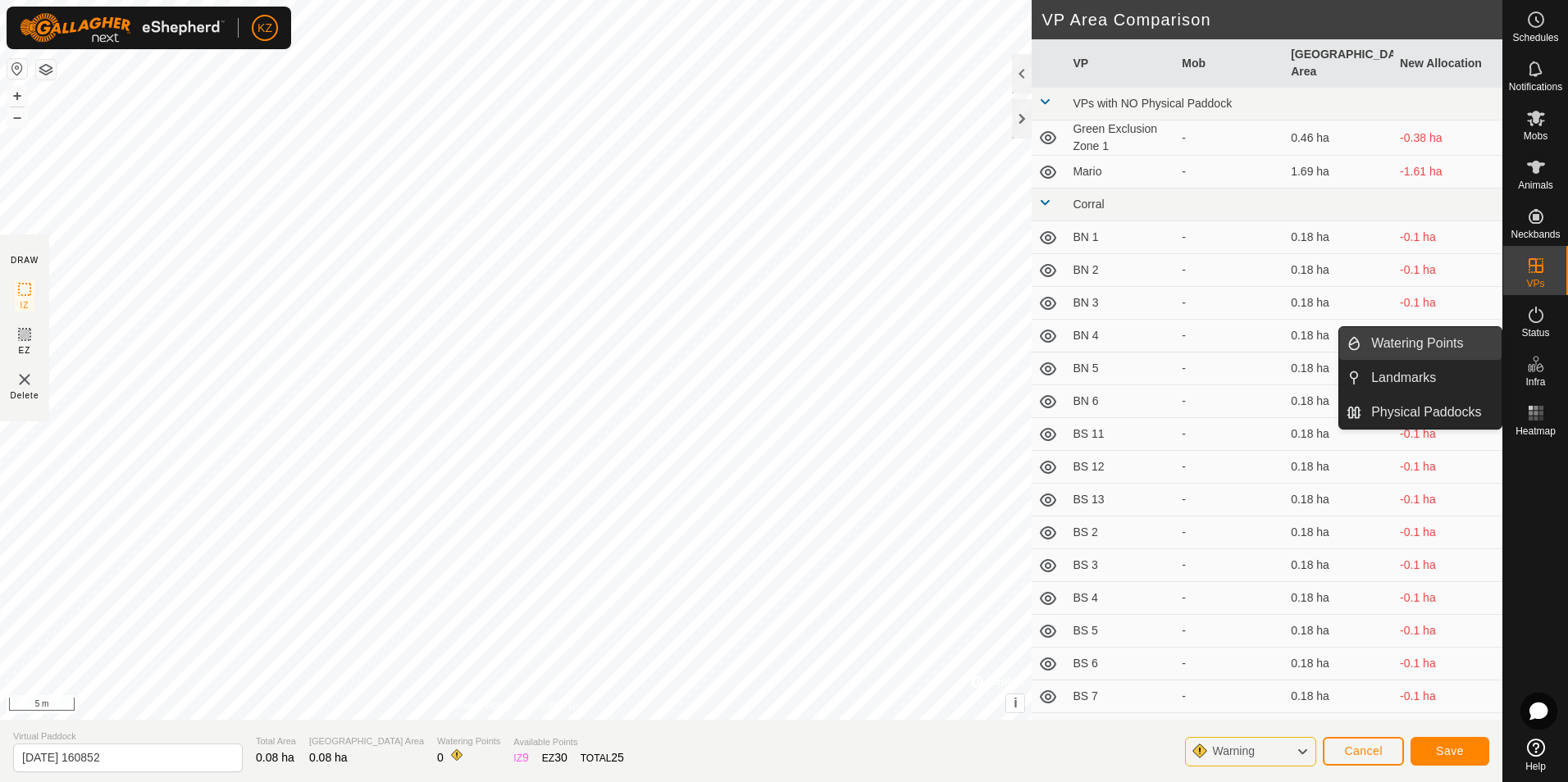
click at [1452, 354] on link "Watering Points" at bounding box center [1432, 344] width 140 height 33
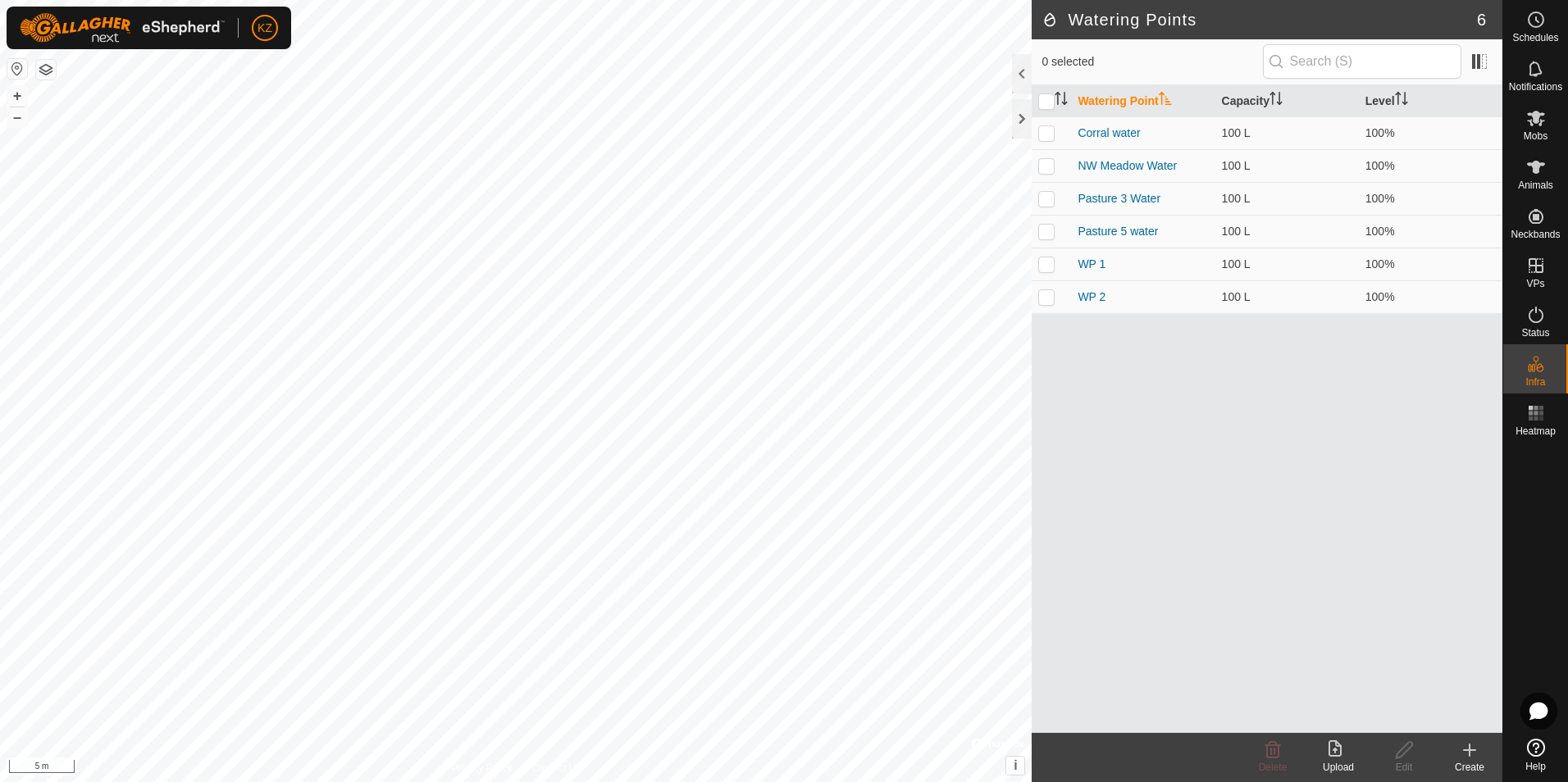
click at [1465, 762] on div "Create" at bounding box center [1469, 767] width 65 height 15
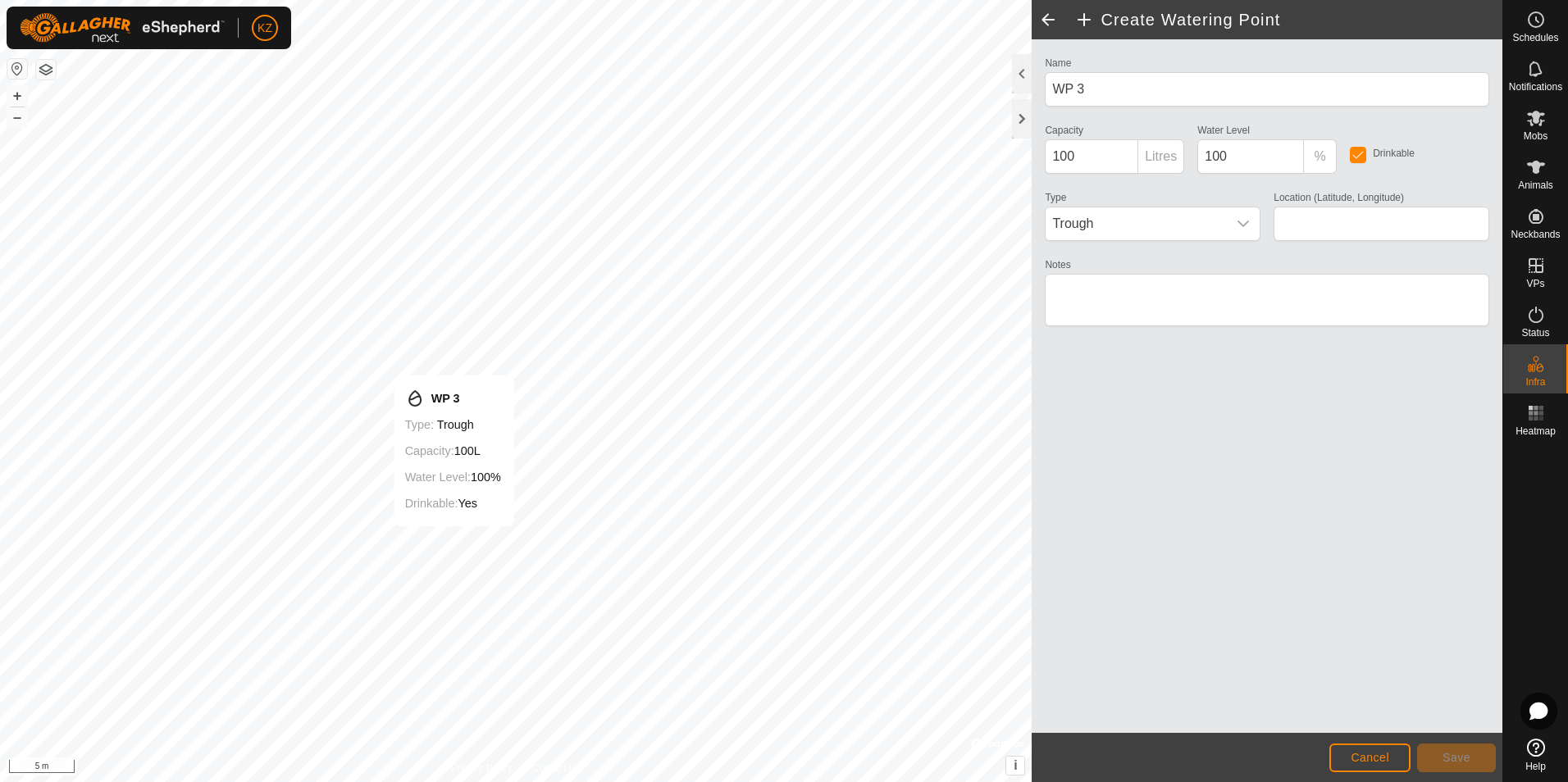
type input "41.893673, -103.681504"
click at [1469, 765] on button "Save" at bounding box center [1456, 758] width 79 height 28
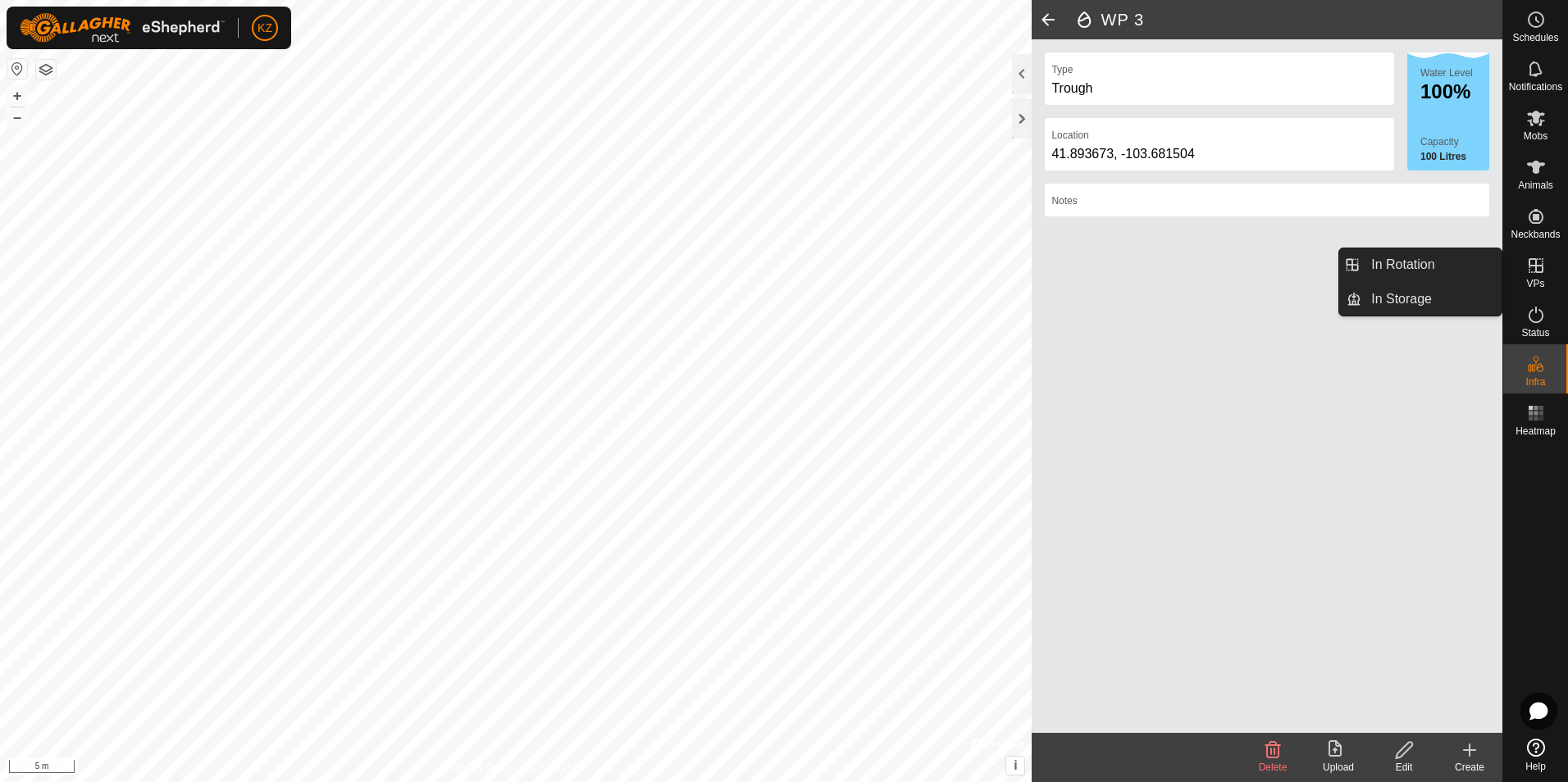
click at [1530, 262] on icon at bounding box center [1536, 266] width 19 height 19
click at [1431, 257] on link "In Rotation" at bounding box center [1432, 265] width 140 height 33
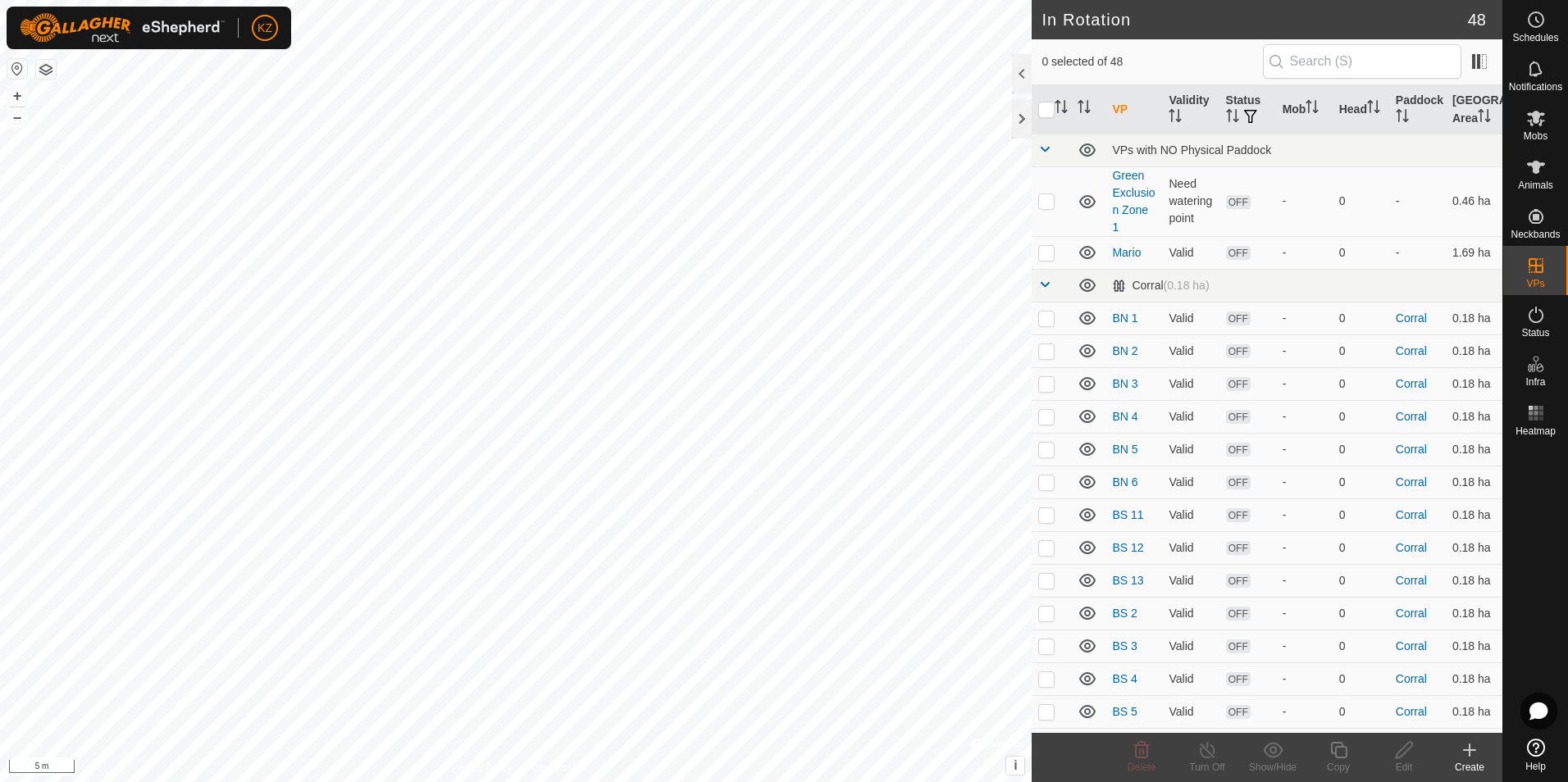
click at [1473, 758] on icon at bounding box center [1470, 750] width 19 height 19
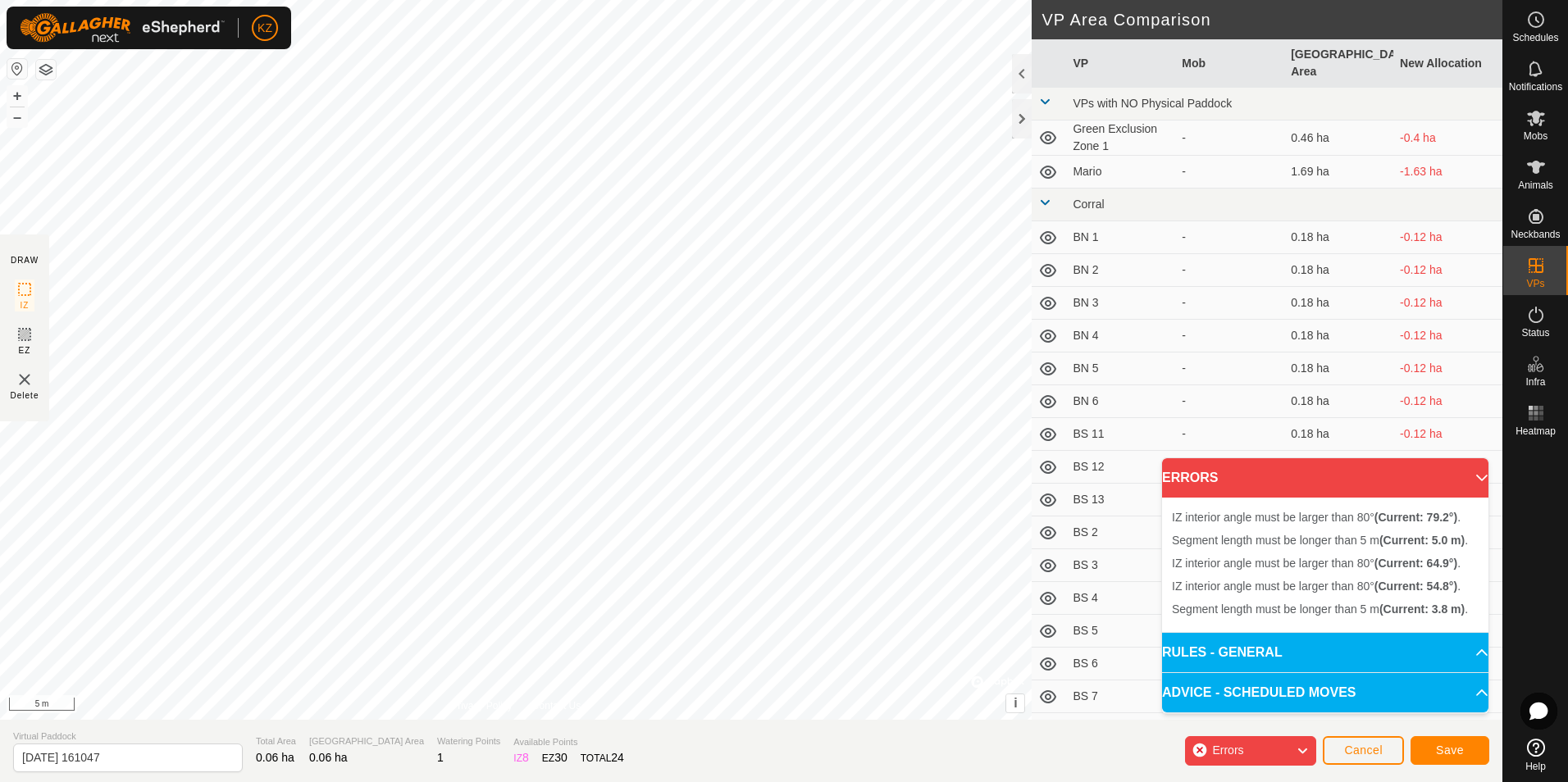
click at [131, 342] on div "IZ interior angle must be larger than 80° (Current: 64.9°) . + – ⇧ i © Mapbox ,…" at bounding box center [515, 359] width 1031 height 720
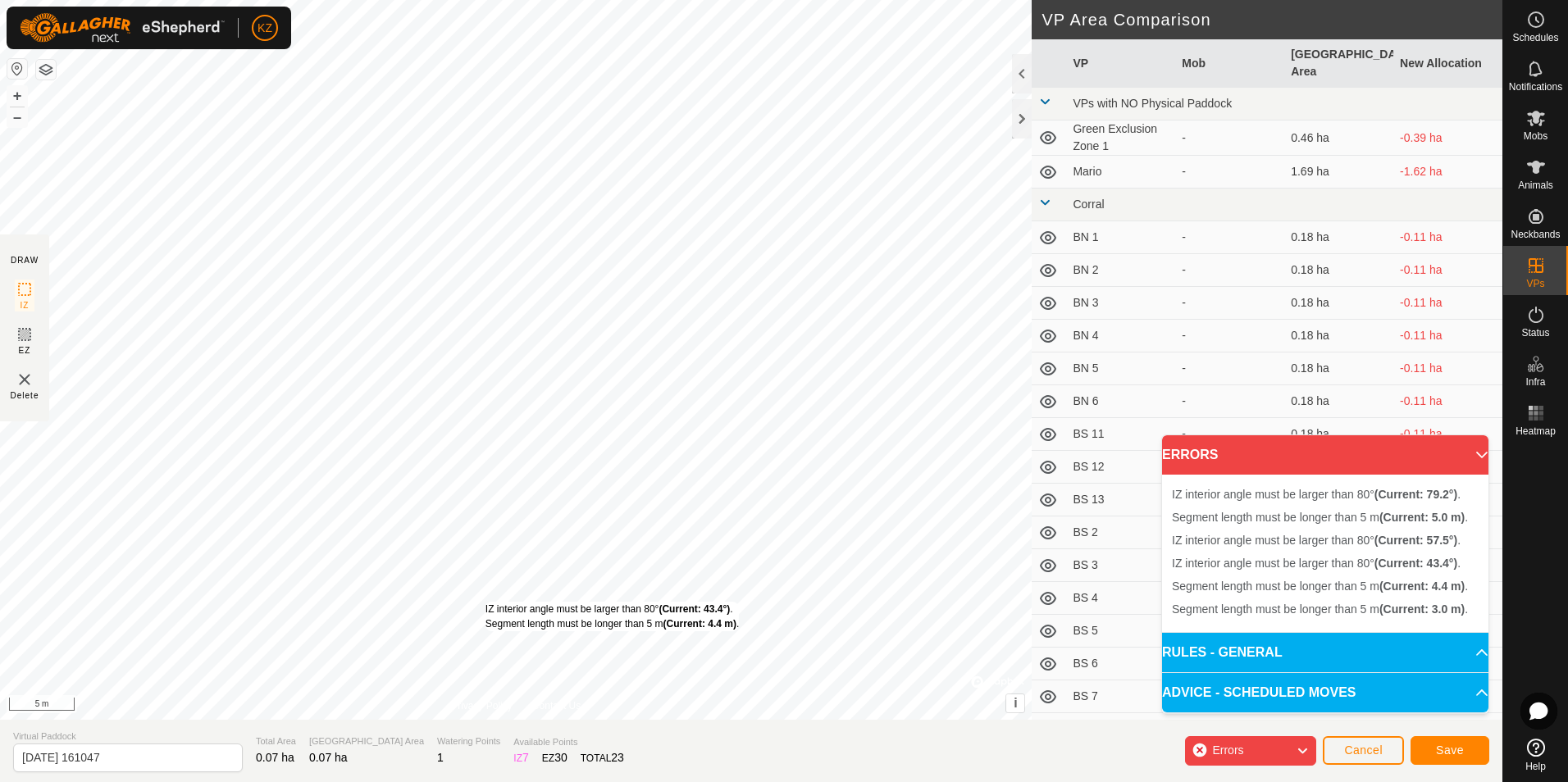
click at [486, 603] on div "IZ interior angle must be larger than 80° (Current: 43.4°) . Segment length mus…" at bounding box center [613, 616] width 253 height 29
click at [484, 602] on div "IZ interior angle must be larger than 80° (Current: 43.4°) . Segment length mus…" at bounding box center [611, 616] width 253 height 29
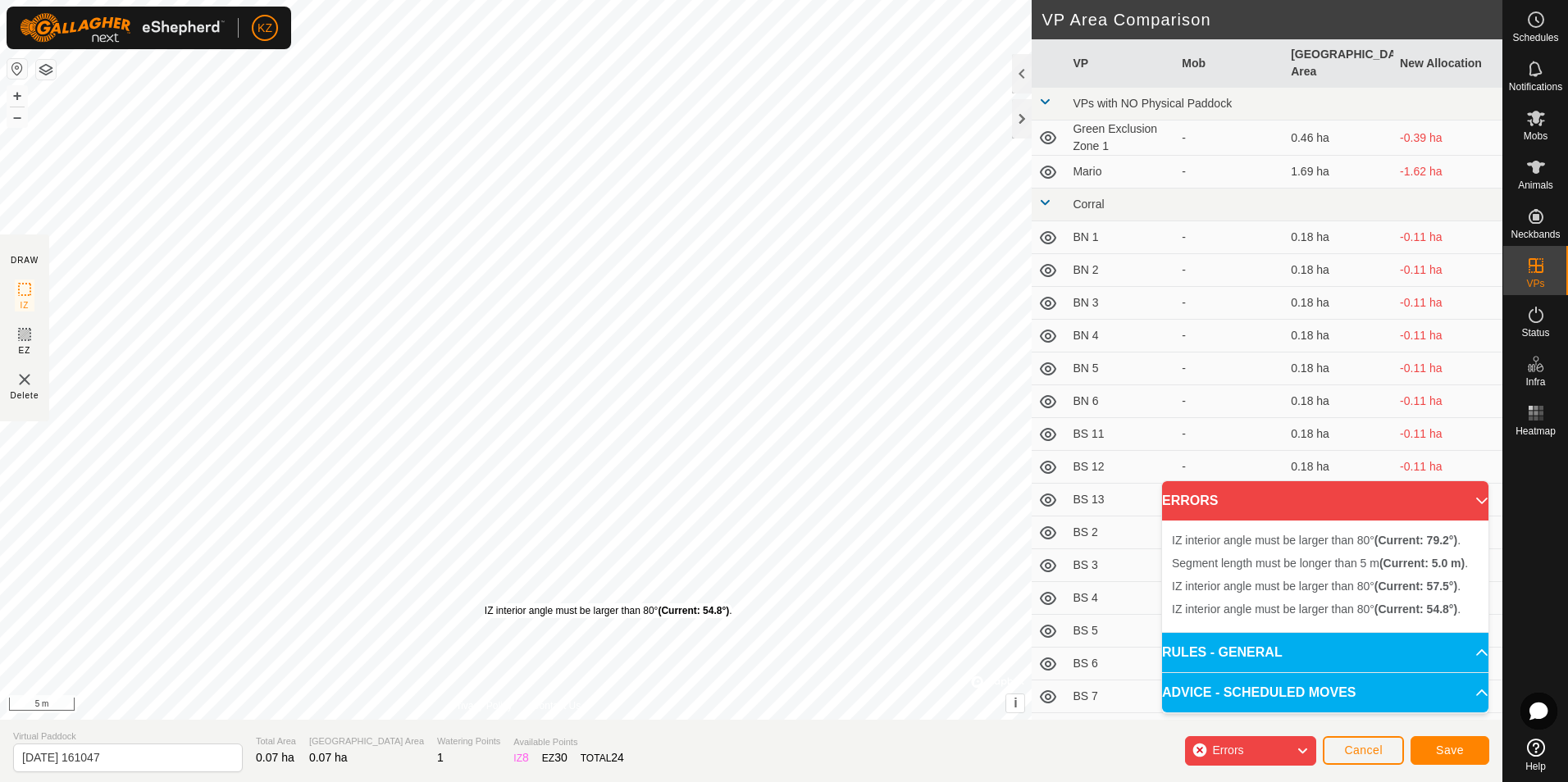
click at [485, 604] on div "IZ interior angle must be larger than 80° (Current: 54.8°) ." at bounding box center [609, 611] width 247 height 15
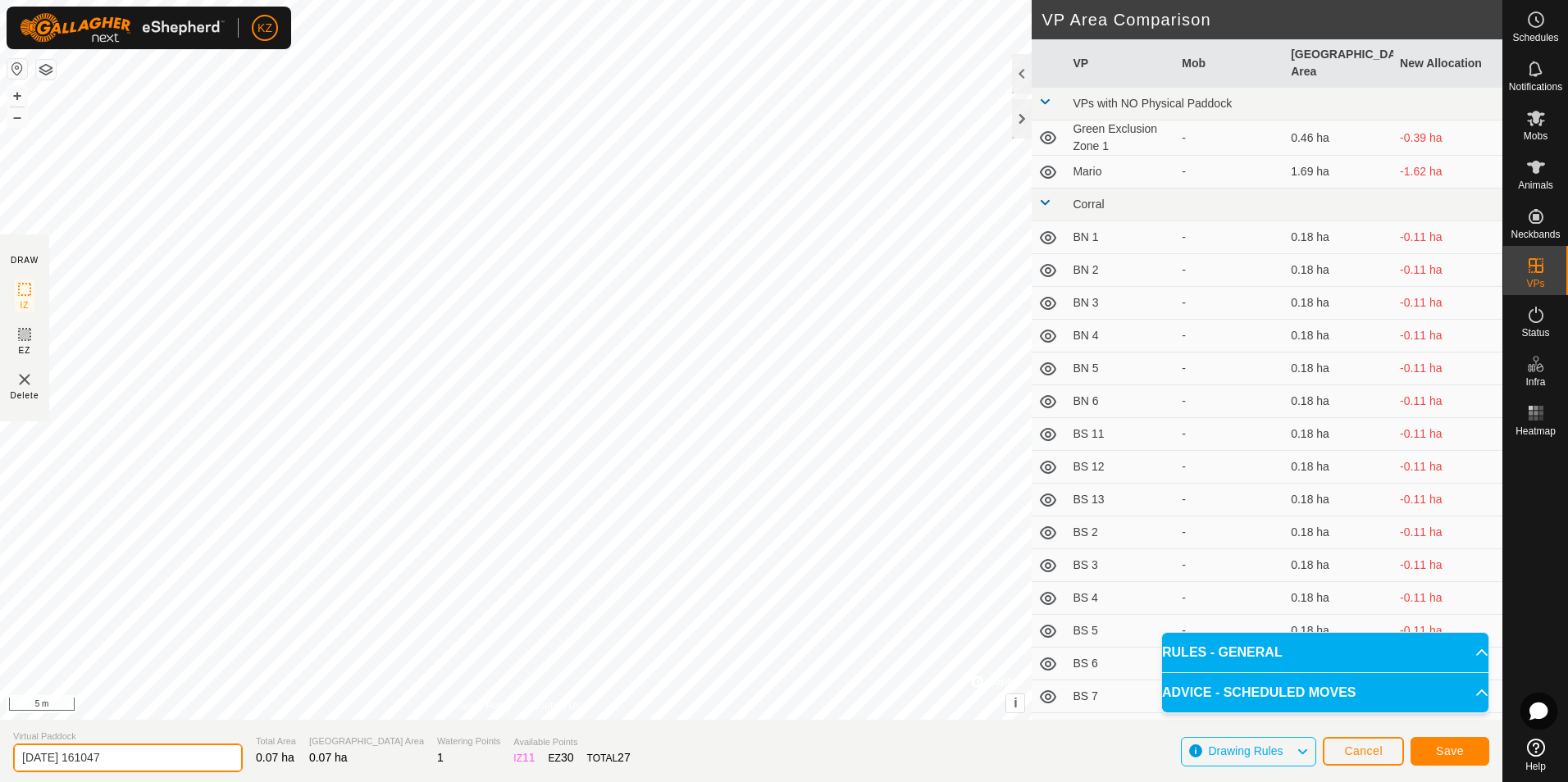
drag, startPoint x: 201, startPoint y: 759, endPoint x: 0, endPoint y: 763, distance: 201.0
click at [0, 763] on html "KZ Schedules Notifications Mobs Animals Neckbands VPs Status Infra Heatmap Help…" at bounding box center [784, 391] width 1568 height 782
type input "FFA Day"
click at [1442, 746] on span "Save" at bounding box center [1450, 751] width 28 height 13
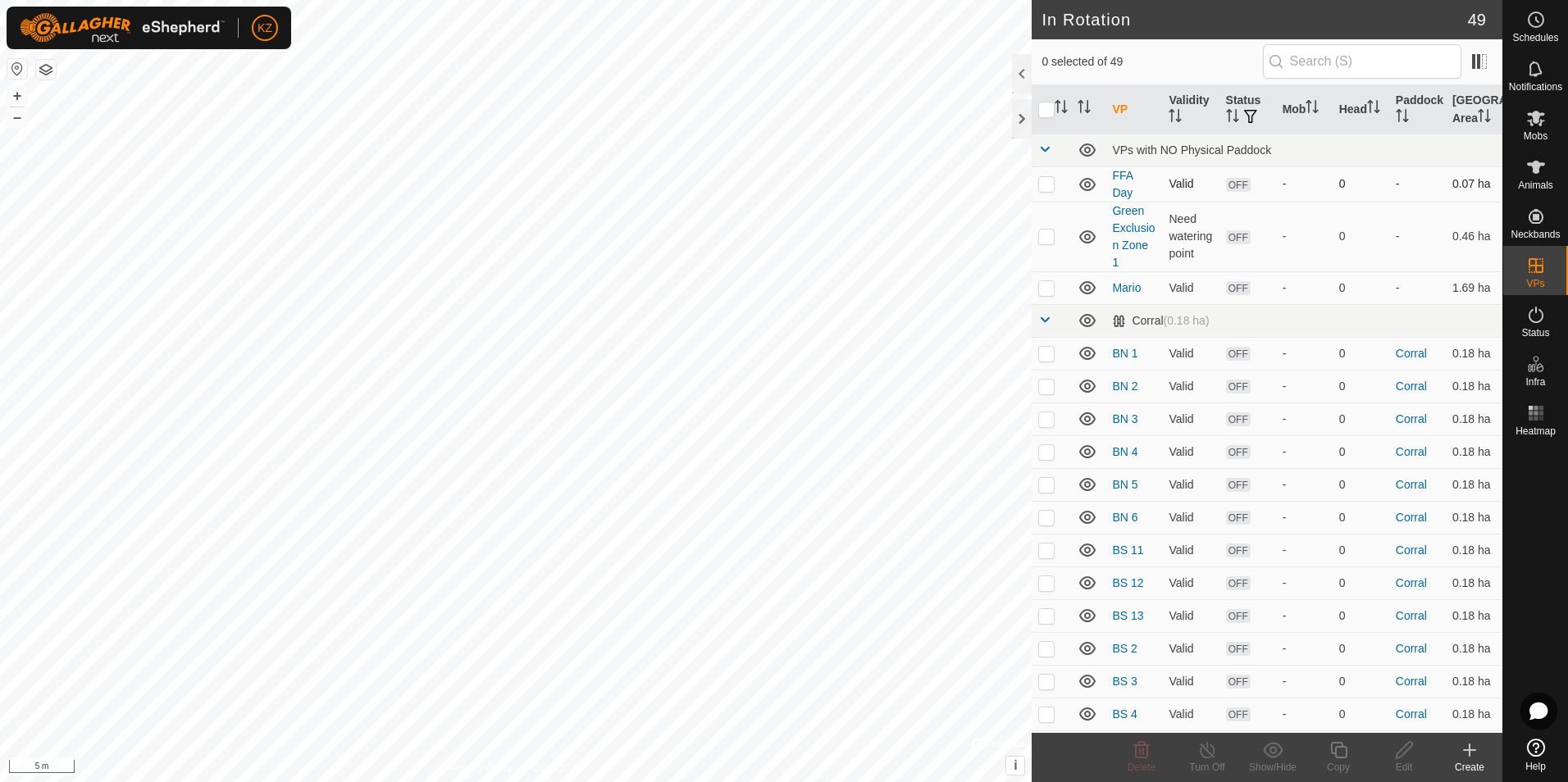
click at [1047, 185] on p-checkbox at bounding box center [1046, 183] width 17 height 13
checkbox input "true"
click at [1545, 128] on icon at bounding box center [1536, 118] width 19 height 19
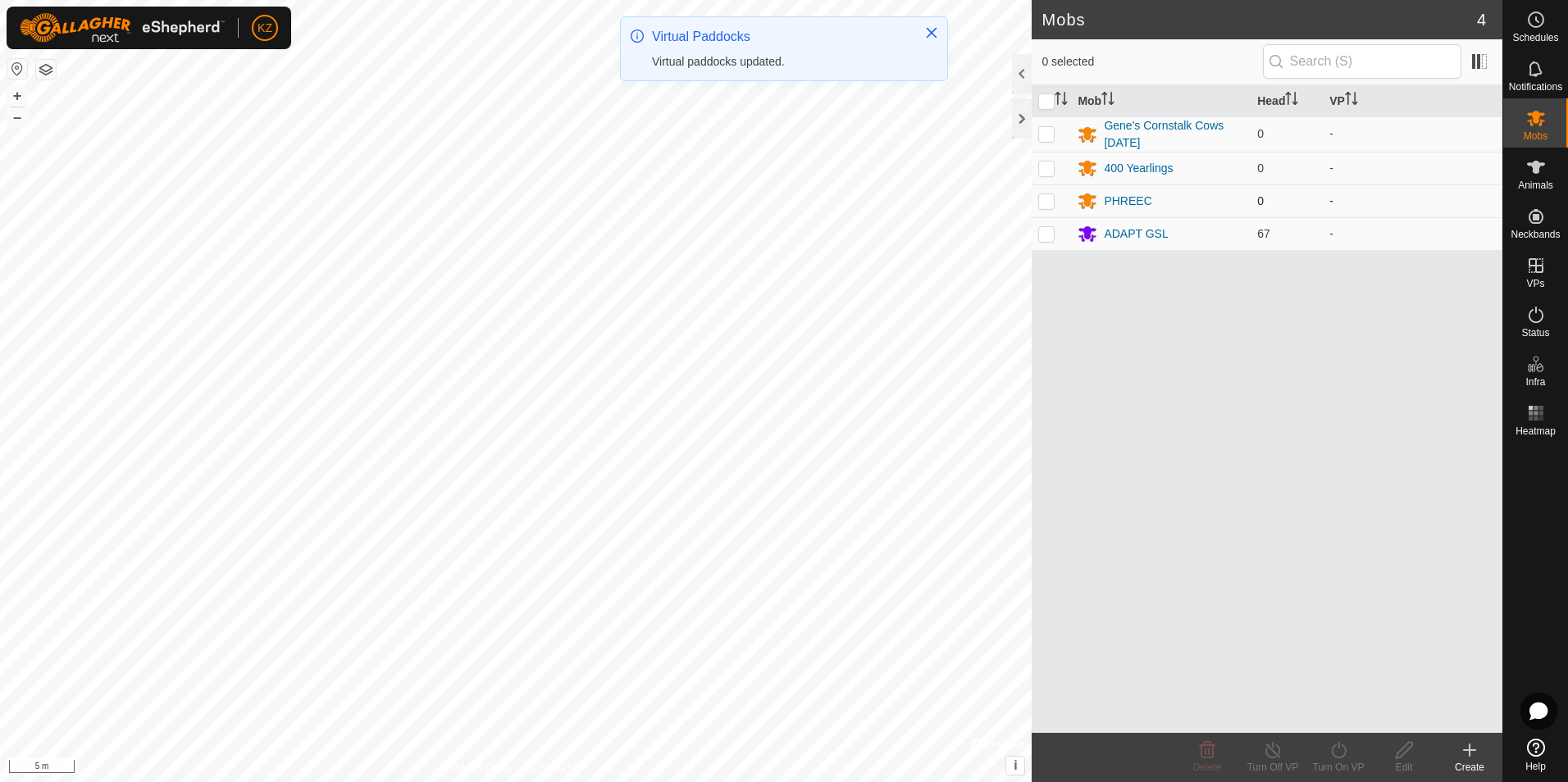
click at [1041, 204] on p-checkbox at bounding box center [1046, 201] width 17 height 13
checkbox input "true"
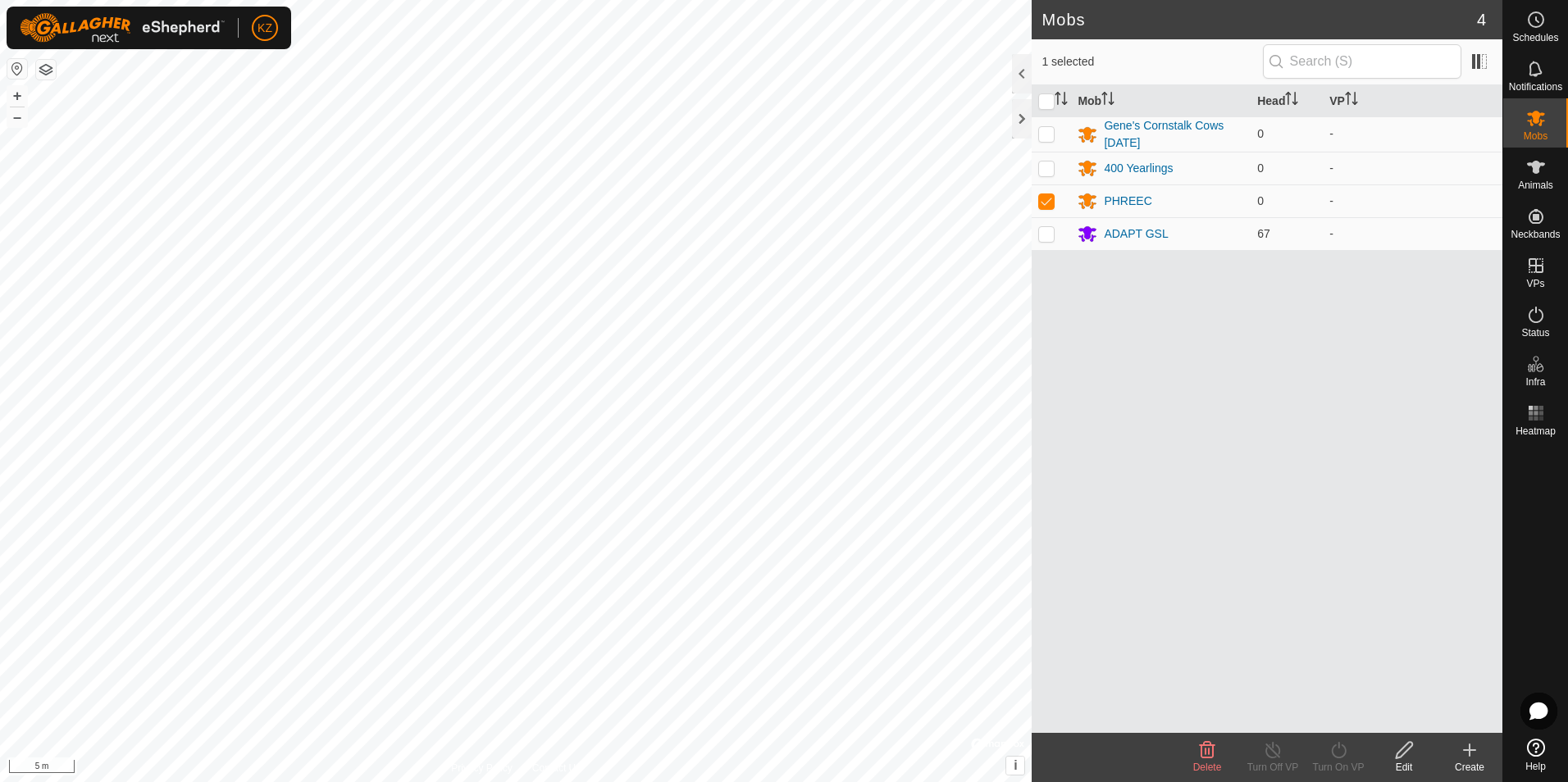
click at [1412, 760] on icon at bounding box center [1404, 750] width 20 height 19
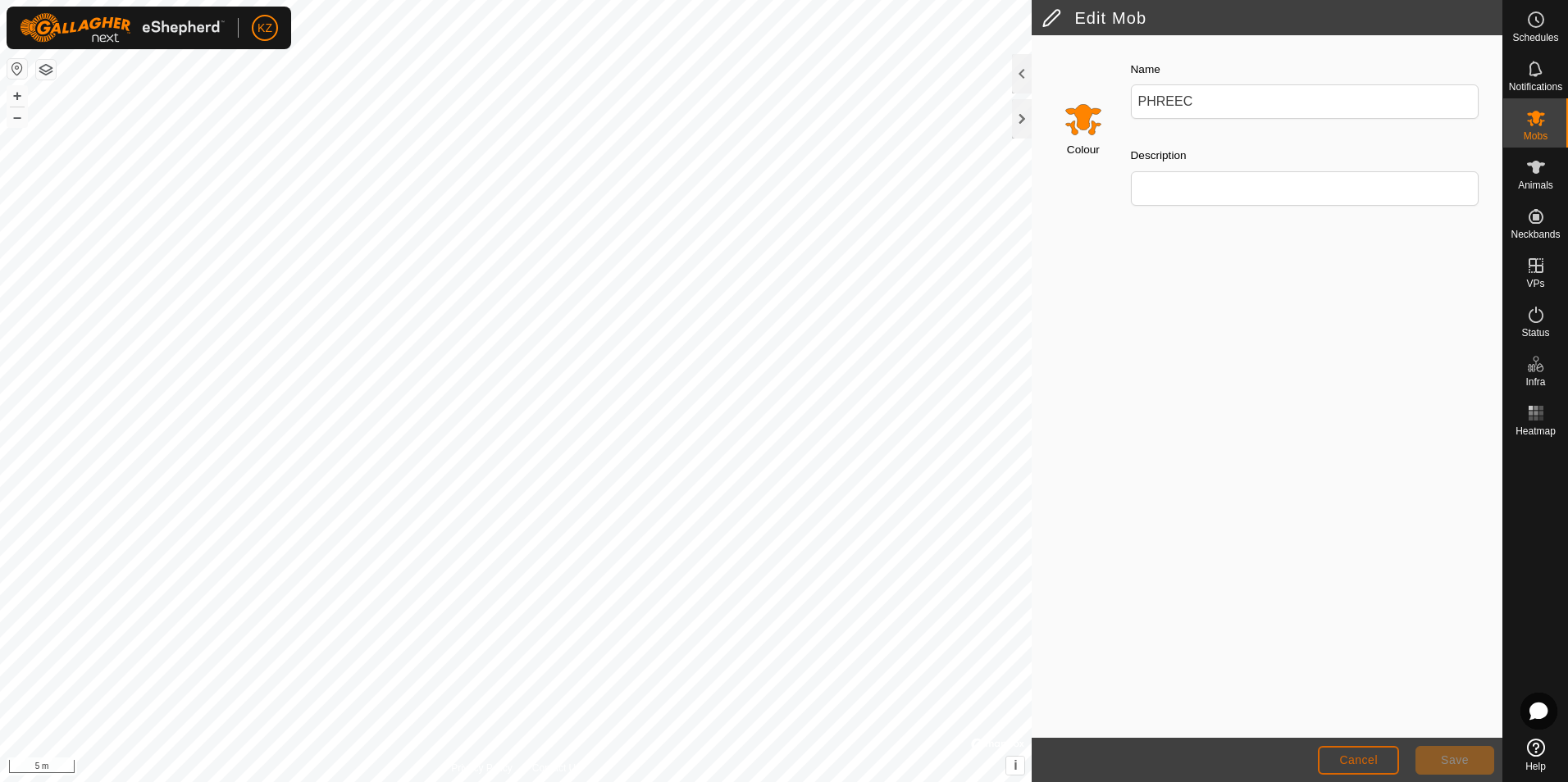
click at [1356, 766] on span "Cancel" at bounding box center [1359, 760] width 39 height 13
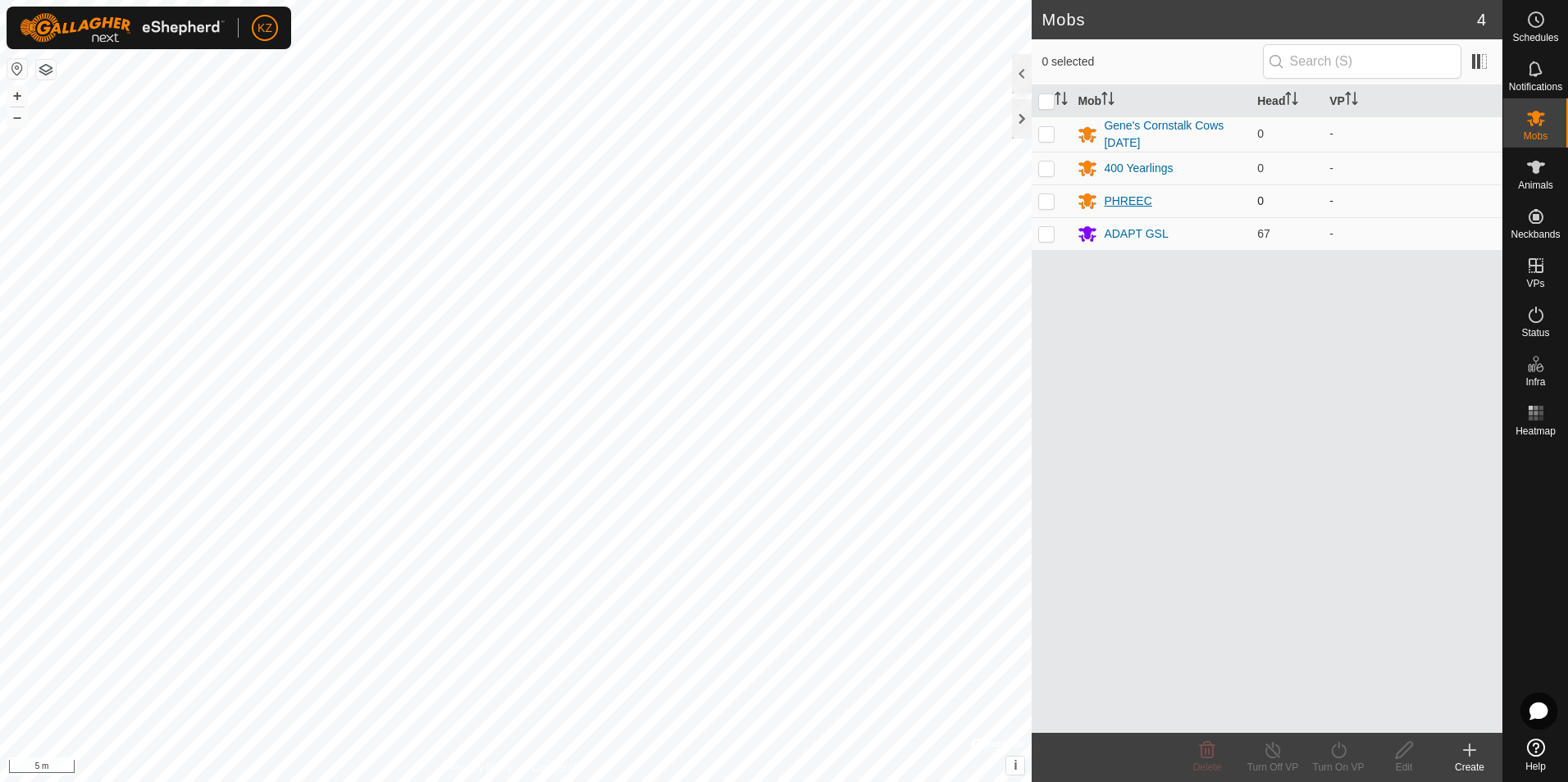
click at [1143, 198] on div "PHREEC" at bounding box center [1127, 202] width 48 height 18
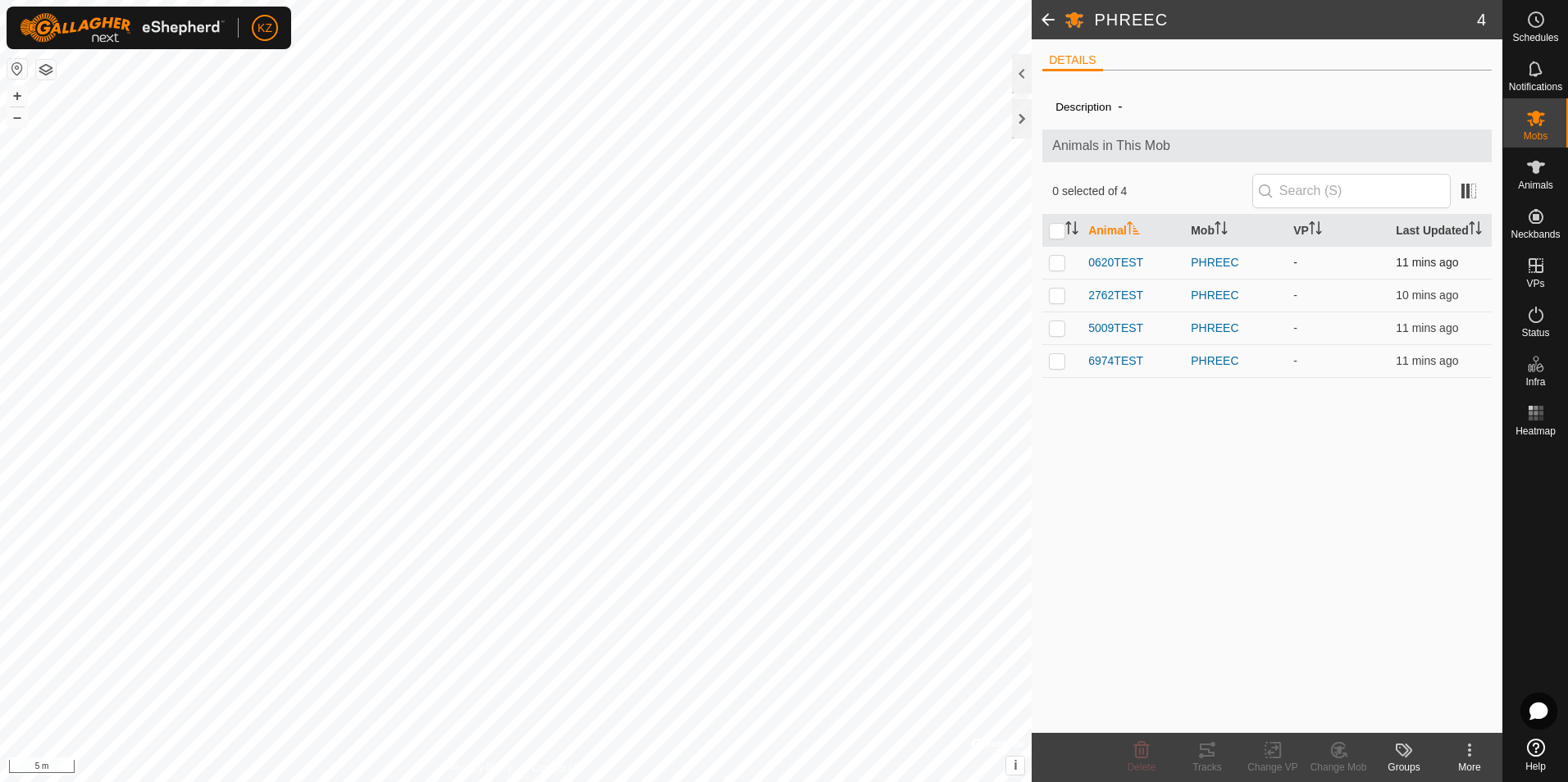
click at [1062, 256] on p-checkbox at bounding box center [1057, 262] width 17 height 13
checkbox input "true"
click at [1063, 288] on p-checkbox at bounding box center [1057, 294] width 17 height 13
checkbox input "true"
click at [1062, 329] on p-checkbox at bounding box center [1057, 327] width 17 height 13
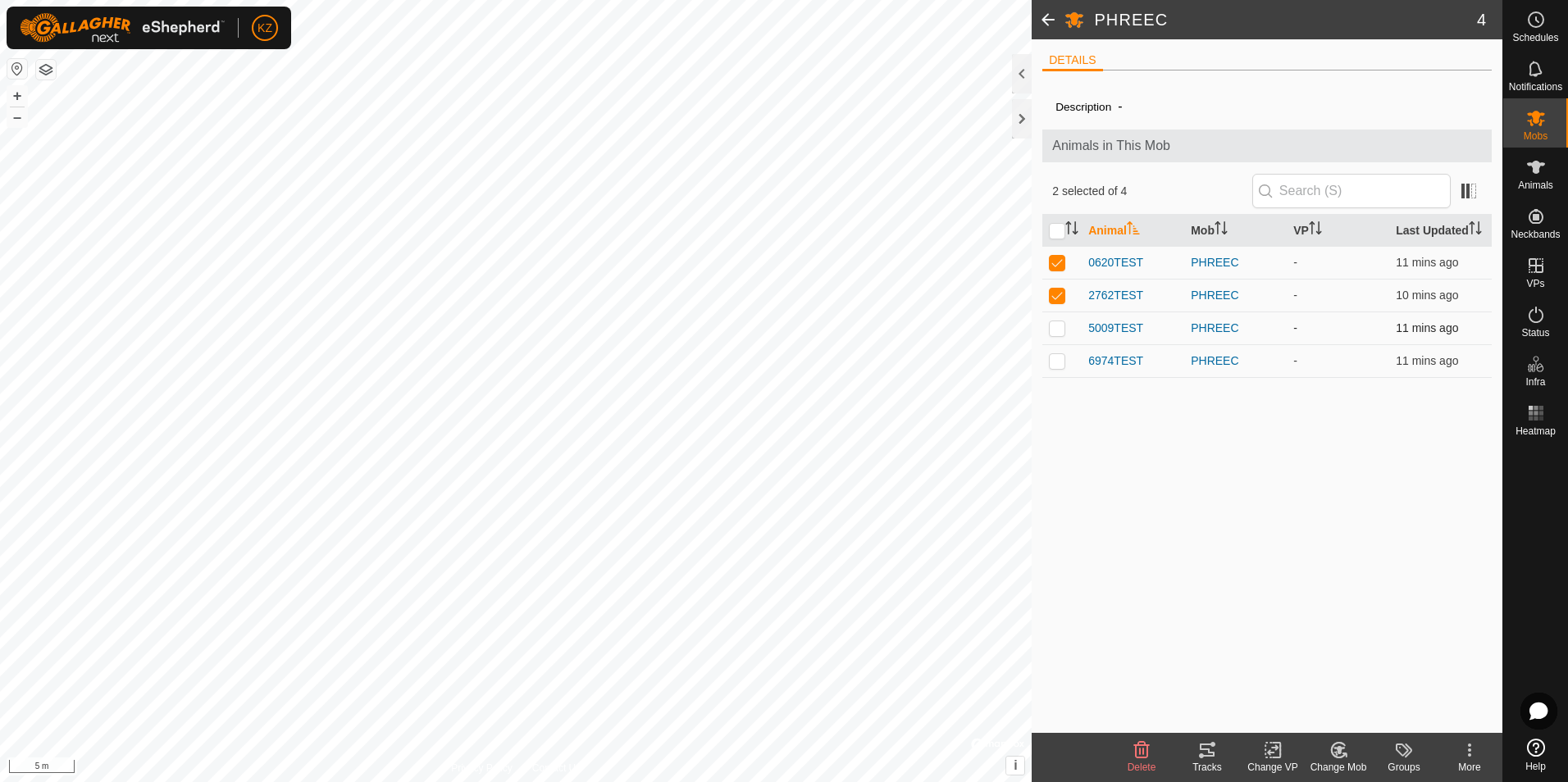
checkbox input "true"
click at [1054, 365] on p-checkbox at bounding box center [1057, 360] width 17 height 13
checkbox input "true"
click at [1276, 760] on icon at bounding box center [1273, 750] width 20 height 19
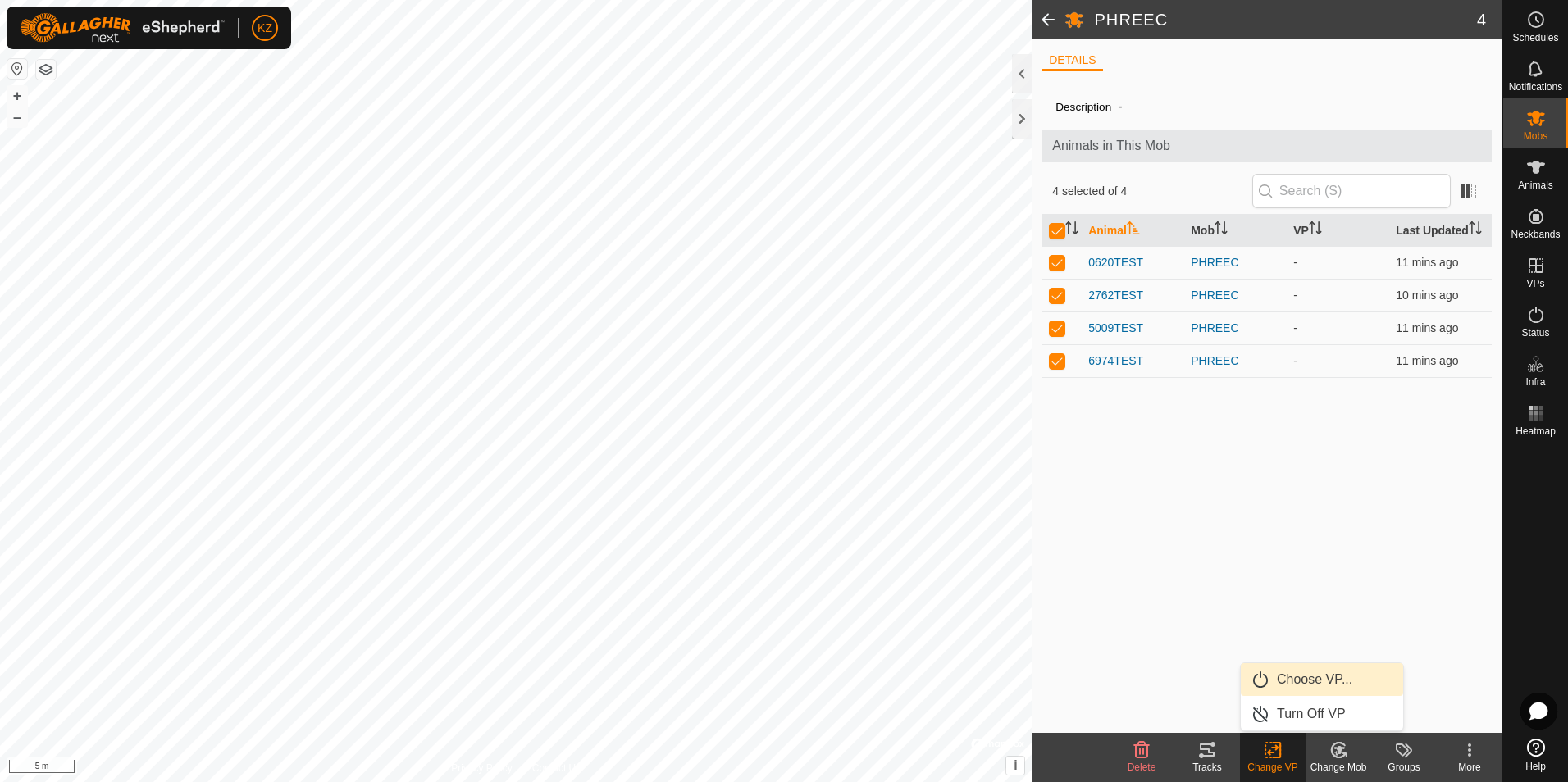
click at [1345, 681] on link "Choose VP..." at bounding box center [1322, 680] width 163 height 33
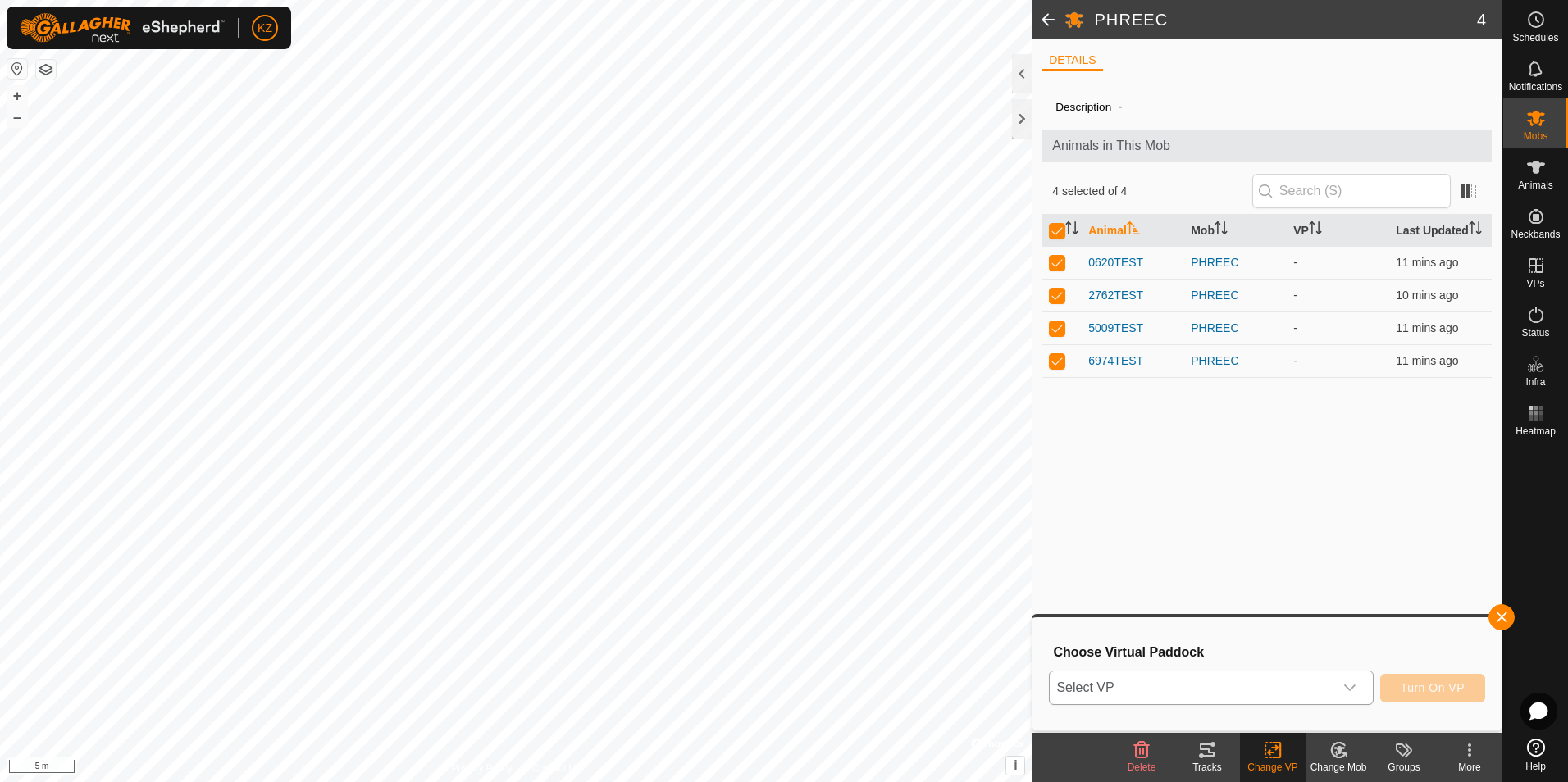
click at [1247, 684] on span "Select VP" at bounding box center [1191, 689] width 283 height 33
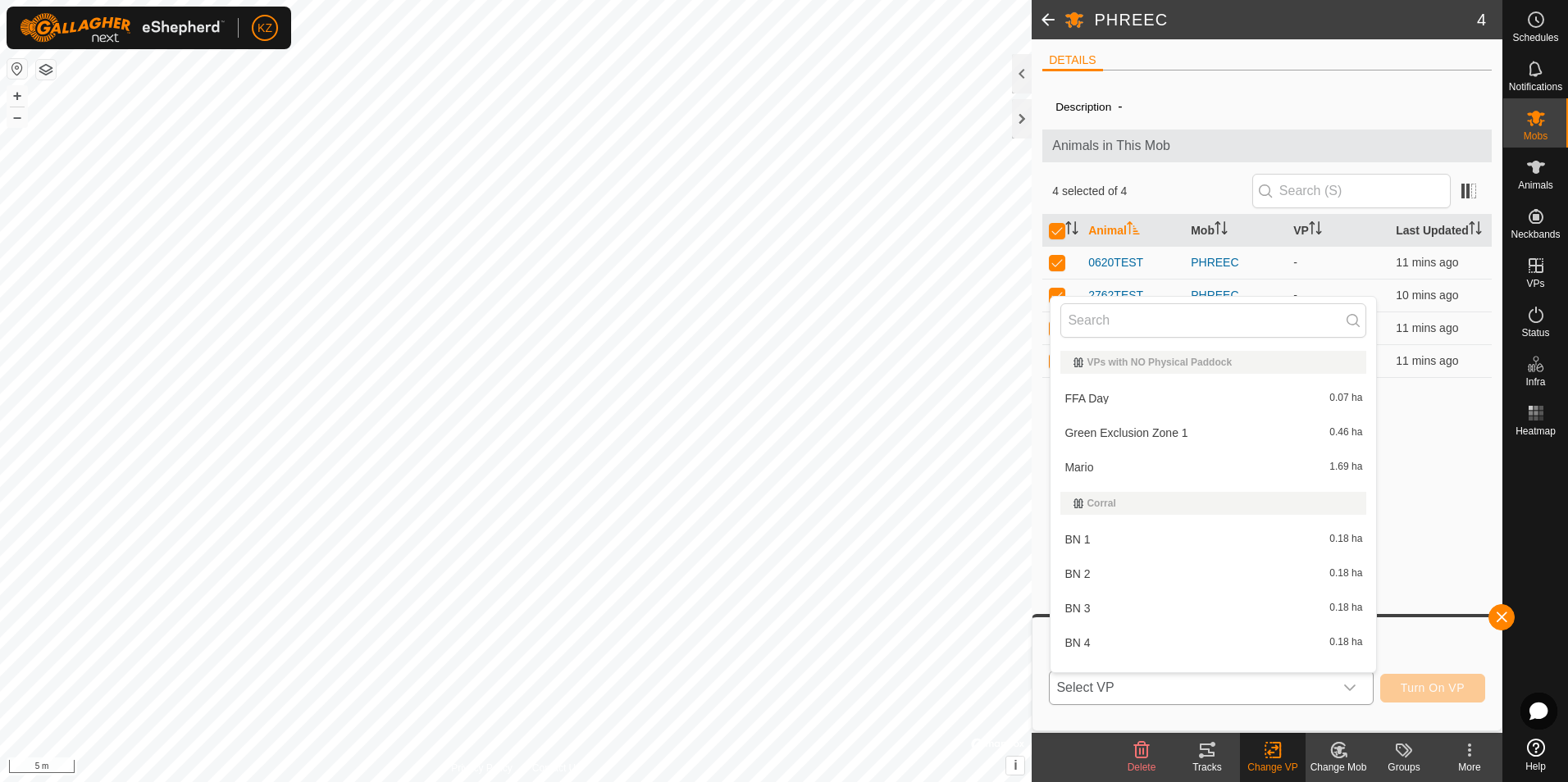
scroll to position [21, 0]
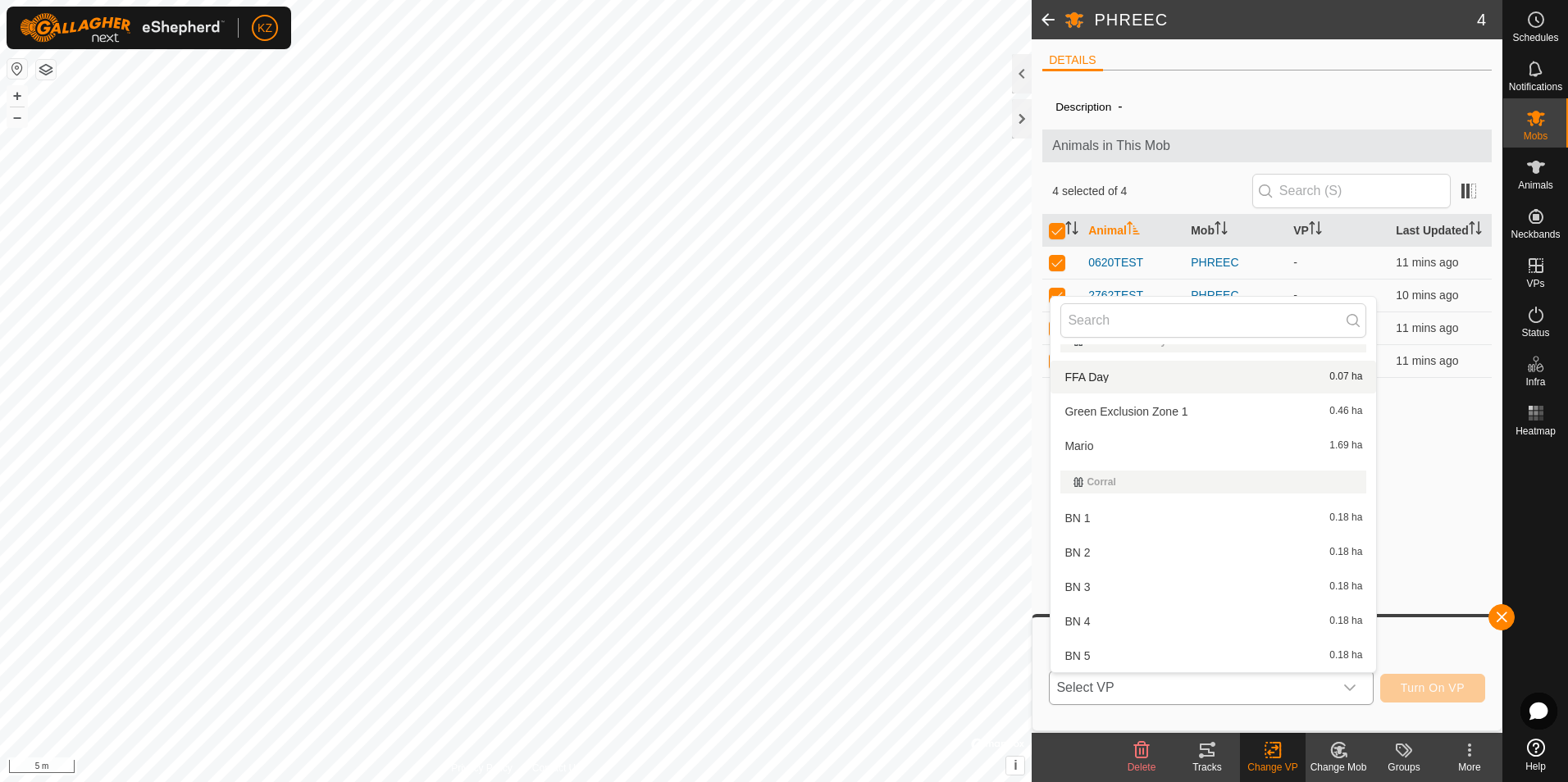
click at [1172, 379] on li "FFA Day 0.07 ha" at bounding box center [1213, 378] width 325 height 33
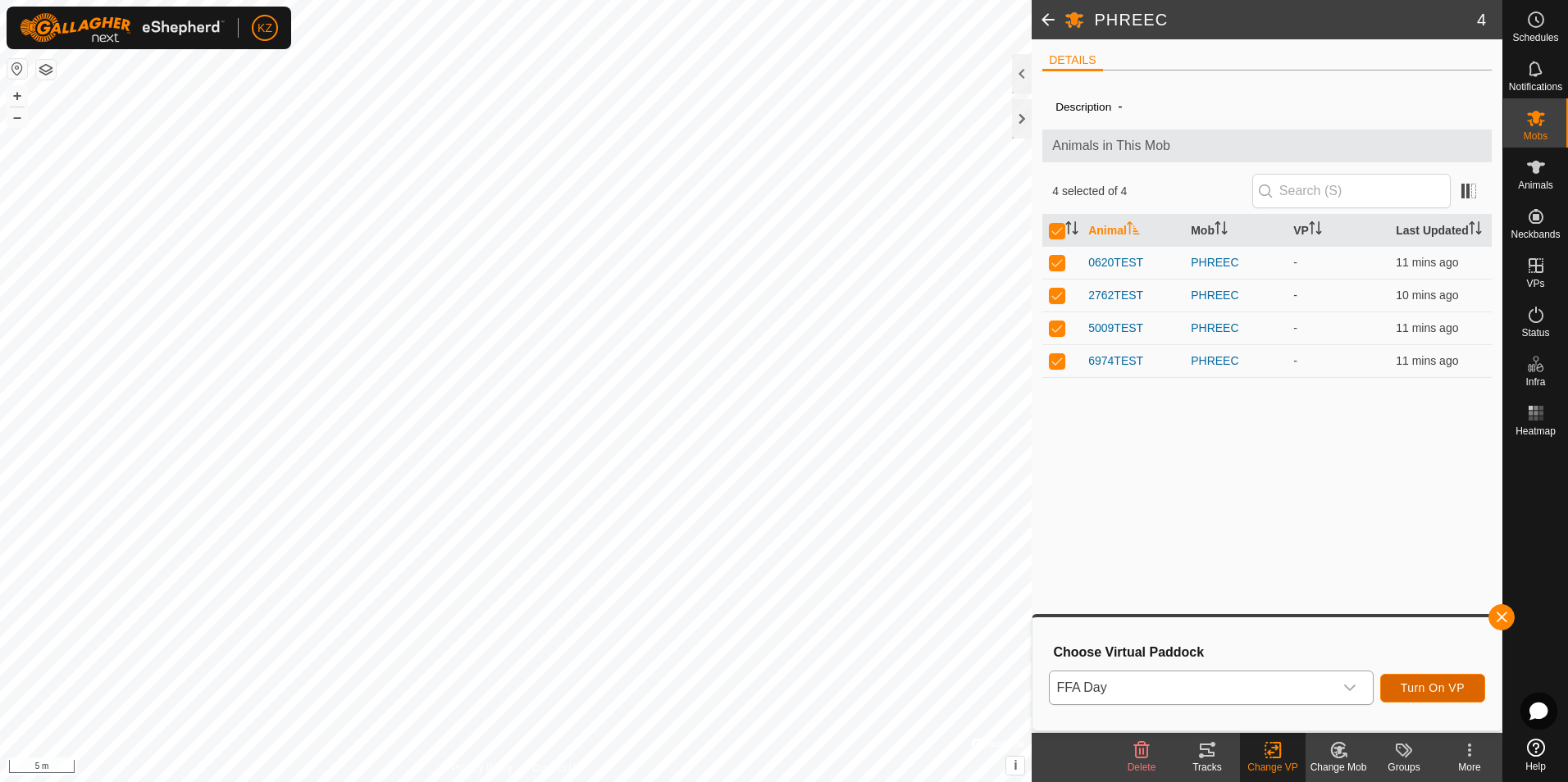
click at [1445, 693] on span "Turn On VP" at bounding box center [1433, 688] width 64 height 13
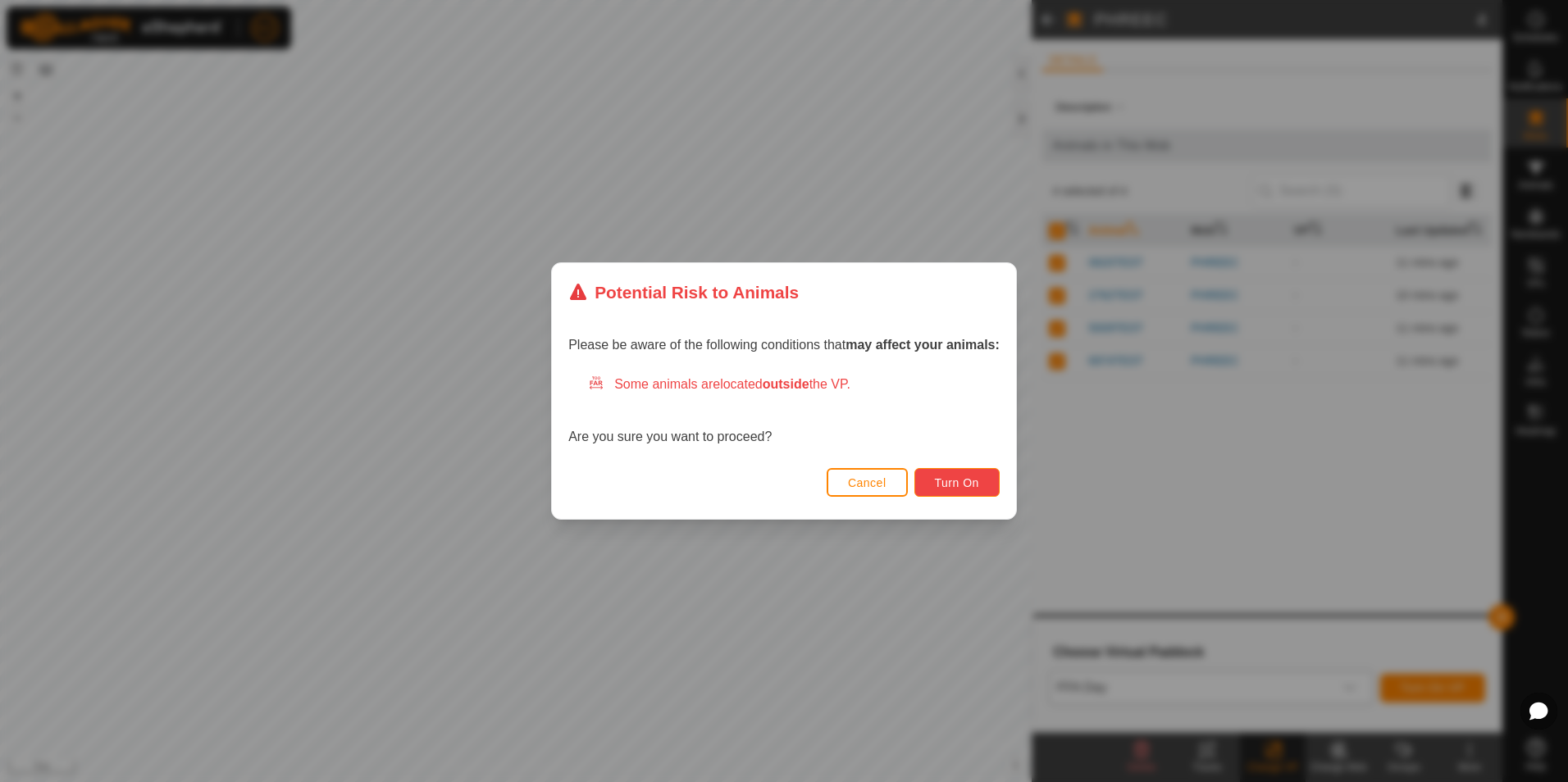
click at [954, 480] on span "Turn On" at bounding box center [956, 482] width 44 height 13
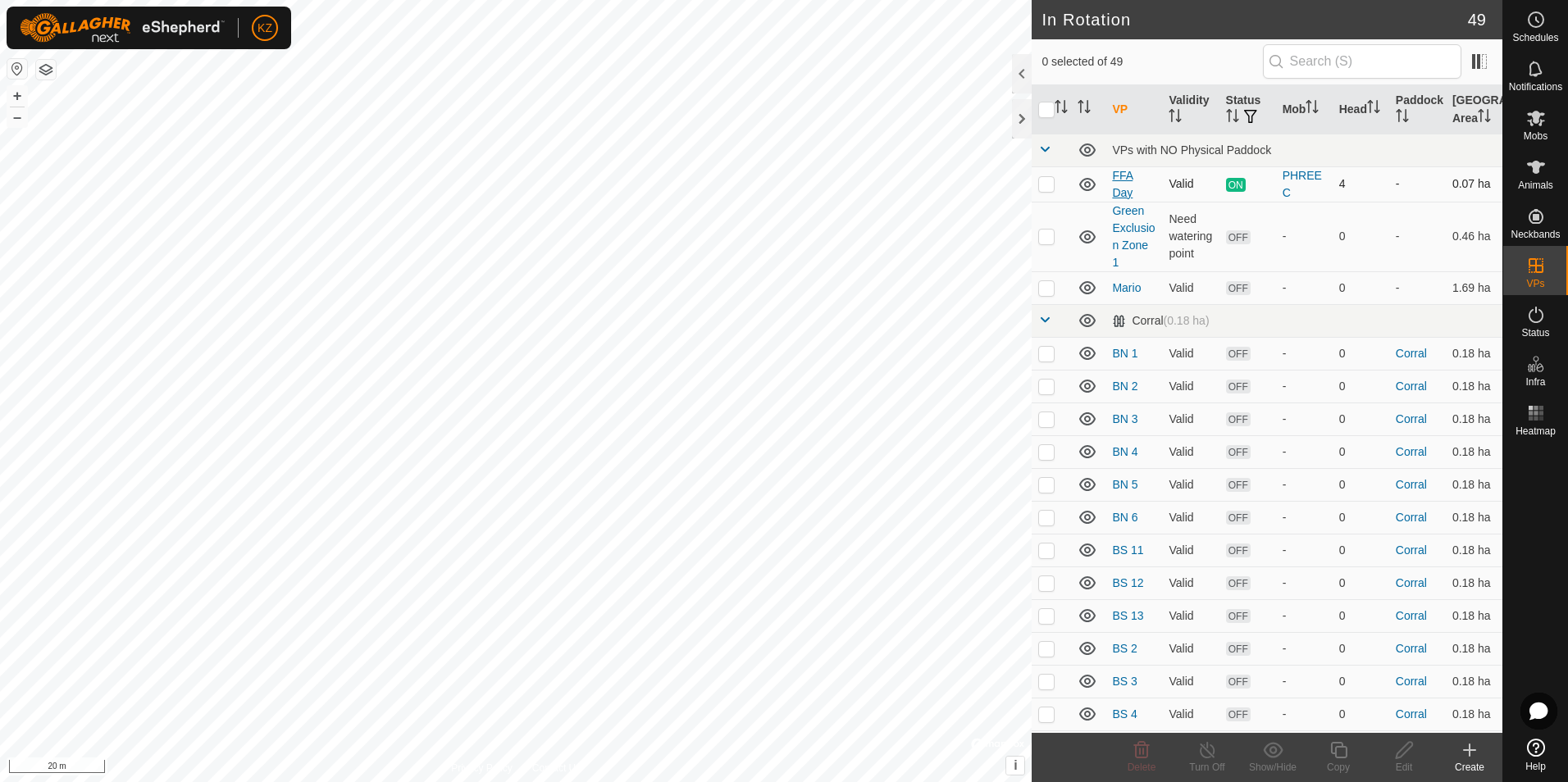
click at [1133, 190] on link "FFA Day" at bounding box center [1122, 183] width 20 height 30
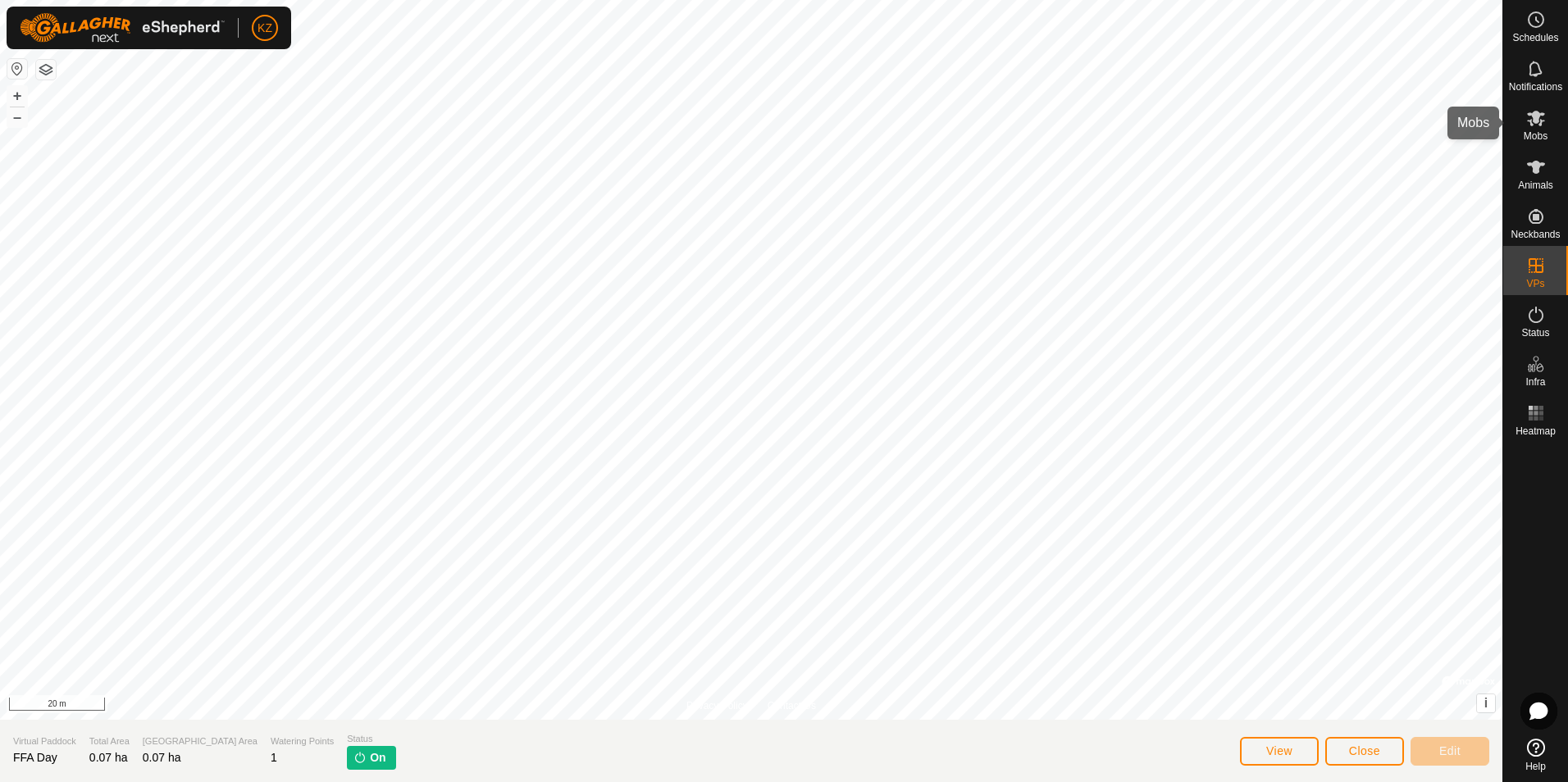
click at [1530, 128] on es-mob-svg-icon at bounding box center [1536, 118] width 29 height 26
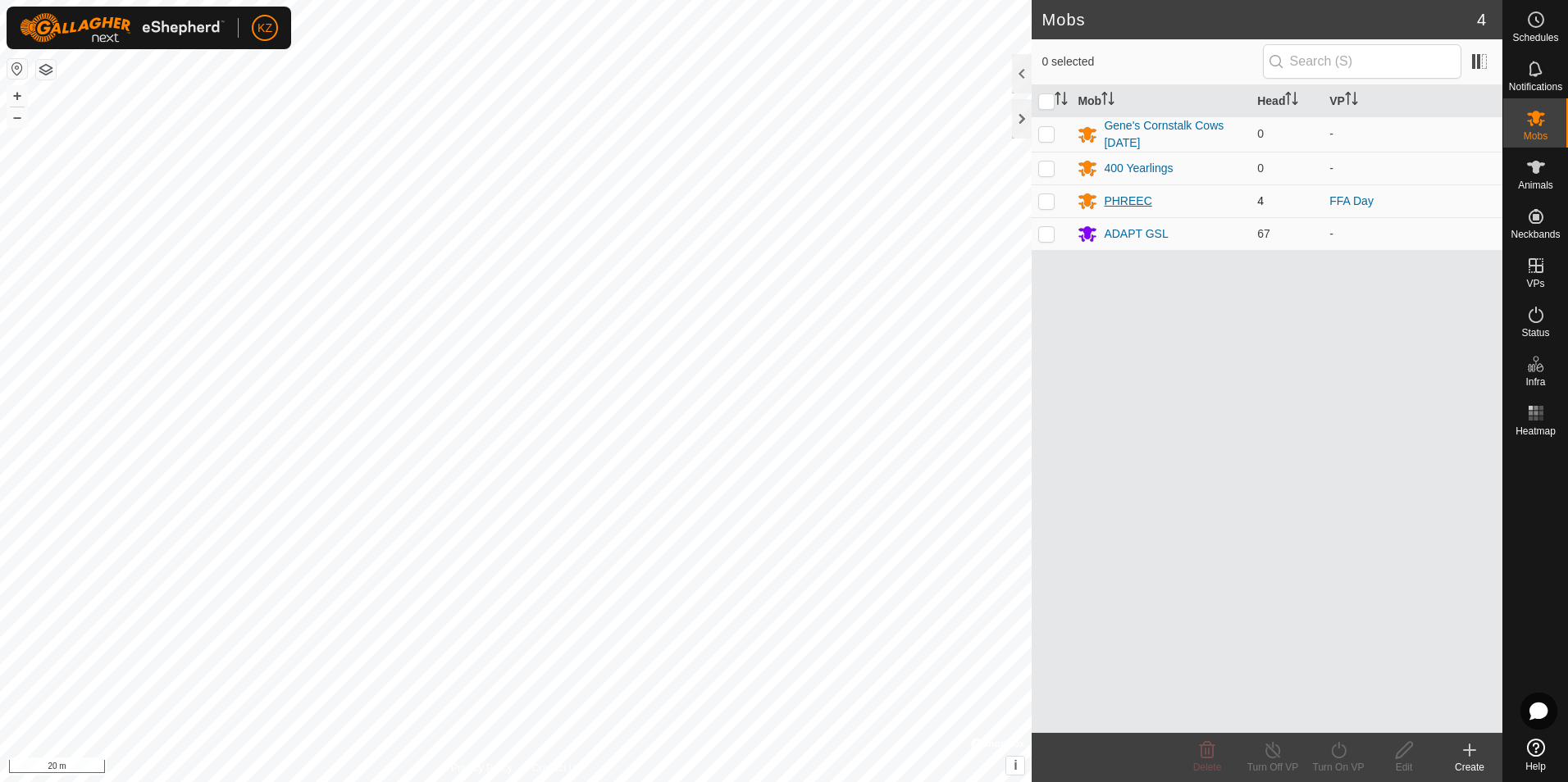
click at [1145, 205] on div "PHREEC" at bounding box center [1127, 202] width 48 height 18
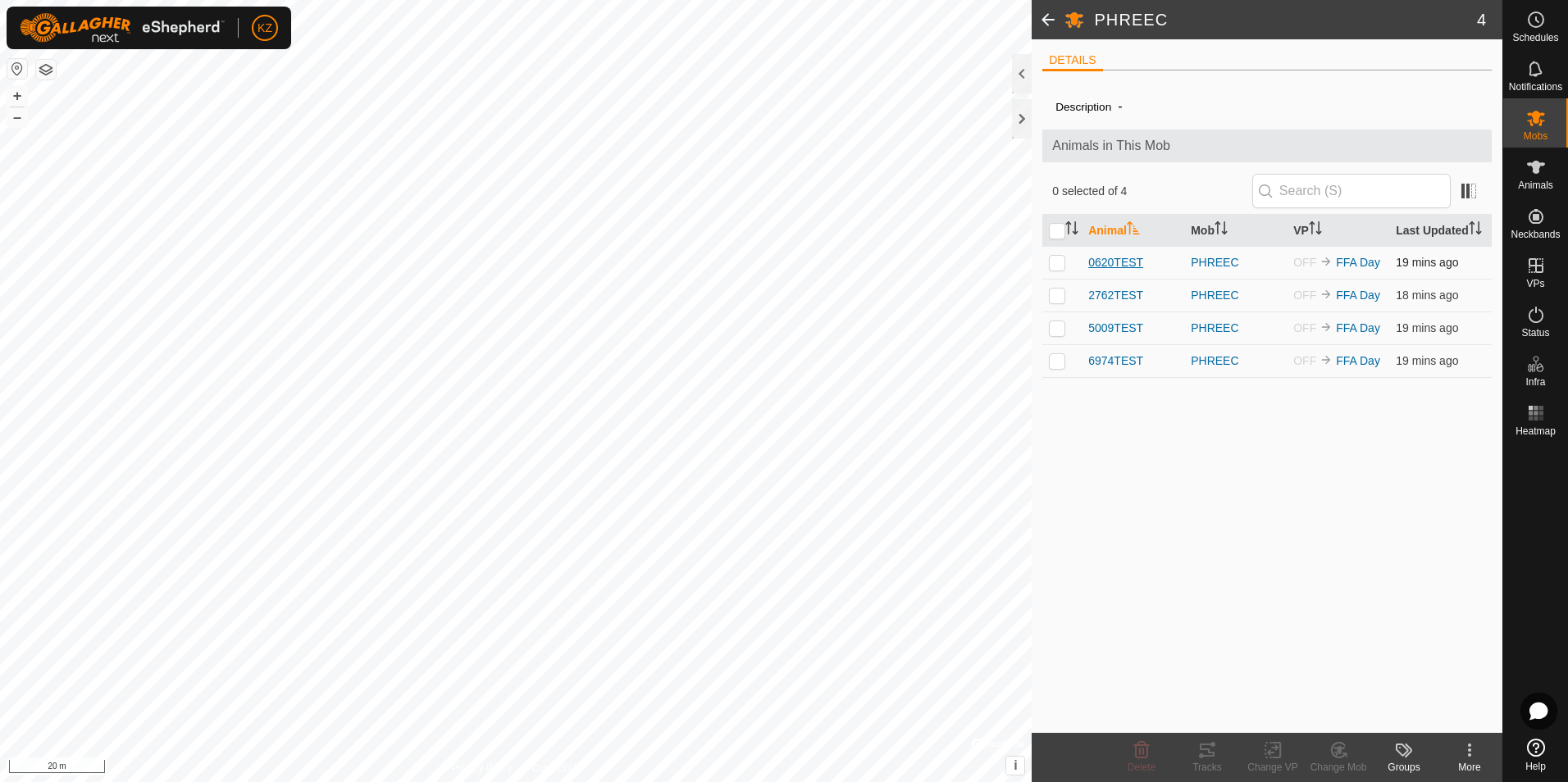
click at [1127, 267] on span "0620TEST" at bounding box center [1115, 263] width 55 height 18
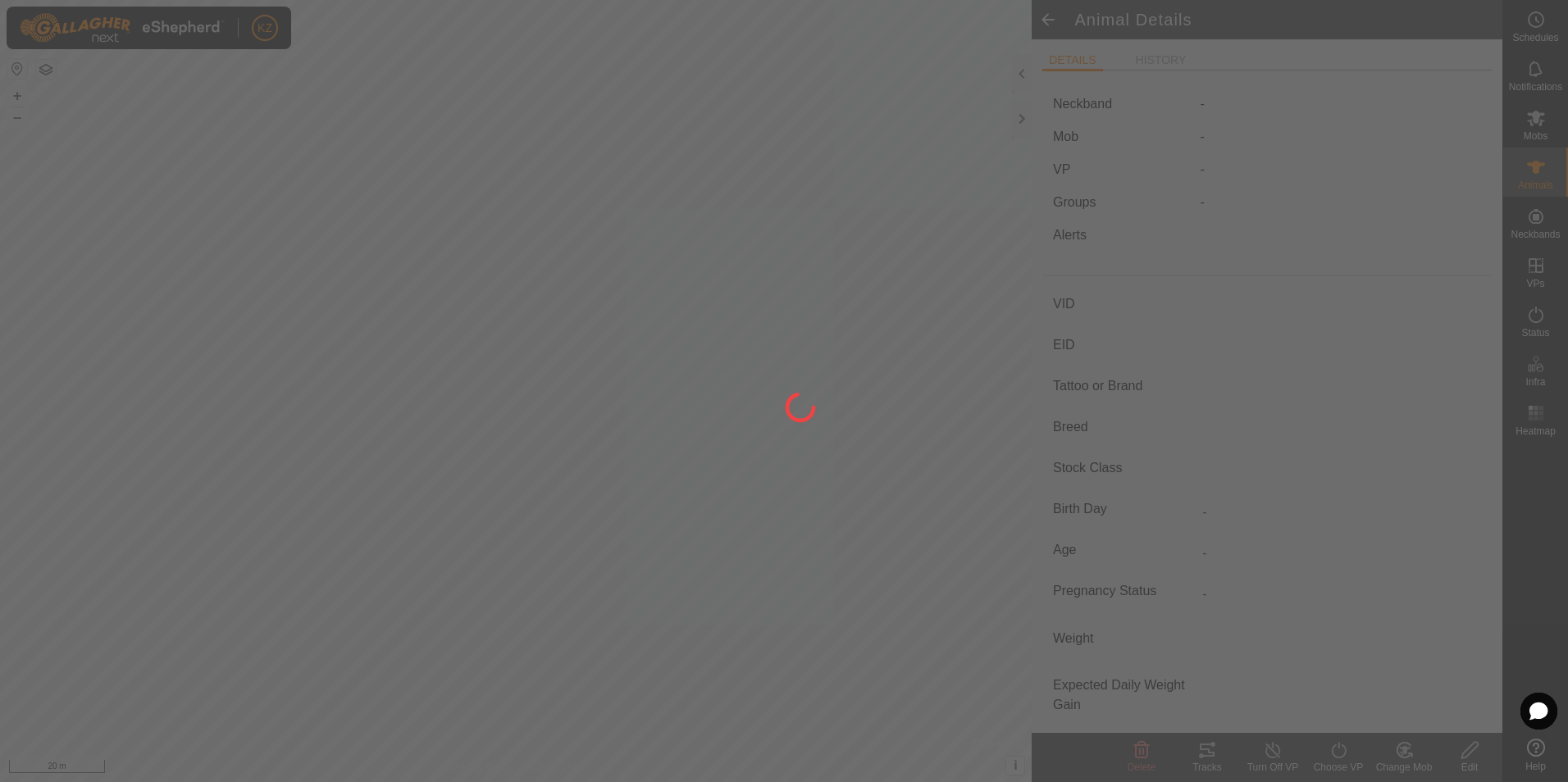
type input "0620TEST"
type input "-"
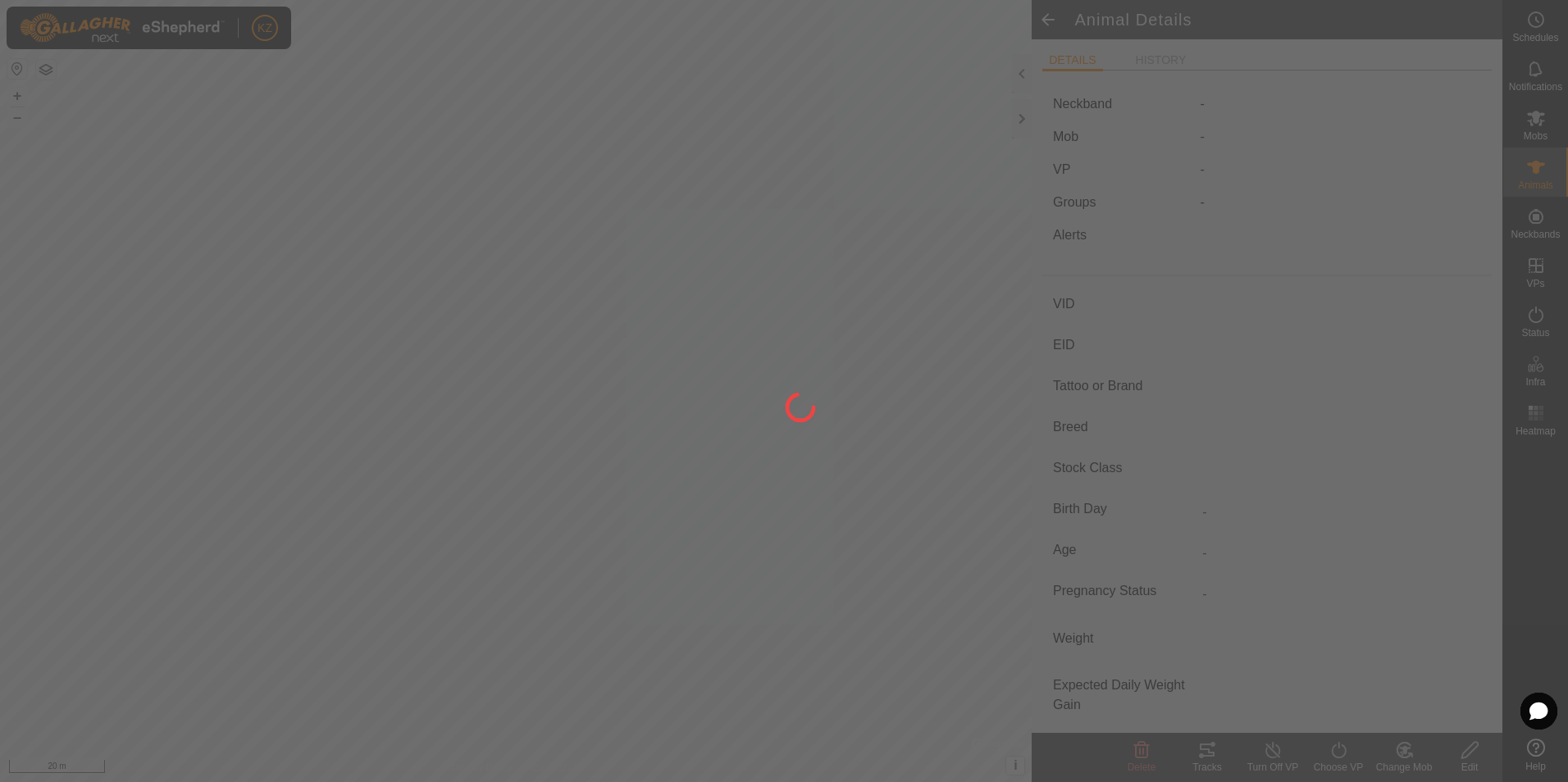
type input "0 kg"
type input "-"
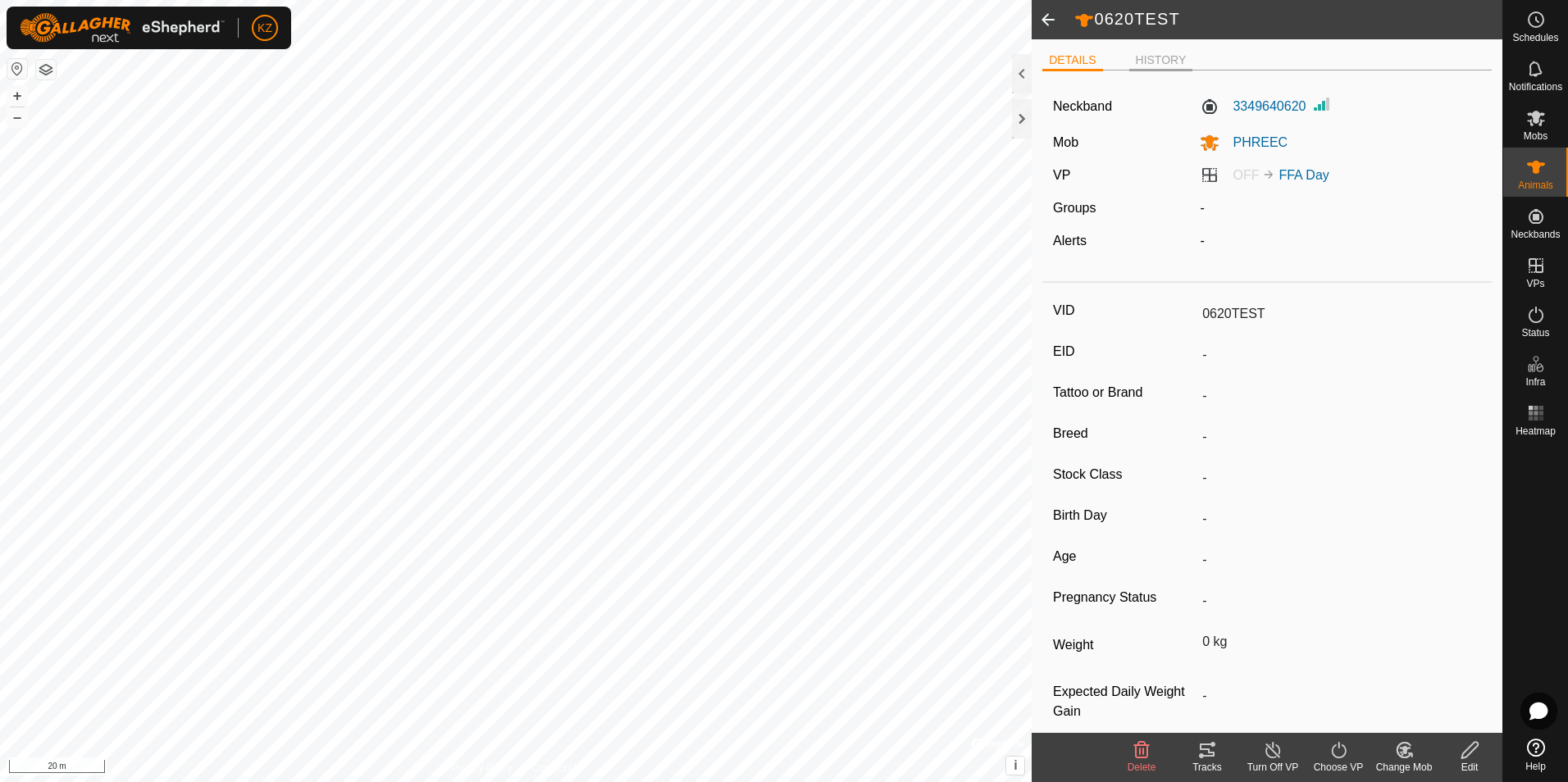
click at [1176, 56] on li "HISTORY" at bounding box center [1162, 61] width 64 height 19
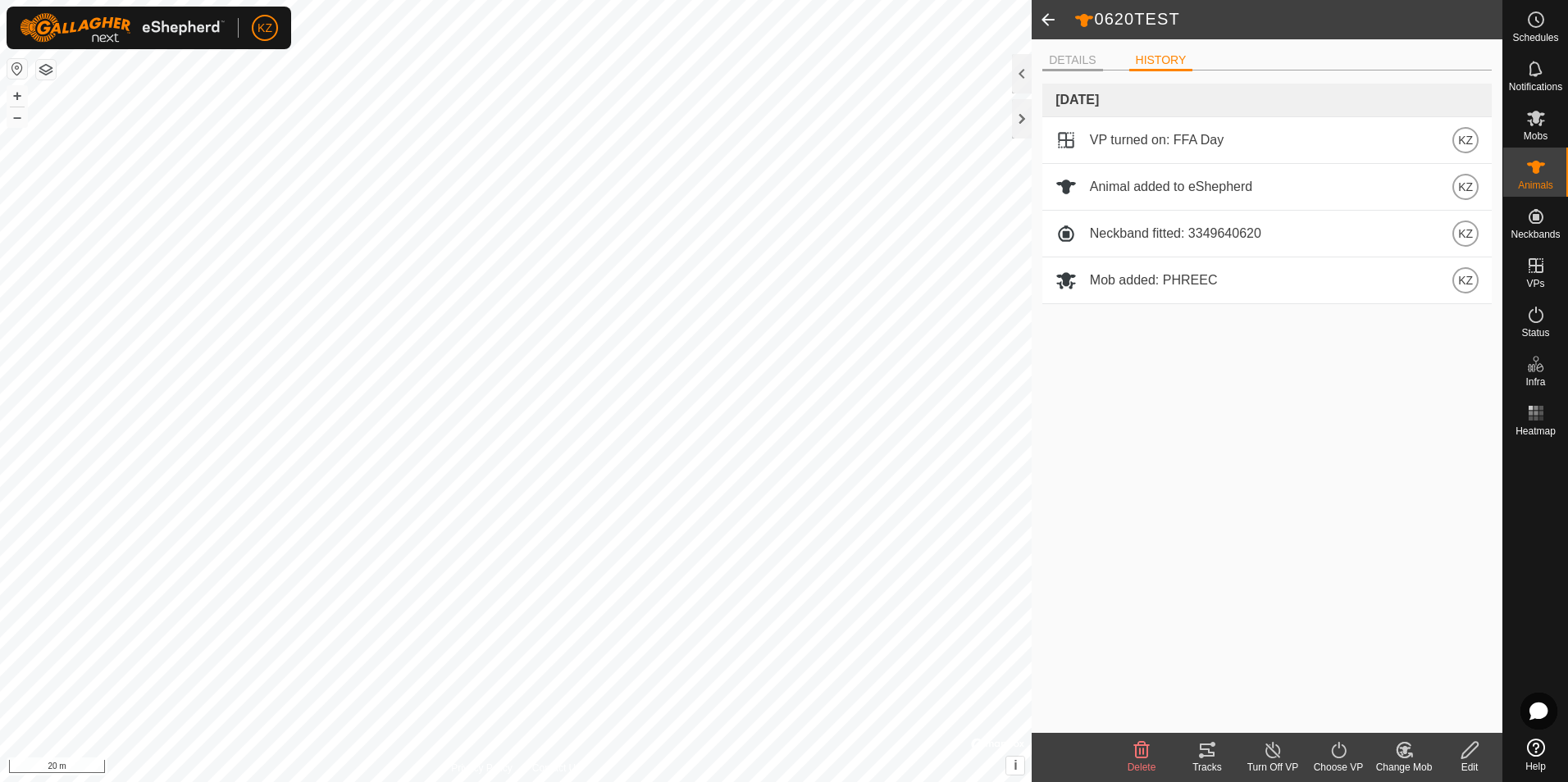
click at [1083, 65] on li "DETAILS" at bounding box center [1071, 61] width 59 height 19
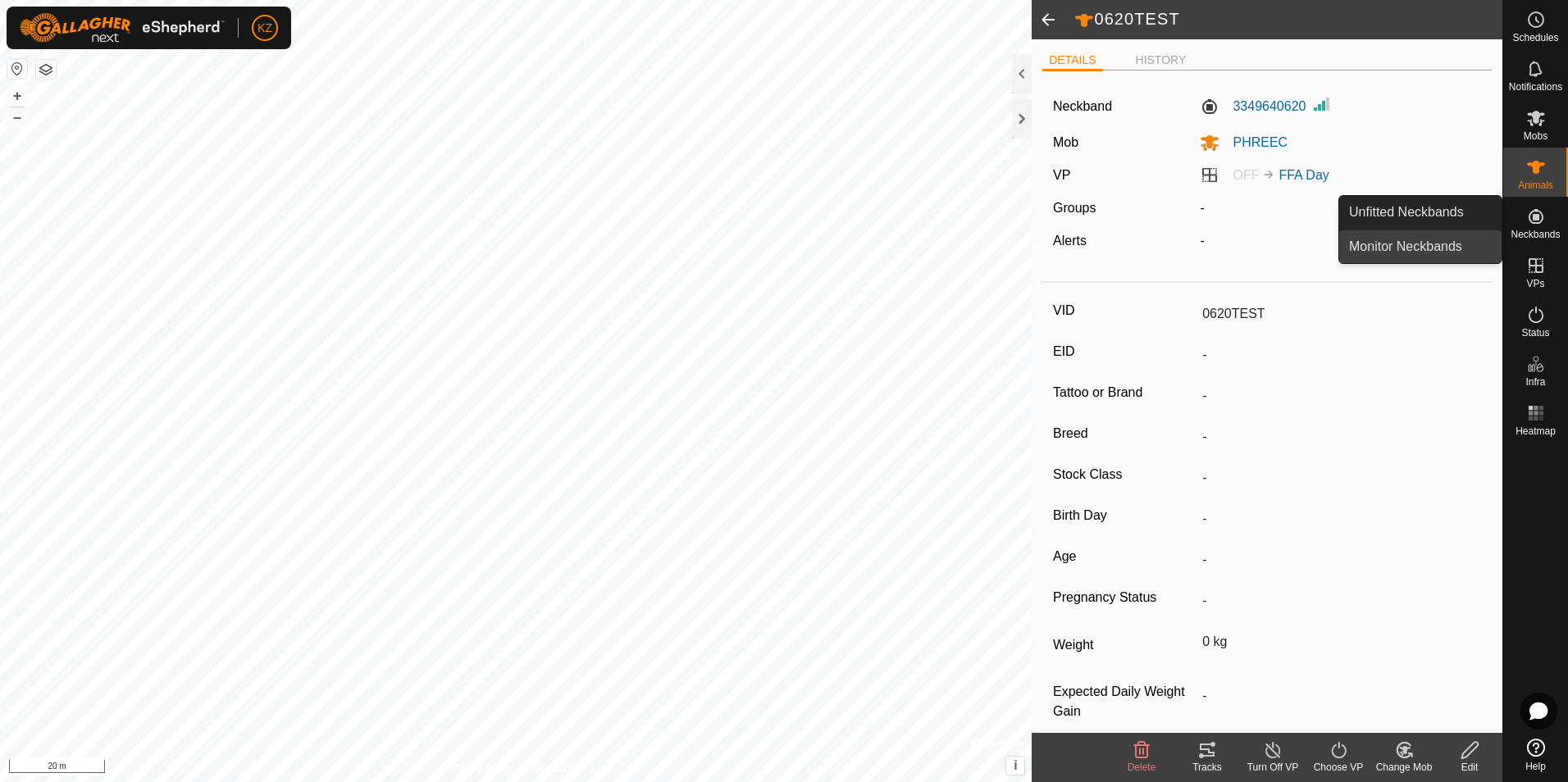
click at [1441, 246] on link "Monitor Neckbands" at bounding box center [1420, 247] width 163 height 33
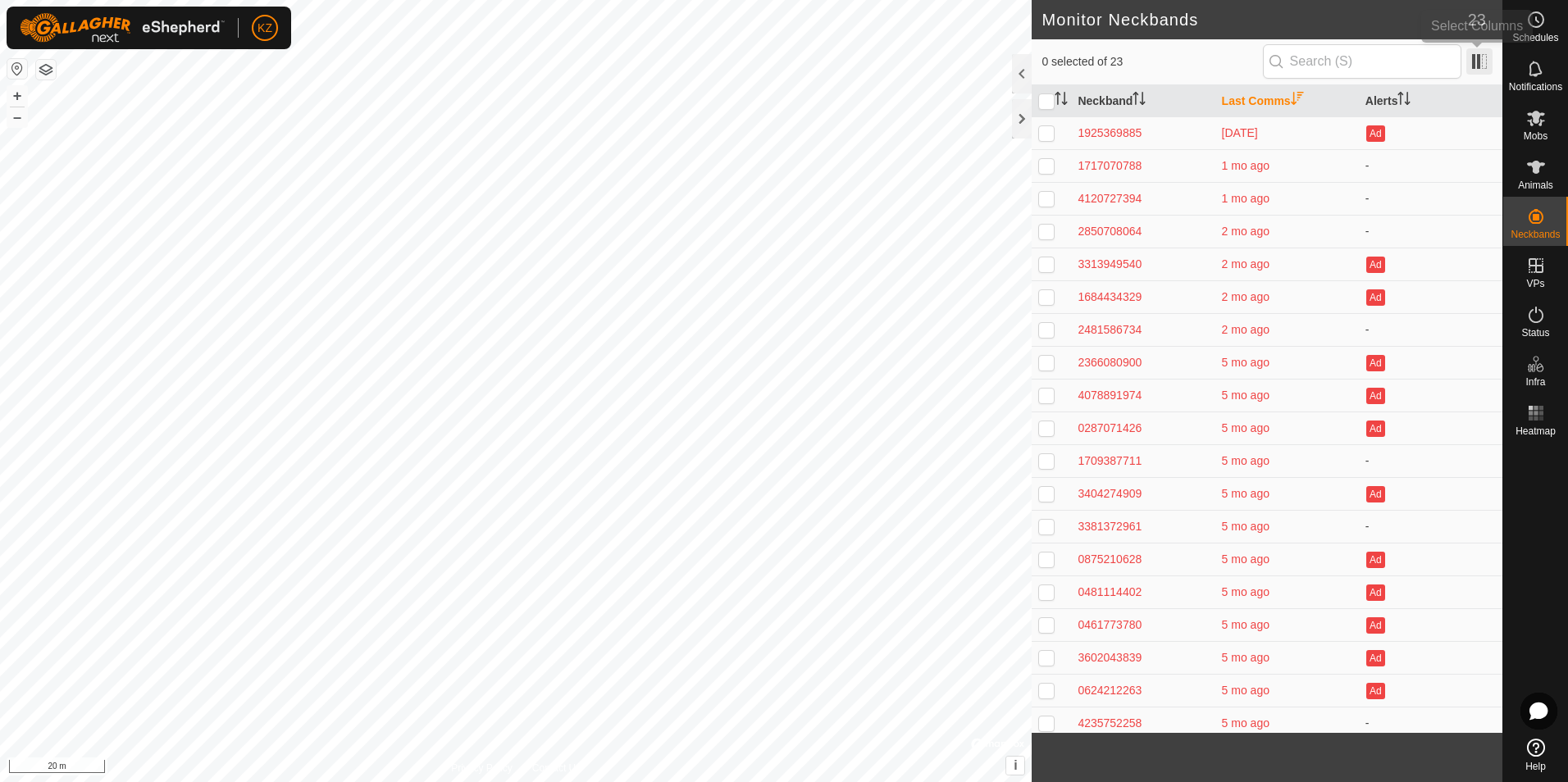
click at [1474, 61] on span at bounding box center [1479, 61] width 26 height 26
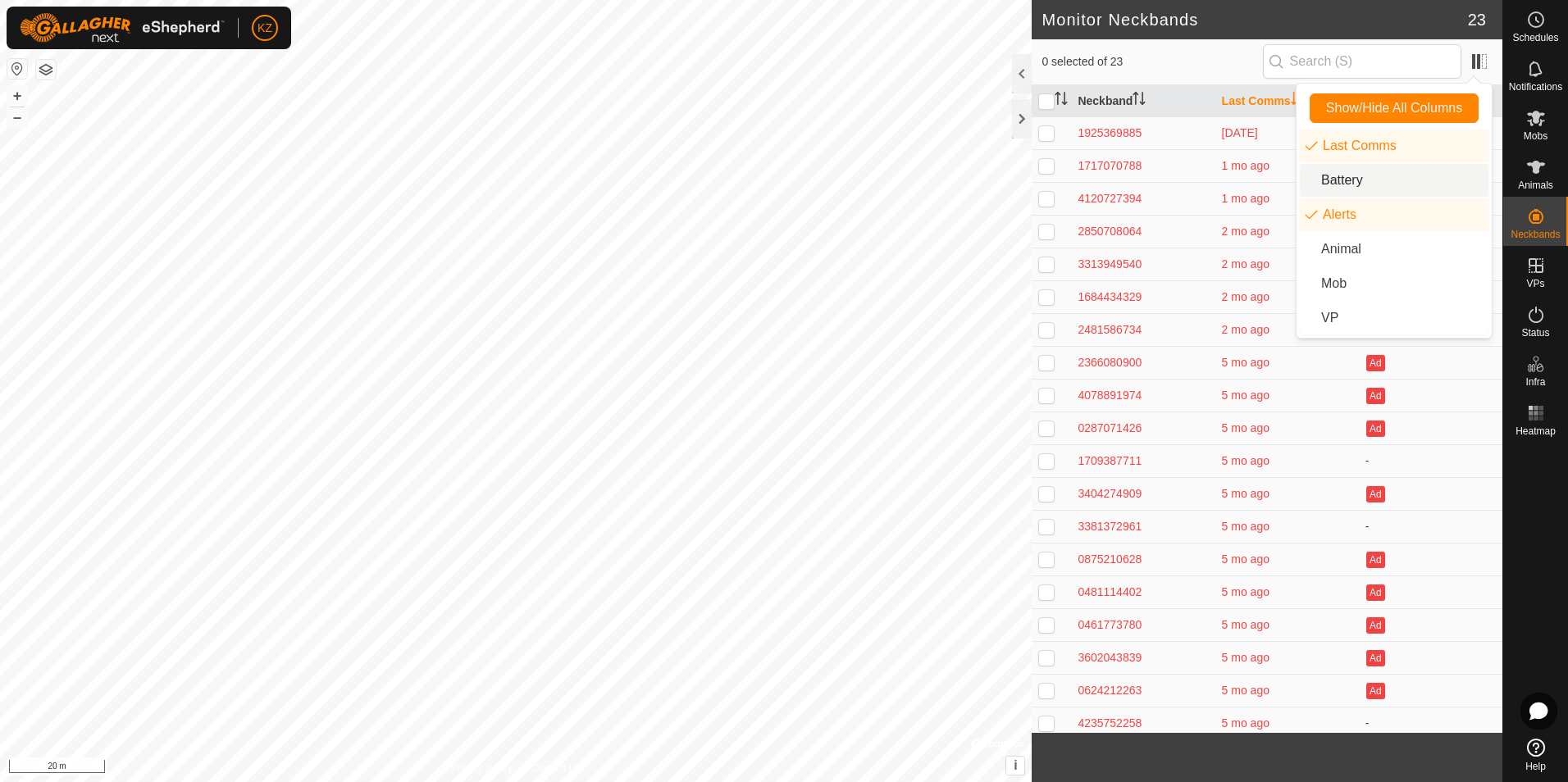
click at [1369, 181] on li "Battery" at bounding box center [1395, 180] width 189 height 33
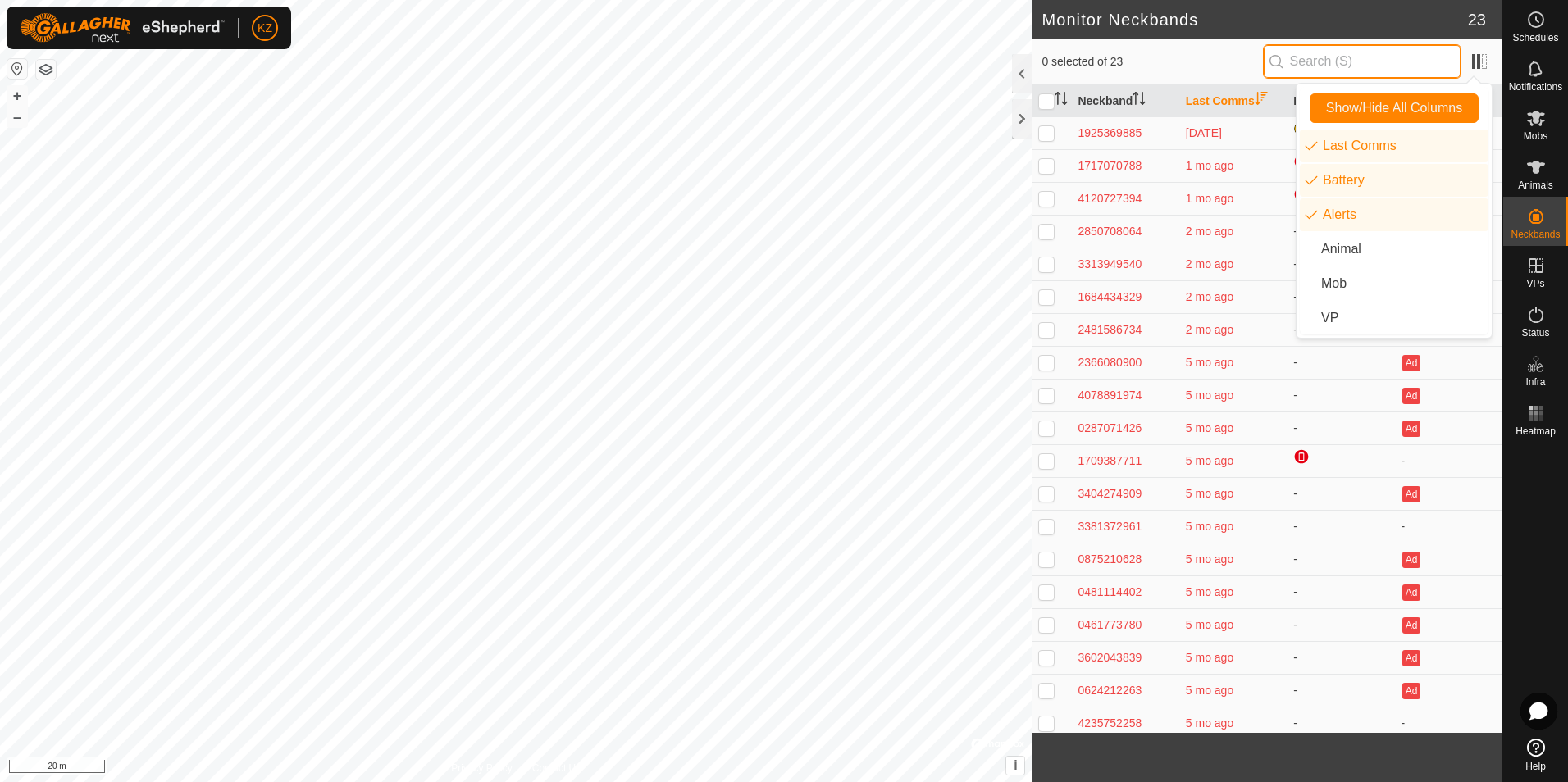
click at [1353, 63] on input "text" at bounding box center [1363, 60] width 199 height 34
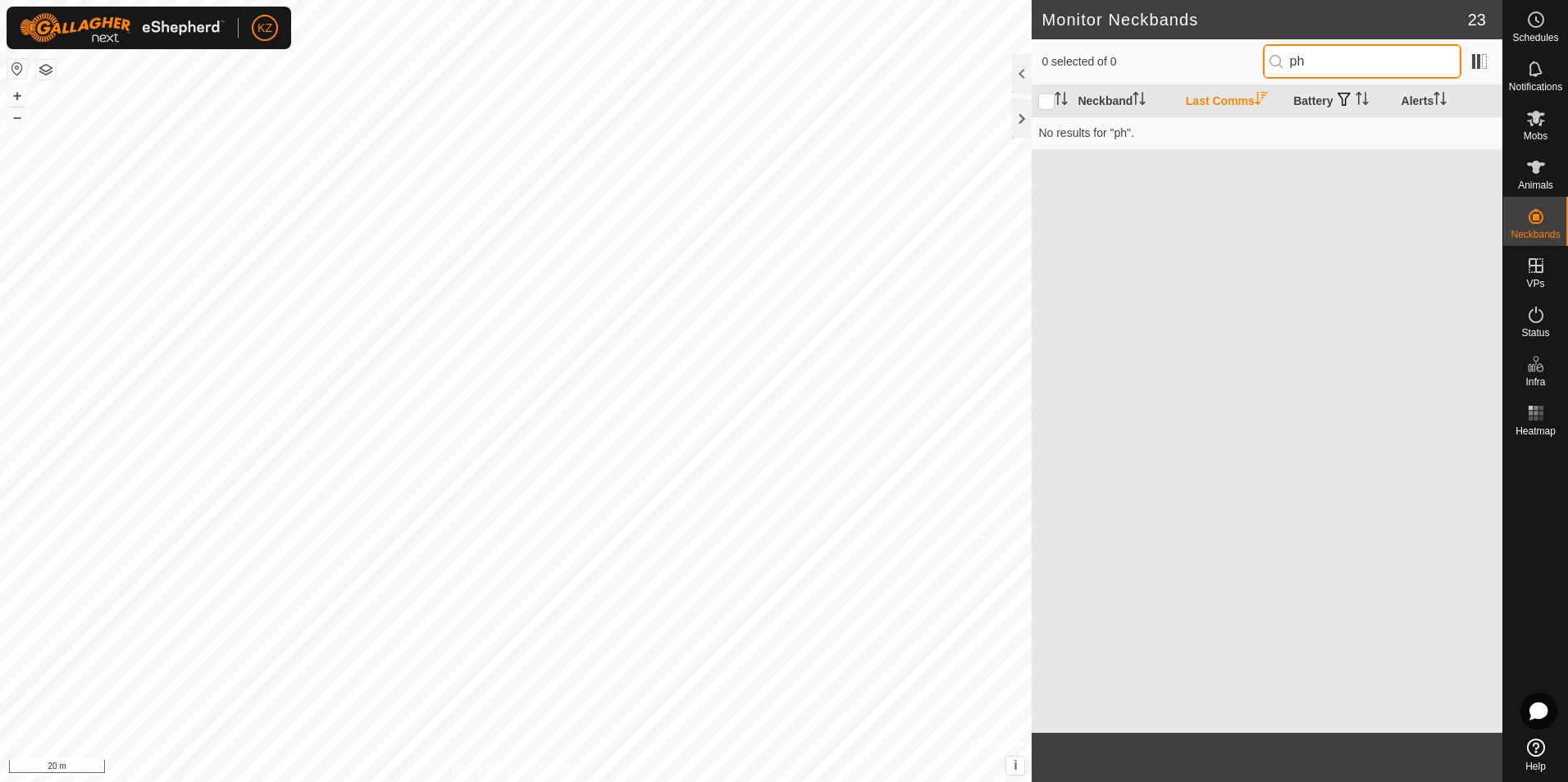
type input "p"
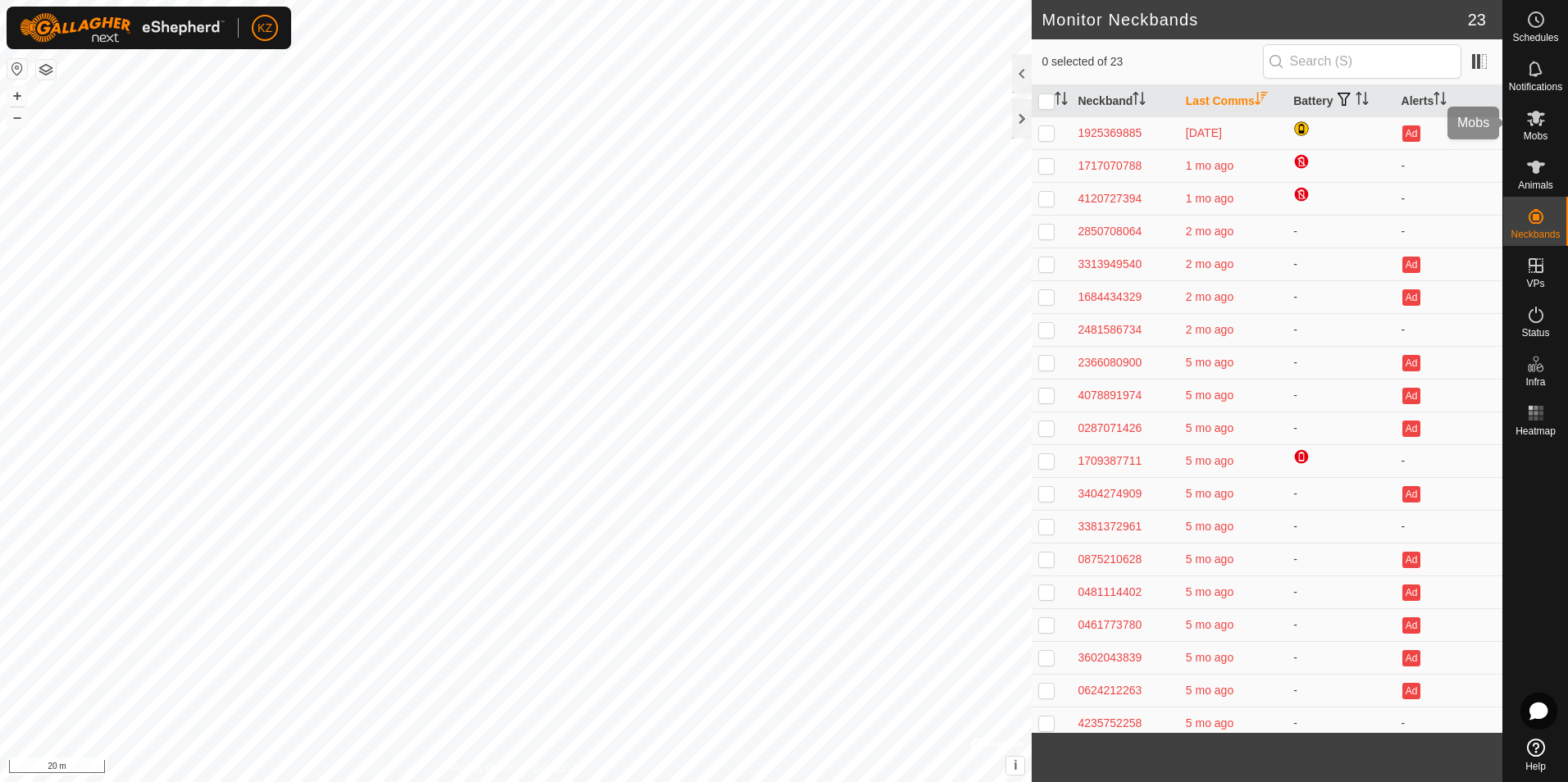
click at [1549, 137] on div "Mobs" at bounding box center [1536, 123] width 65 height 50
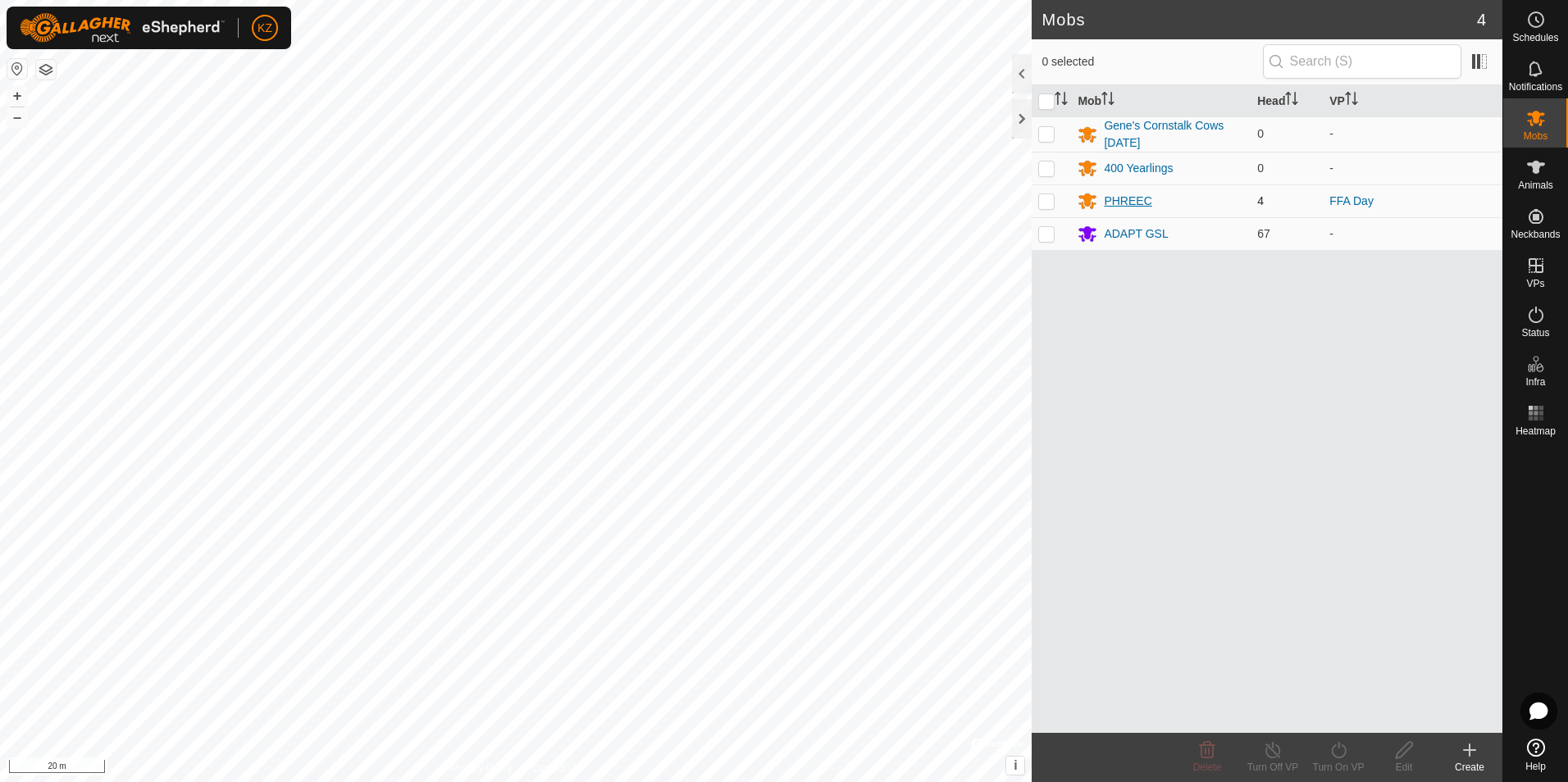
click at [1130, 203] on div "PHREEC" at bounding box center [1127, 202] width 48 height 18
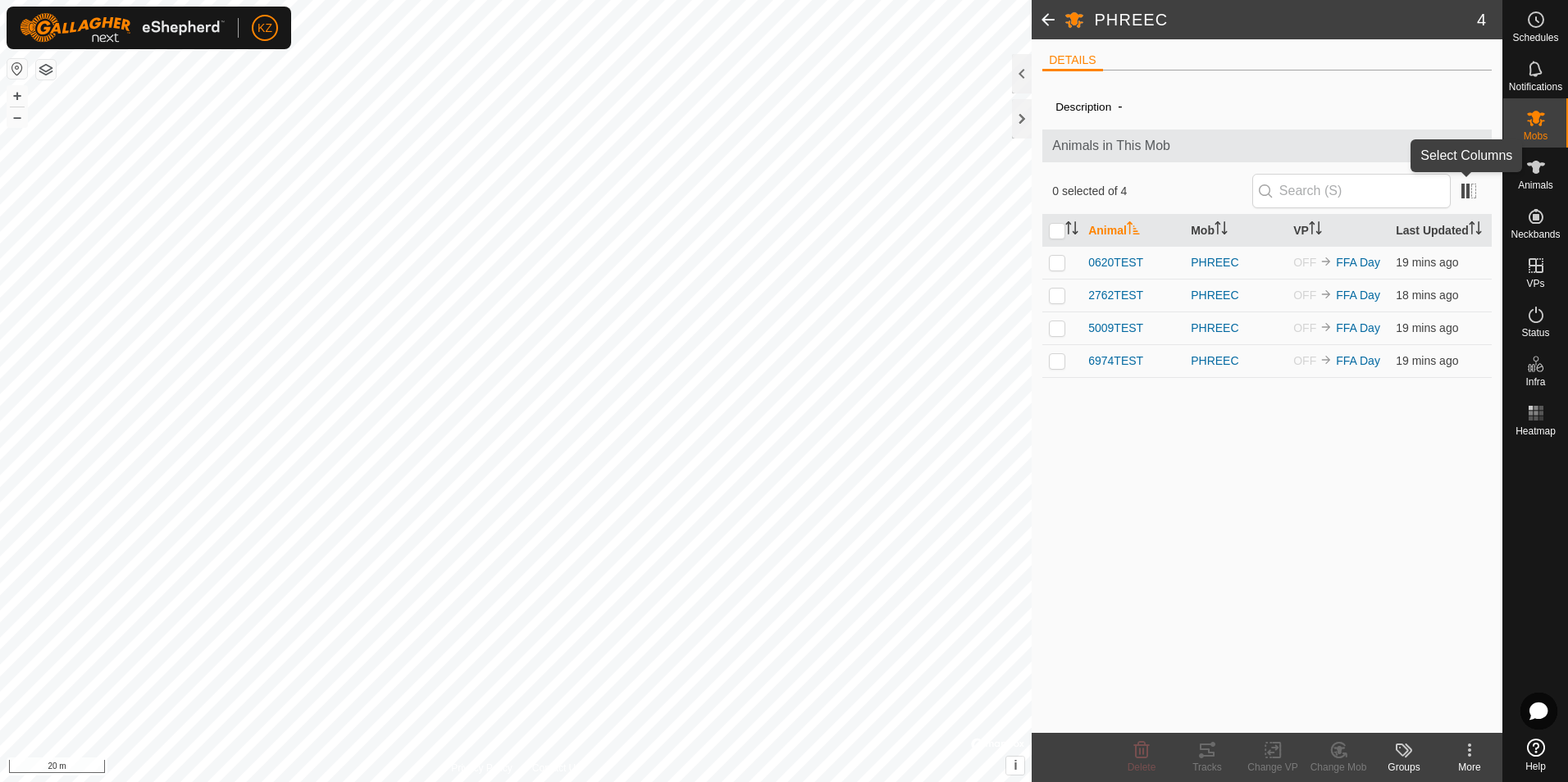
click at [1468, 205] on app-column-selector at bounding box center [1467, 191] width 31 height 32
click at [1468, 196] on span at bounding box center [1469, 191] width 26 height 26
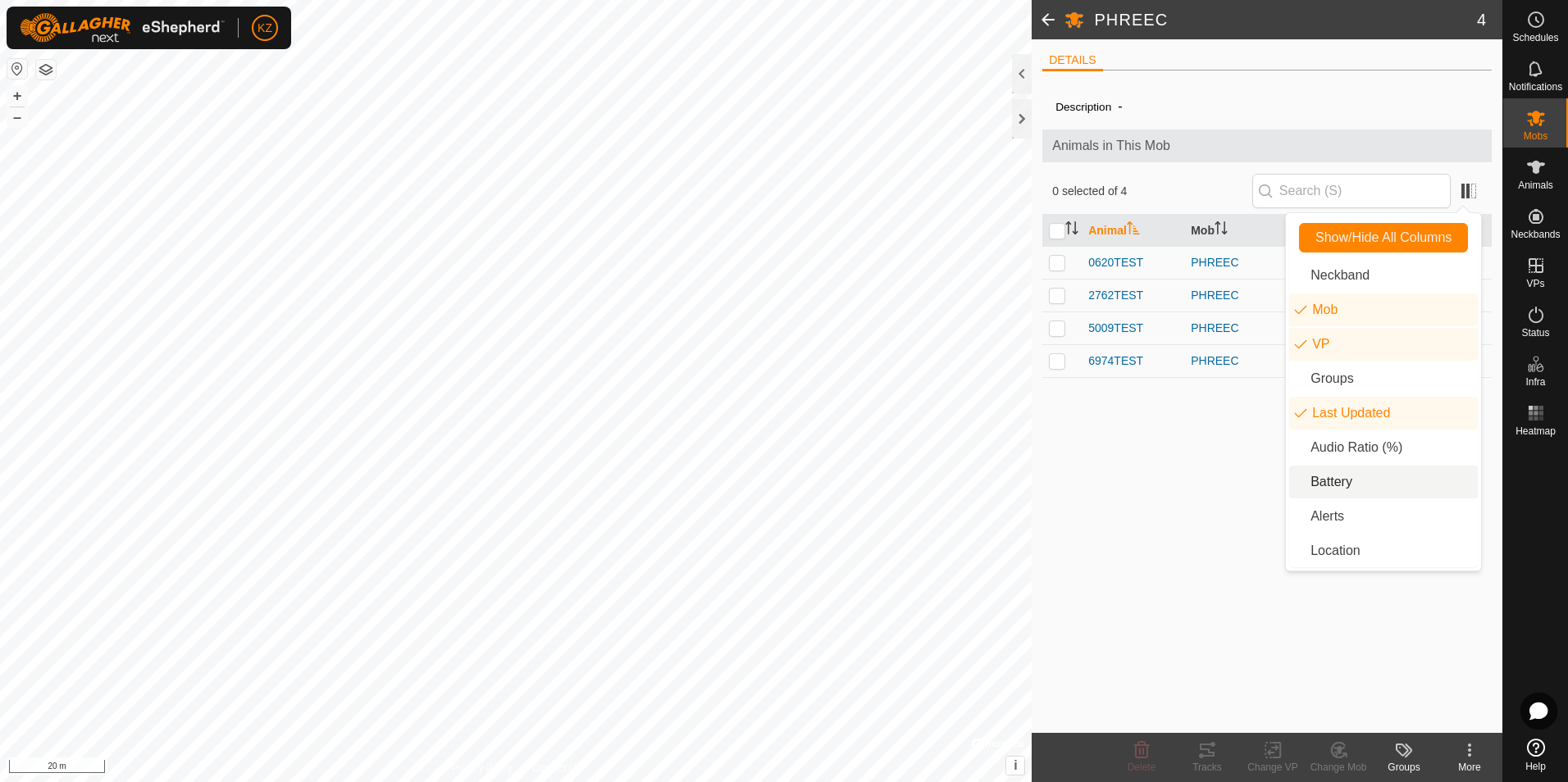
click at [1363, 489] on li "Battery" at bounding box center [1384, 482] width 189 height 33
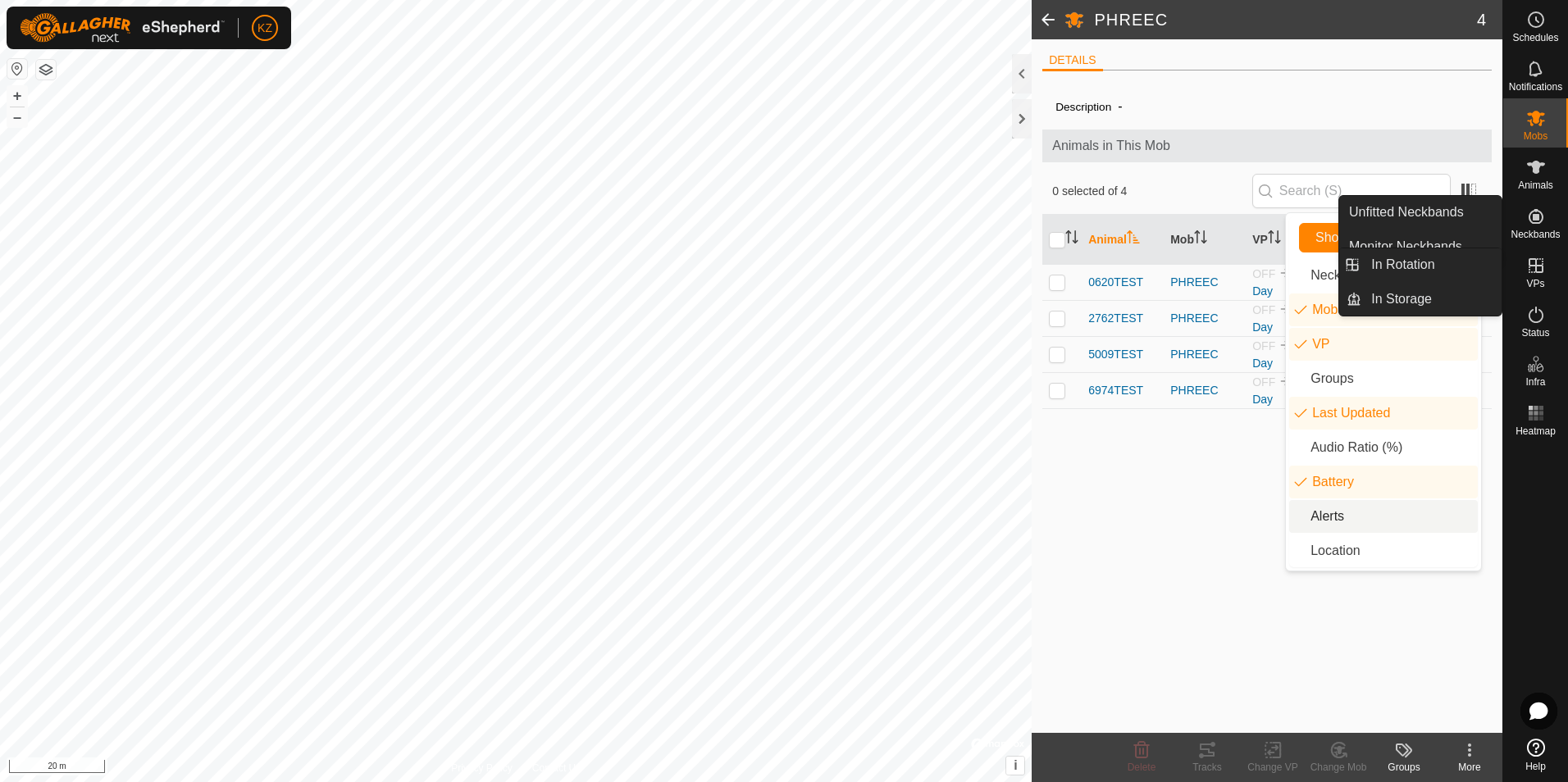
click at [1258, 570] on div "Description - Animals in This Mob 0 selected of 4 Animal Mob VP Last Updated Ba…" at bounding box center [1266, 408] width 449 height 650
